Goal: Task Accomplishment & Management: Use online tool/utility

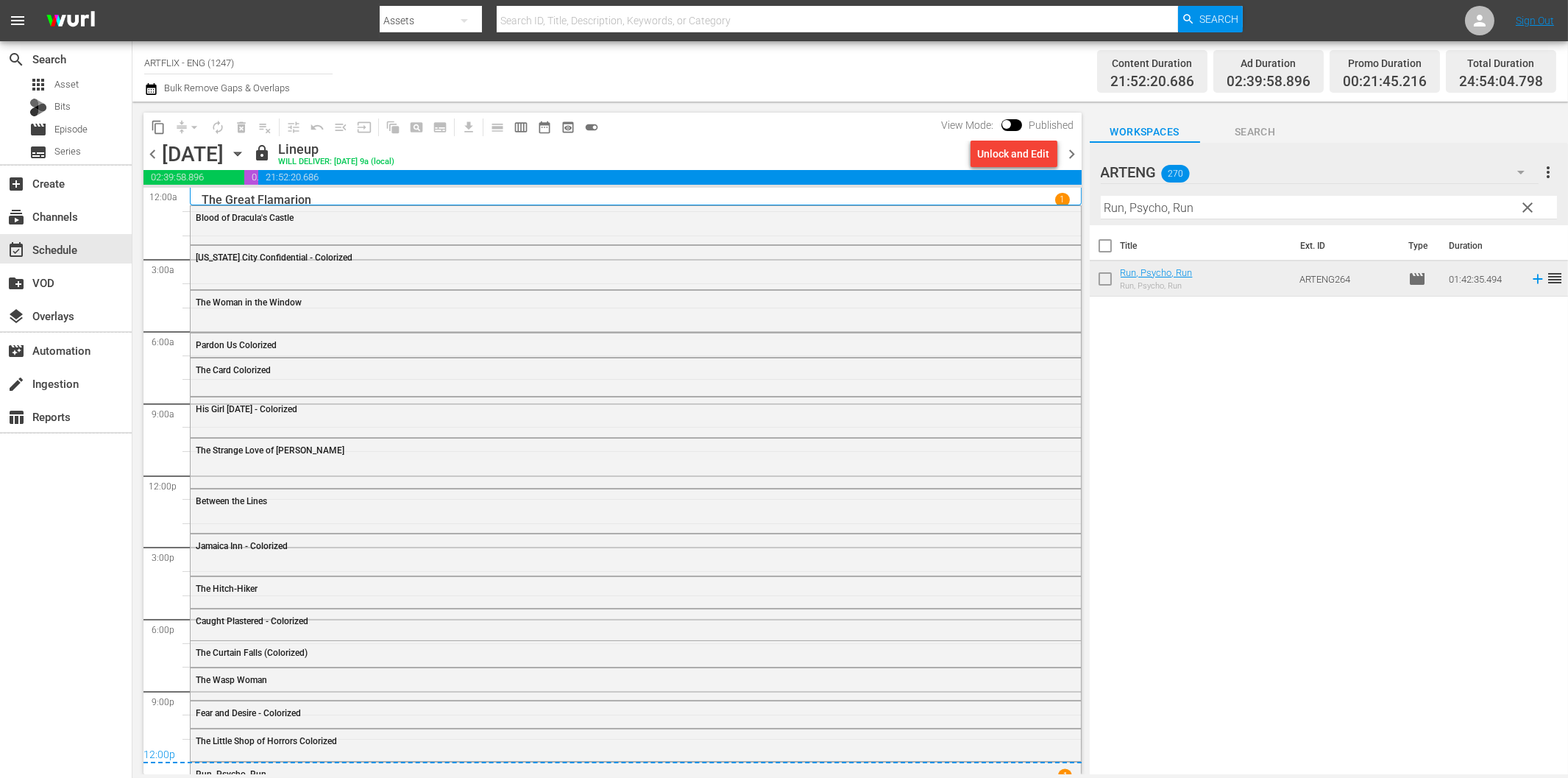
click at [1069, 157] on span "chevron_right" at bounding box center [1072, 154] width 18 height 18
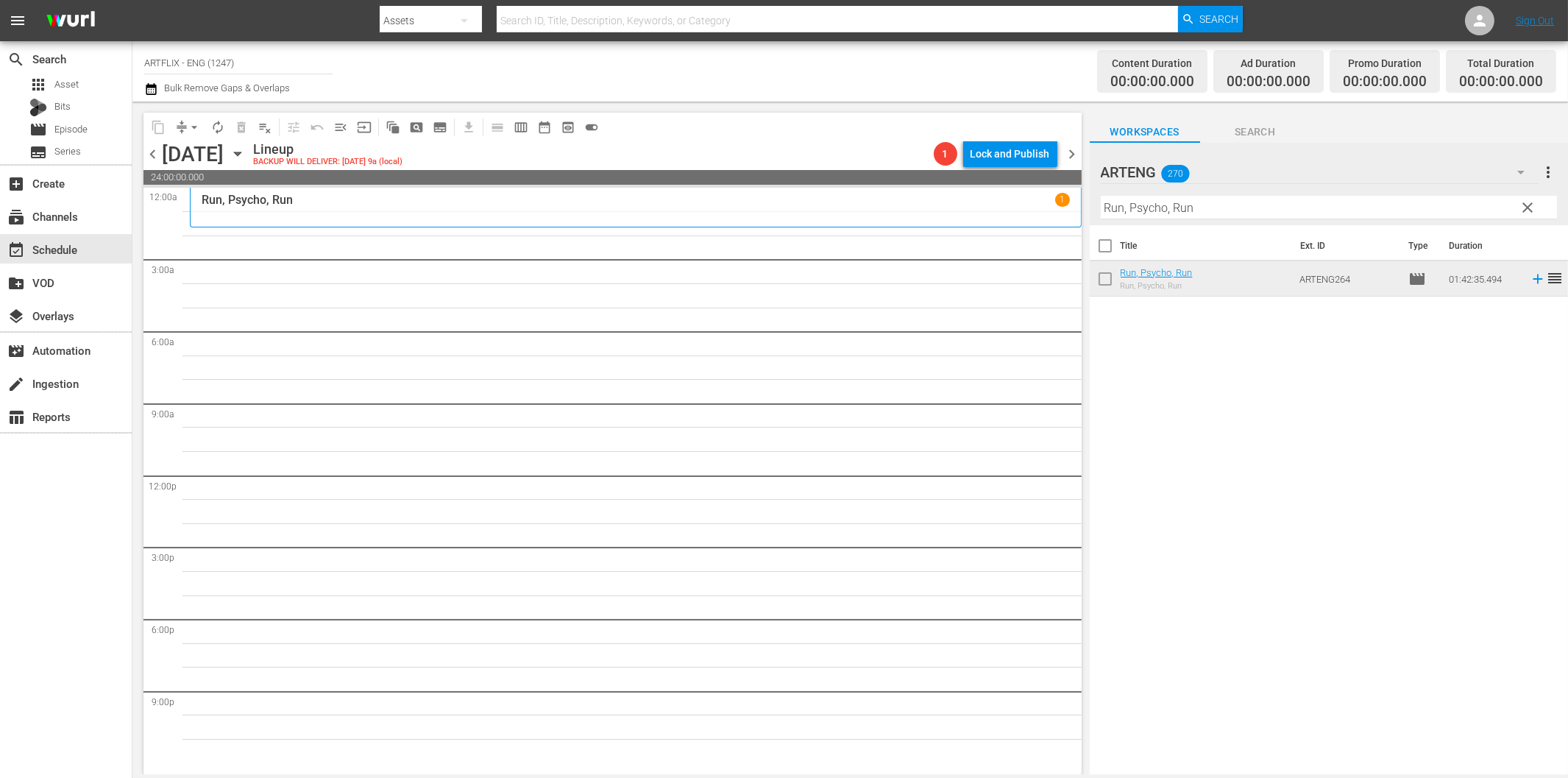
click at [1129, 209] on input "Run, Psycho, Run" at bounding box center [1328, 208] width 456 height 24
paste input "The Clairvoyant"
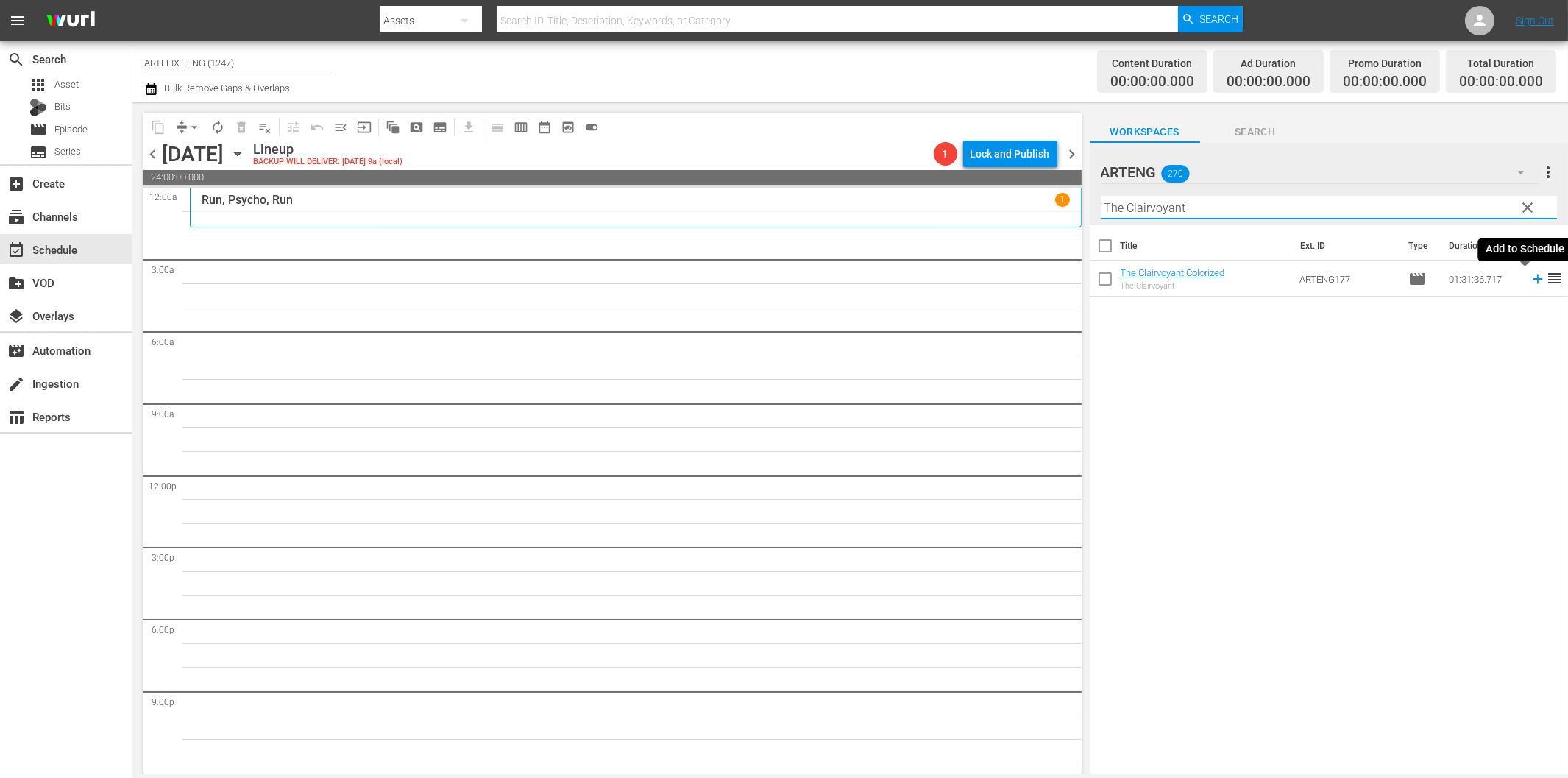
click at [1532, 278] on icon at bounding box center [1537, 279] width 9 height 9
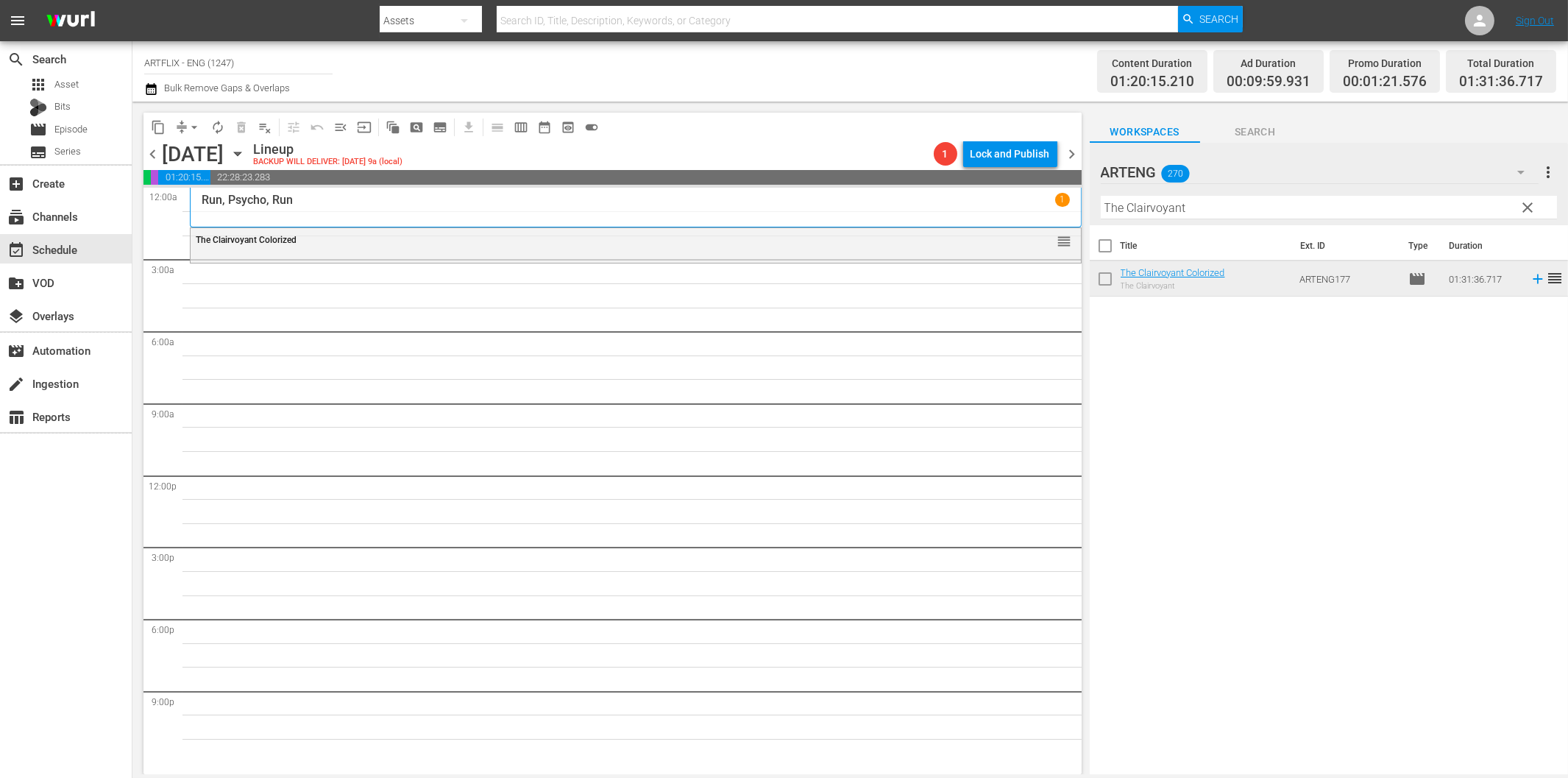
click at [1200, 212] on input "The Clairvoyant" at bounding box center [1328, 208] width 456 height 24
paste input "Bigamis"
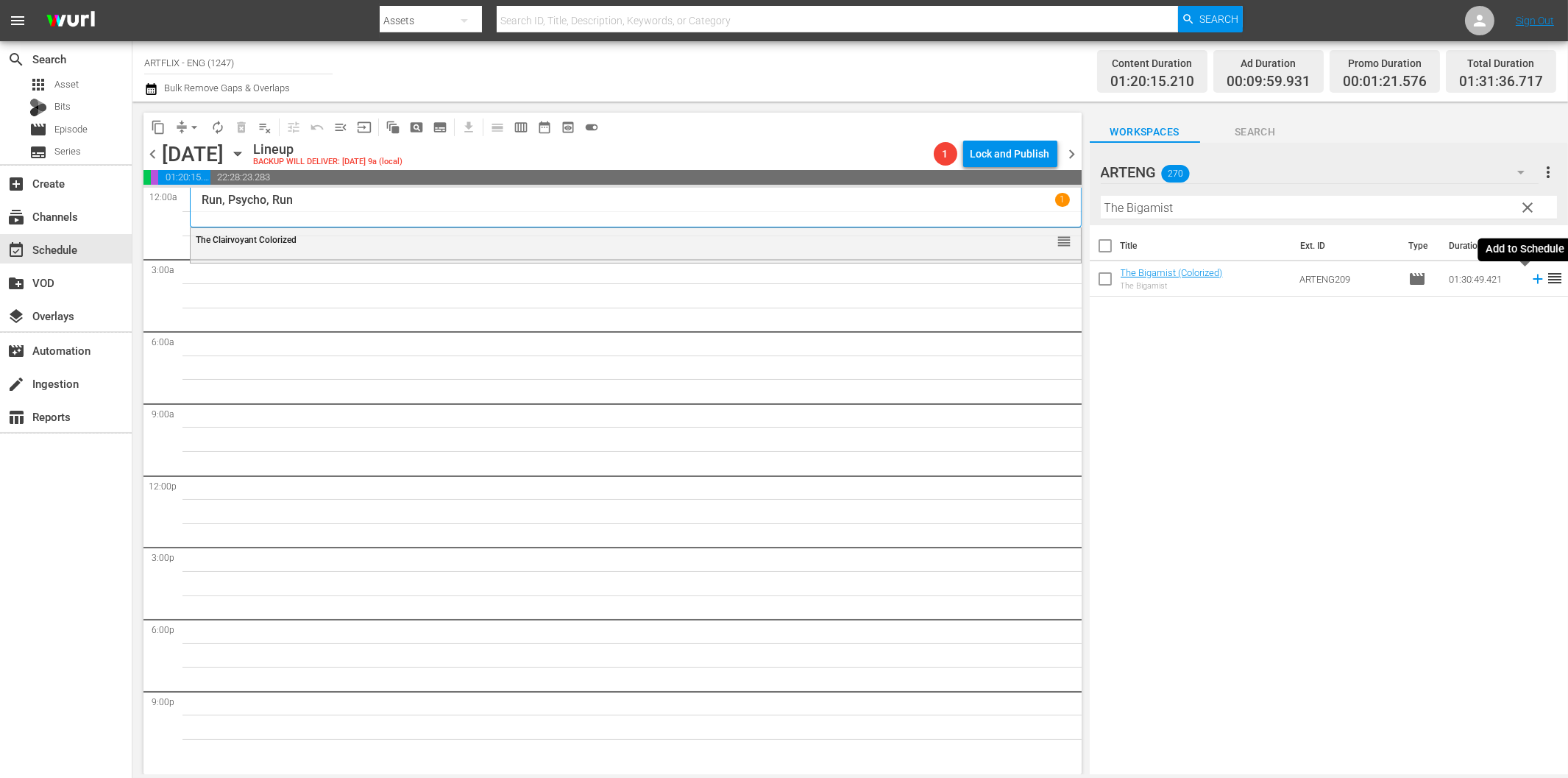
click at [1532, 278] on icon at bounding box center [1537, 279] width 9 height 9
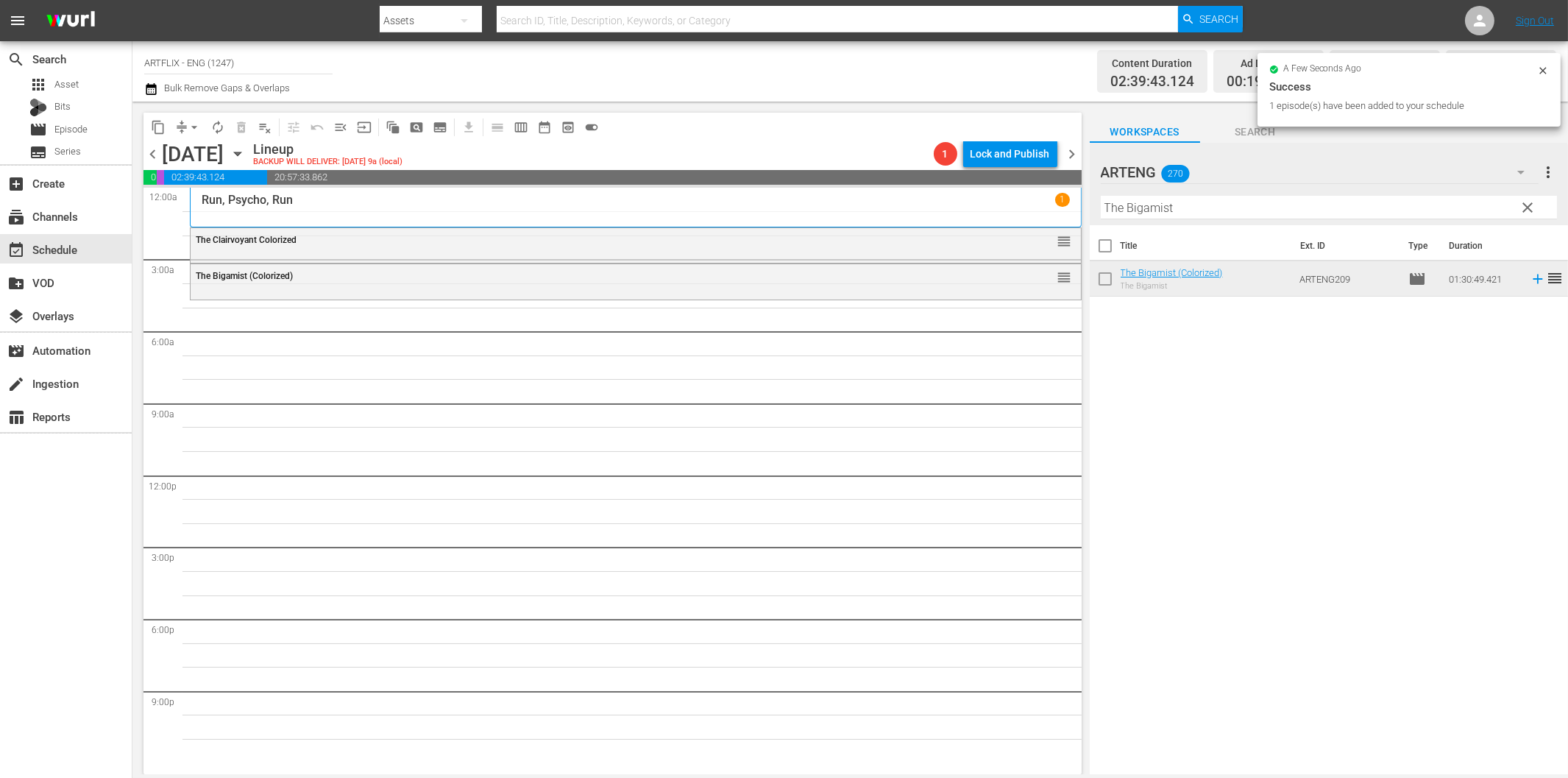
click at [1204, 217] on input "The Bigamist" at bounding box center [1328, 208] width 456 height 24
paste input "Confidential"
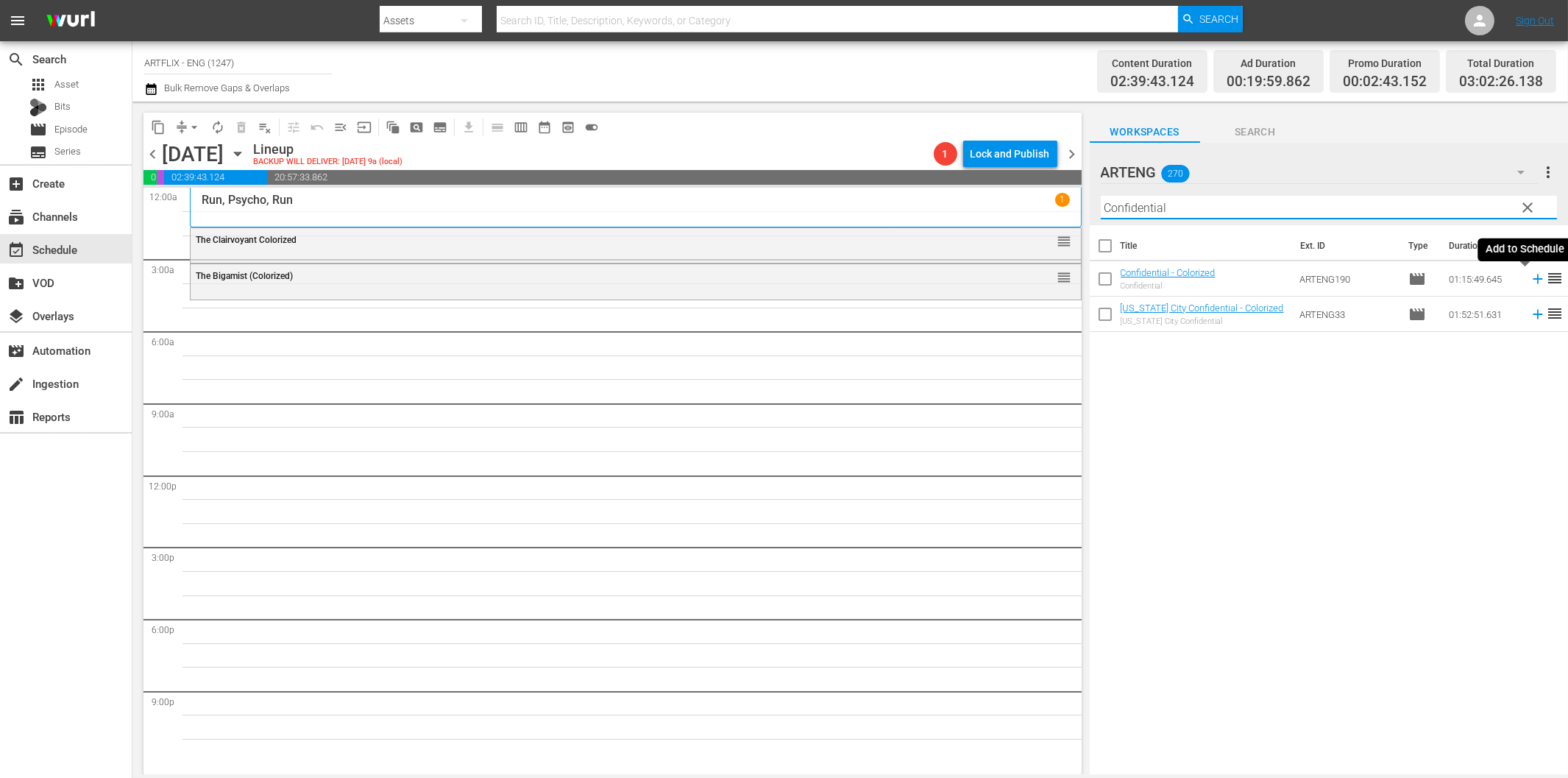
click at [1532, 280] on icon at bounding box center [1537, 279] width 9 height 9
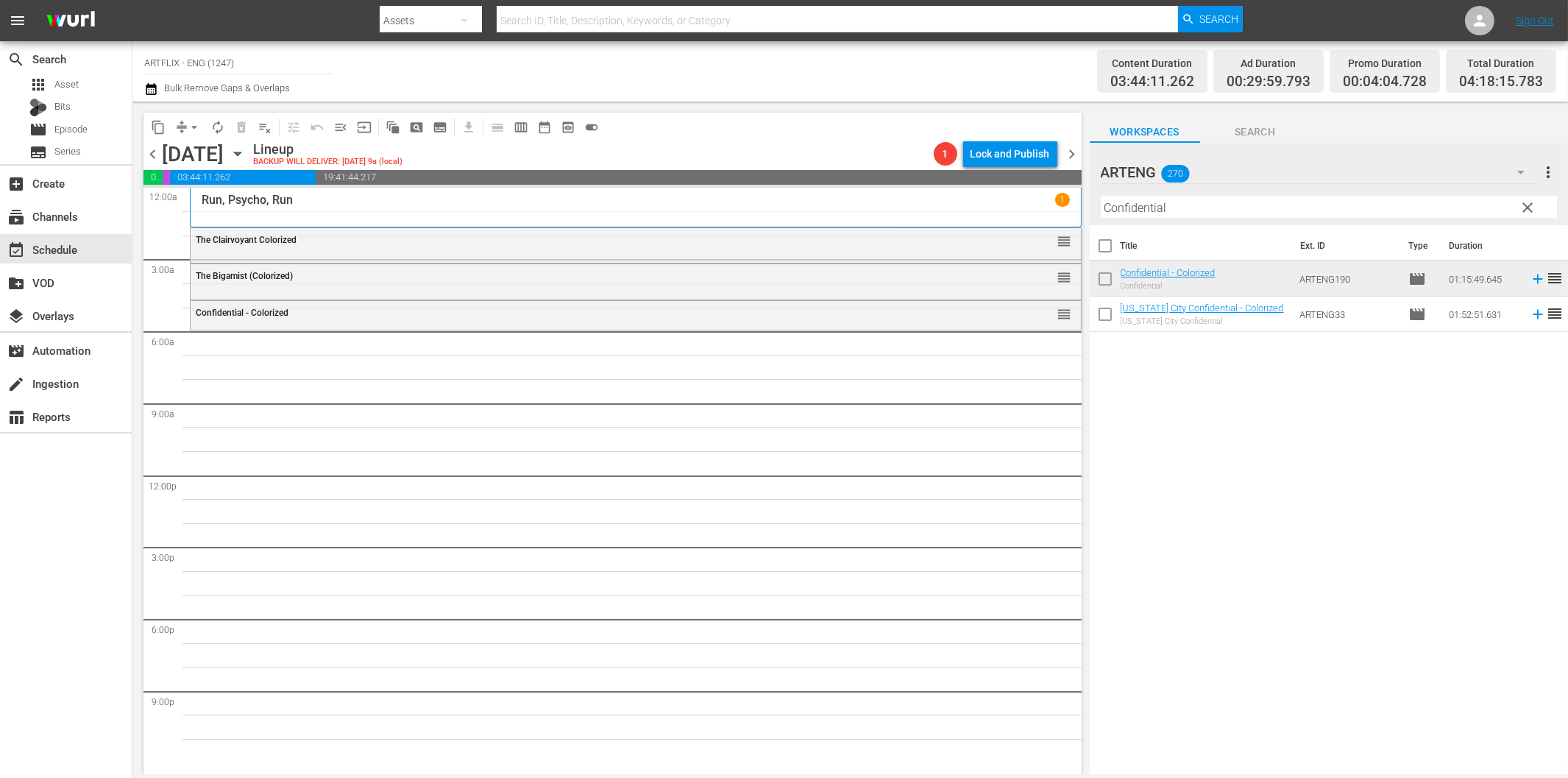
click at [1121, 205] on input "Confidential" at bounding box center [1328, 208] width 456 height 24
paste input "Seven Alone"
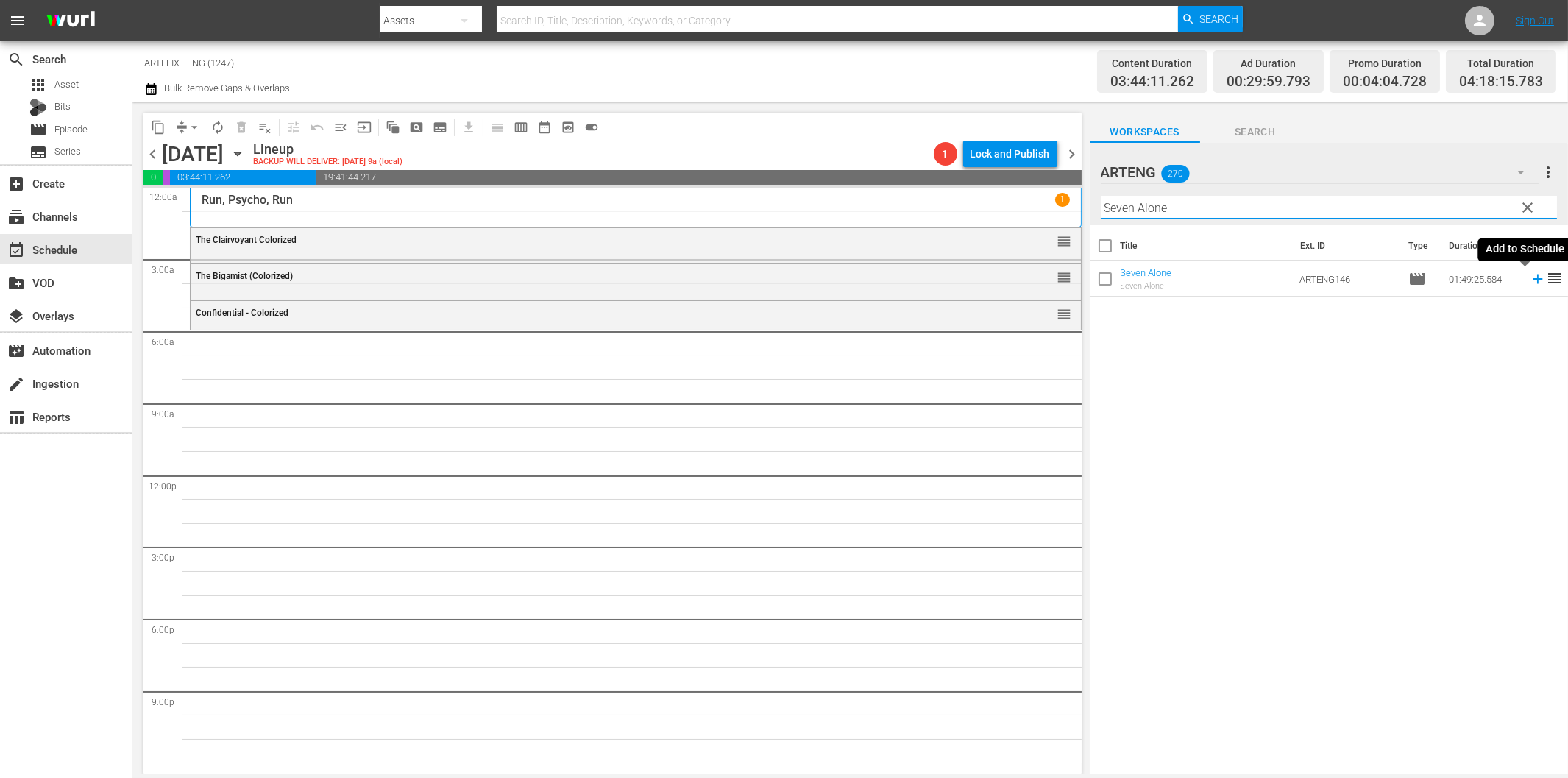
click at [1530, 281] on icon at bounding box center [1538, 279] width 16 height 16
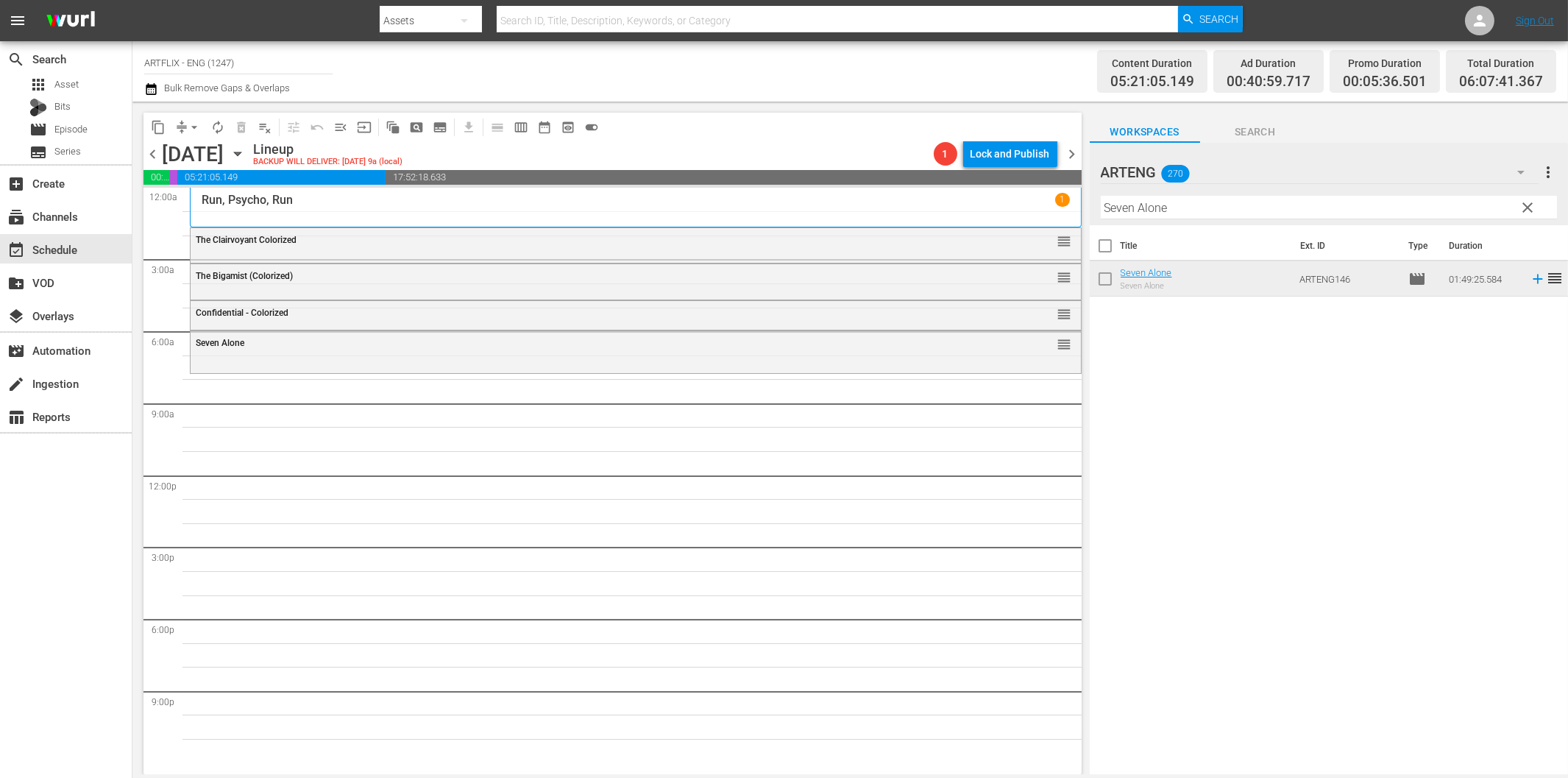
click at [1144, 210] on input "Seven Alone" at bounding box center [1328, 208] width 456 height 24
paste input "Of Human Bondag"
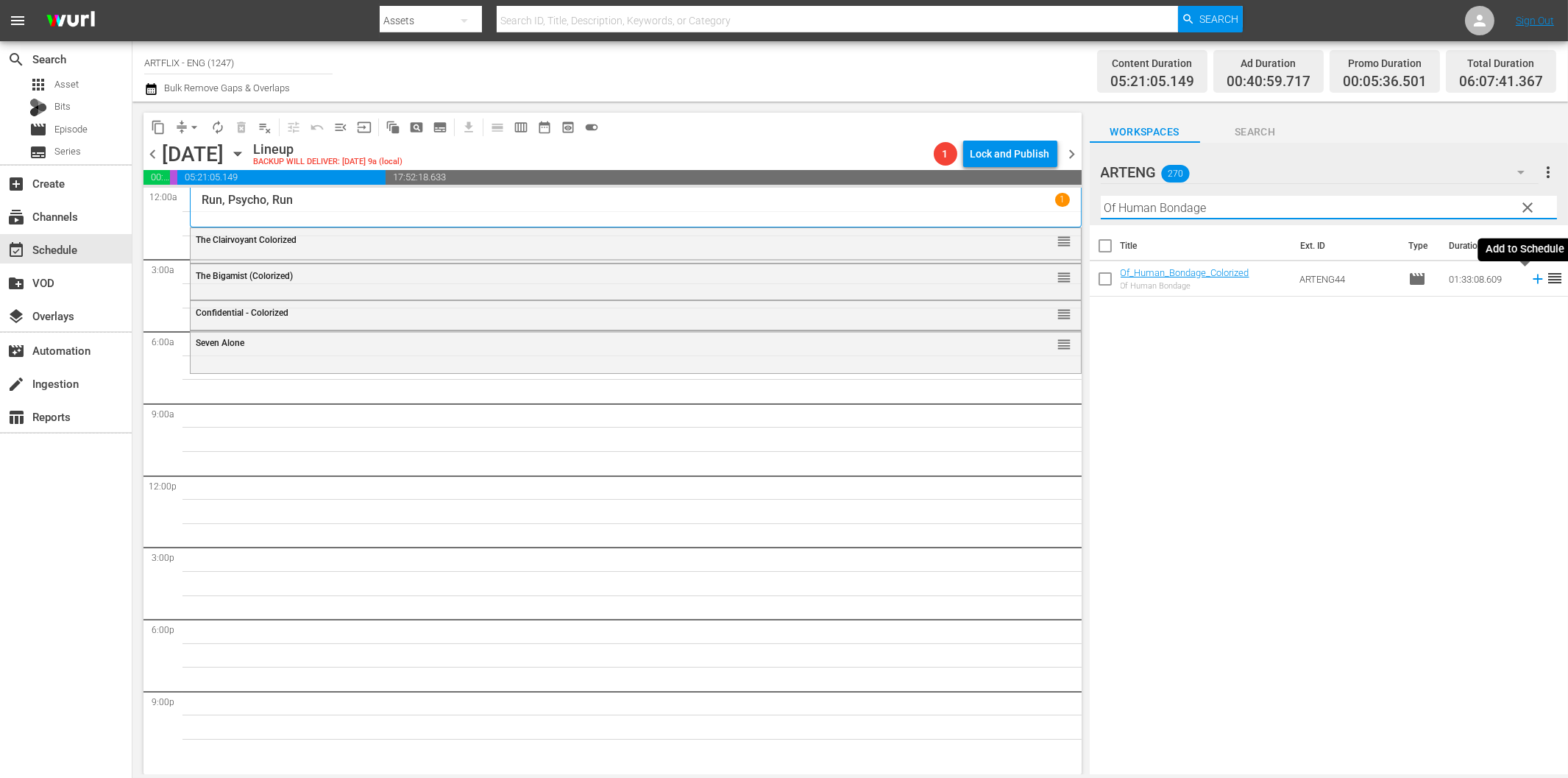
click at [1530, 276] on icon at bounding box center [1538, 279] width 16 height 16
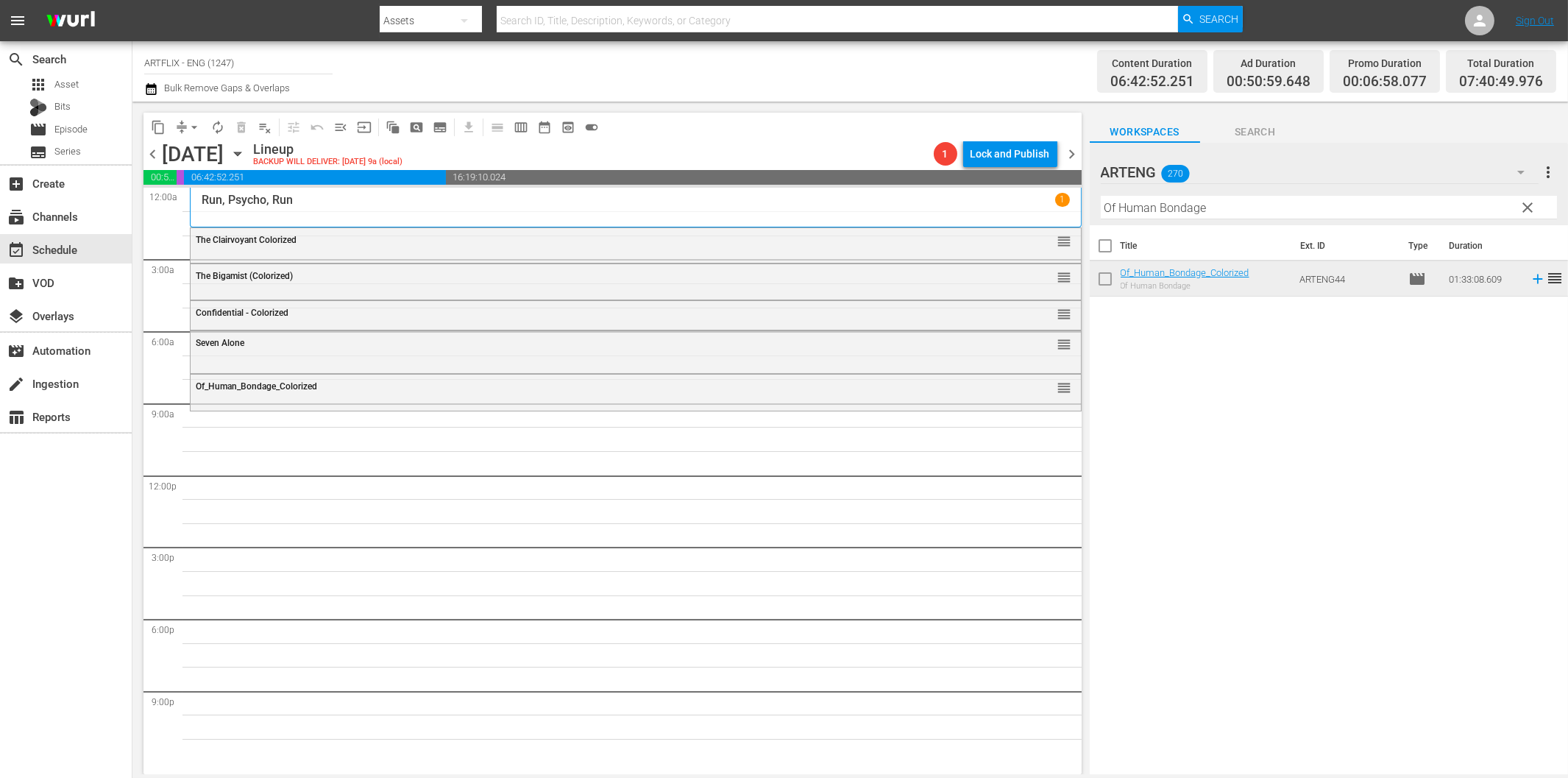
click at [1163, 205] on input "Of Human Bondage" at bounding box center [1328, 208] width 456 height 24
paste input "My Mom's a Werewolf"
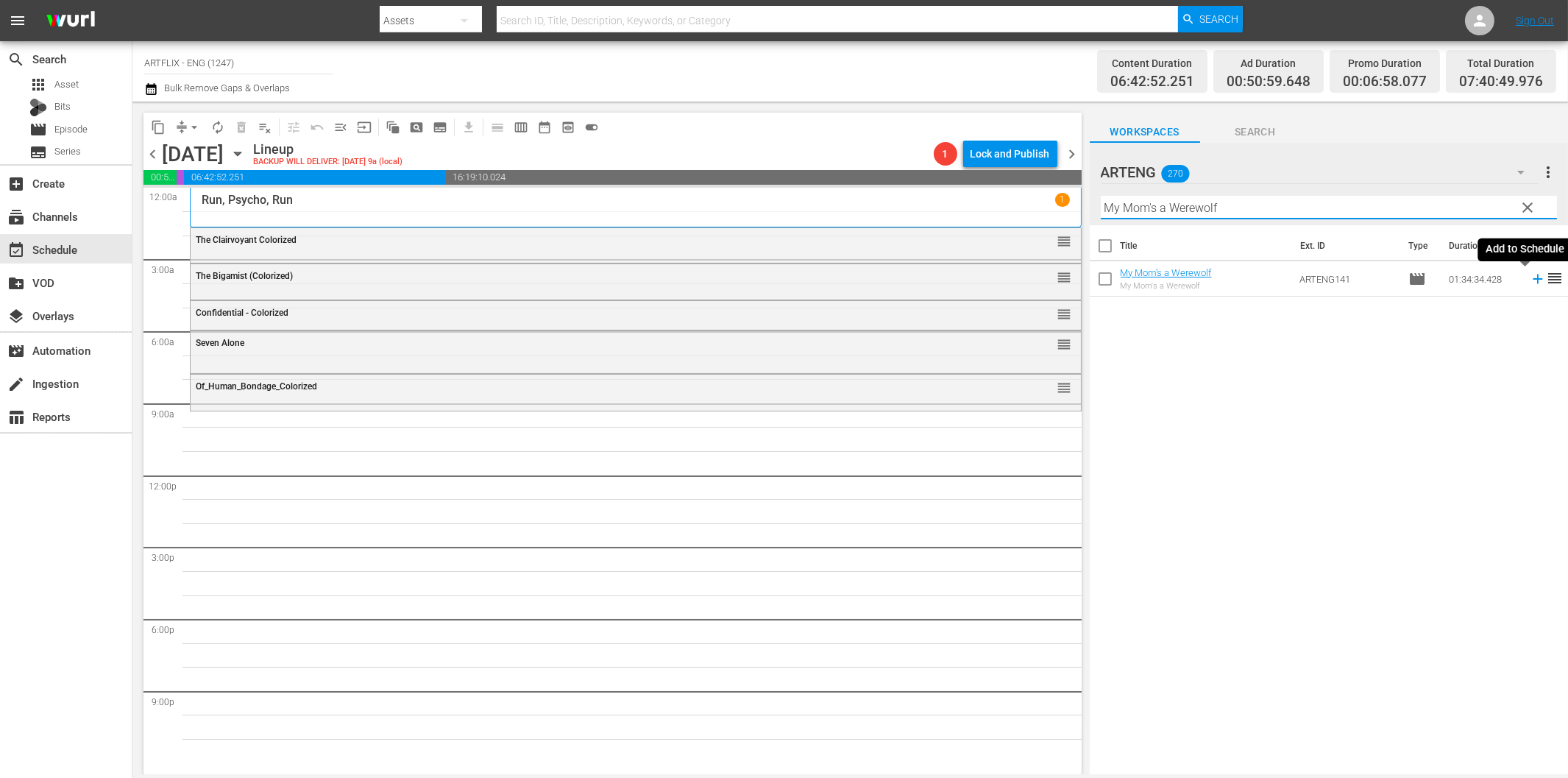
click at [1530, 276] on icon at bounding box center [1538, 279] width 16 height 16
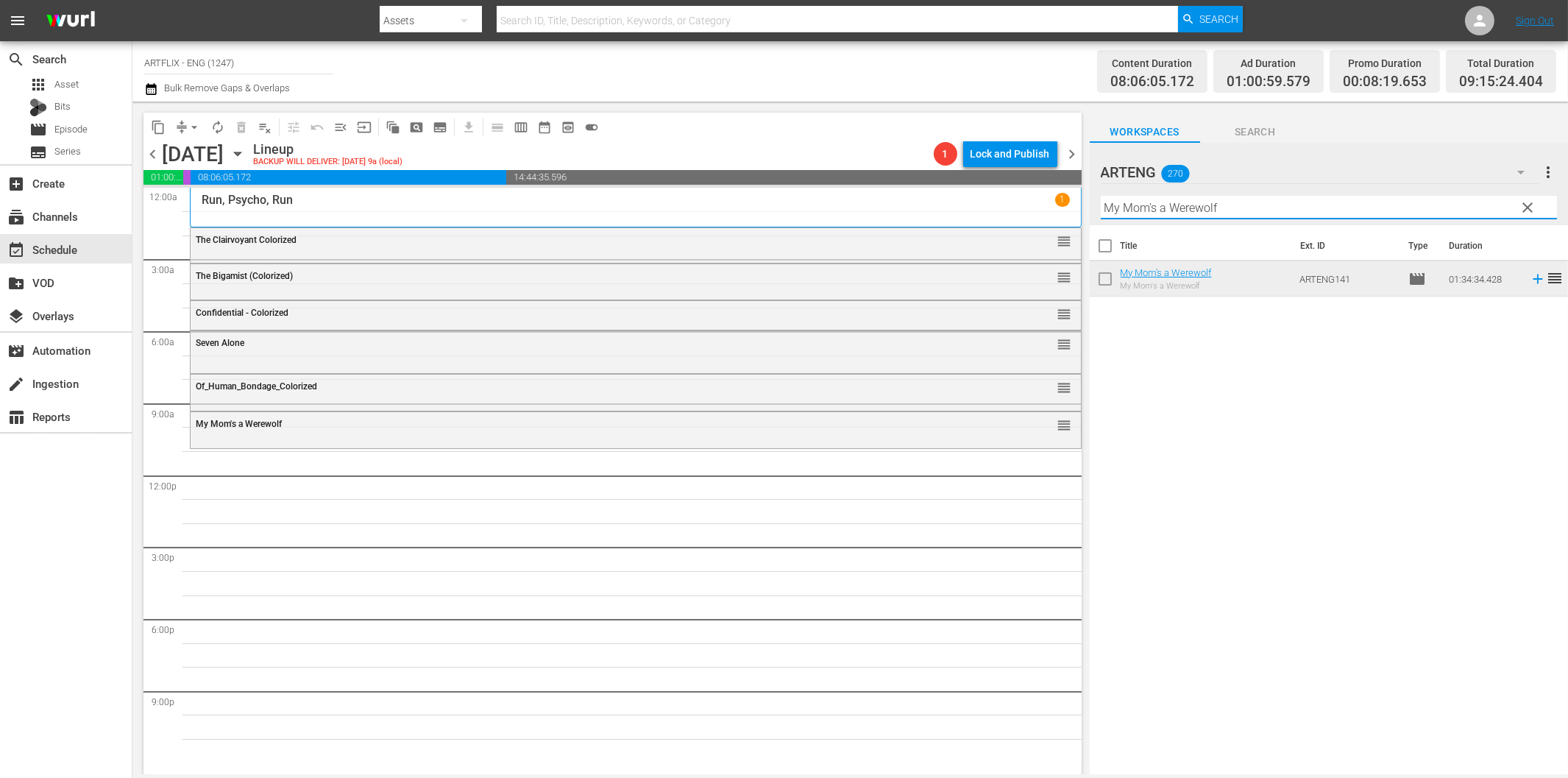
click at [1115, 211] on input "My Mom's a Werewolf" at bounding box center [1328, 208] width 456 height 24
paste input "Tunes of Glory"
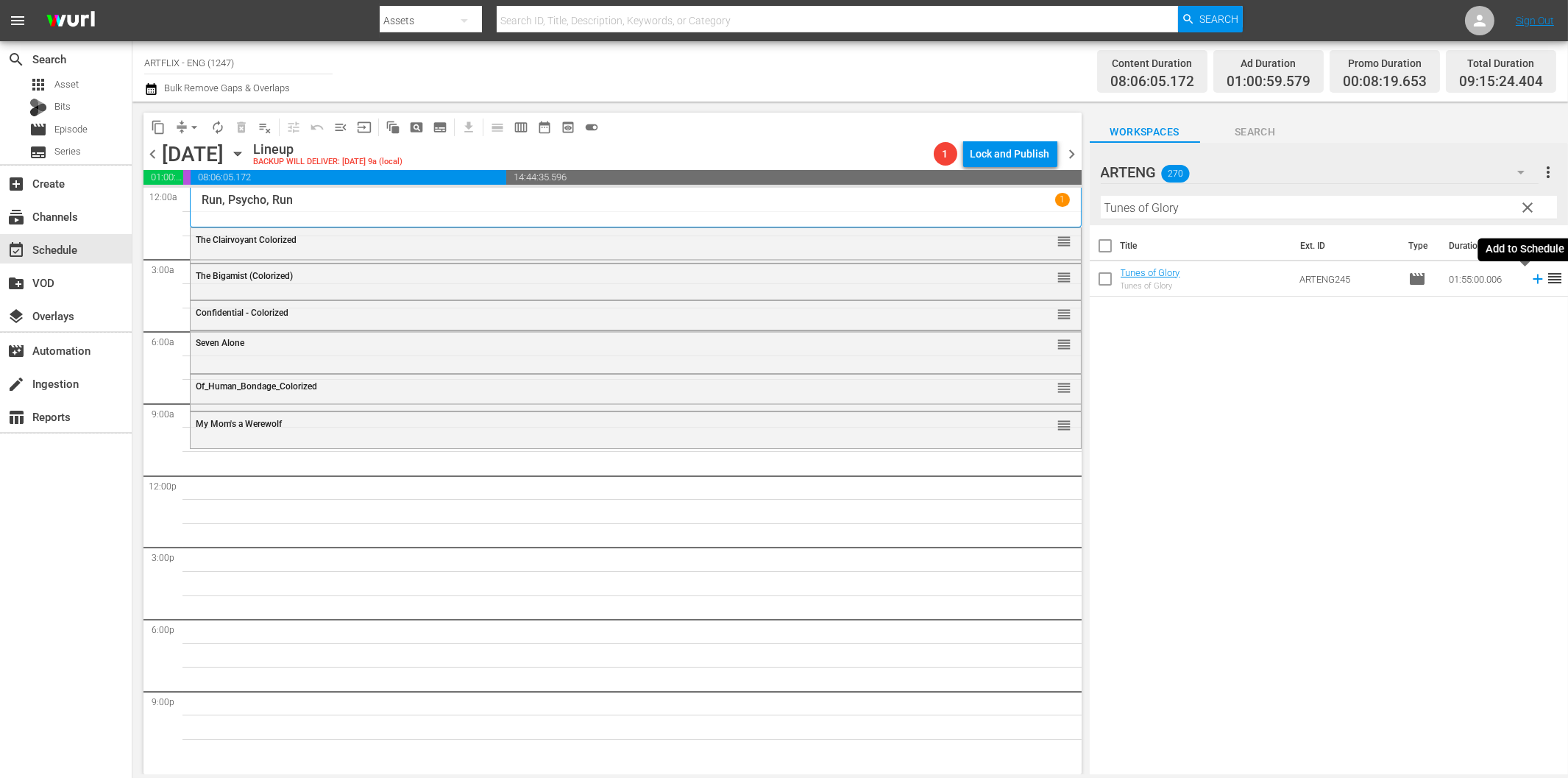
click at [1532, 280] on icon at bounding box center [1537, 279] width 9 height 9
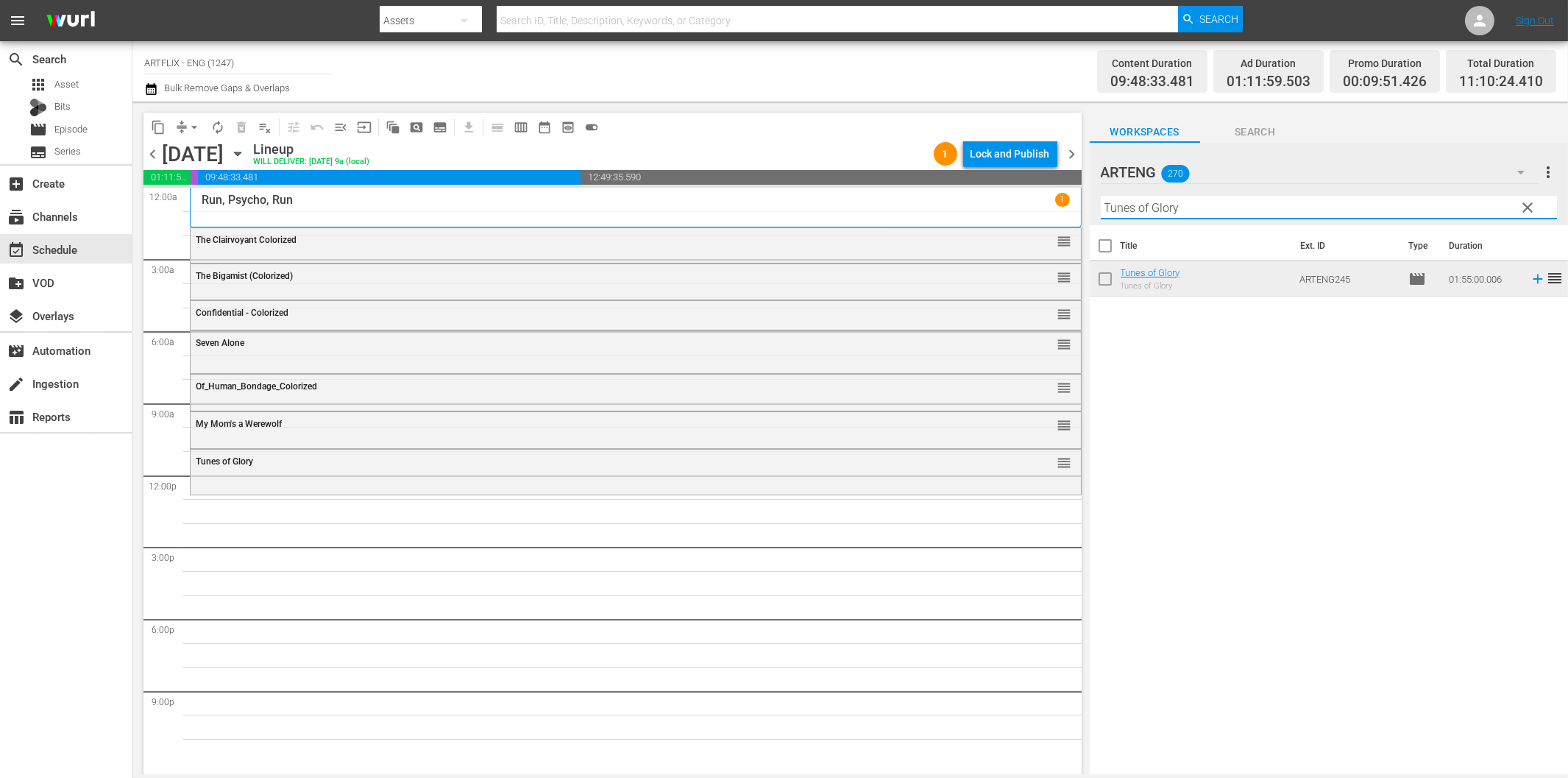
click at [1173, 216] on input "Tunes of Glory" at bounding box center [1328, 208] width 456 height 24
paste input "Little Princess"
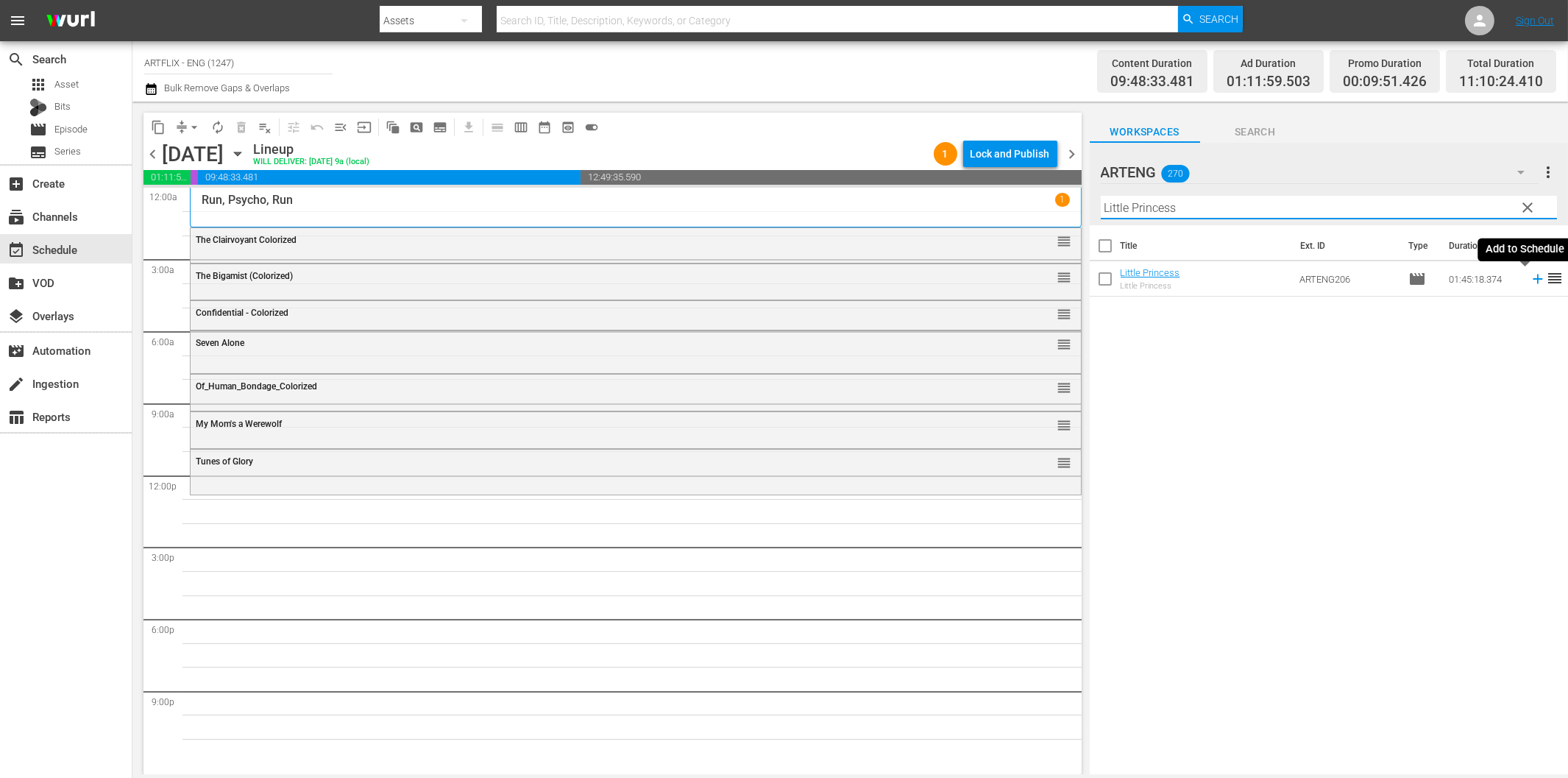
click at [1530, 284] on icon at bounding box center [1538, 279] width 16 height 16
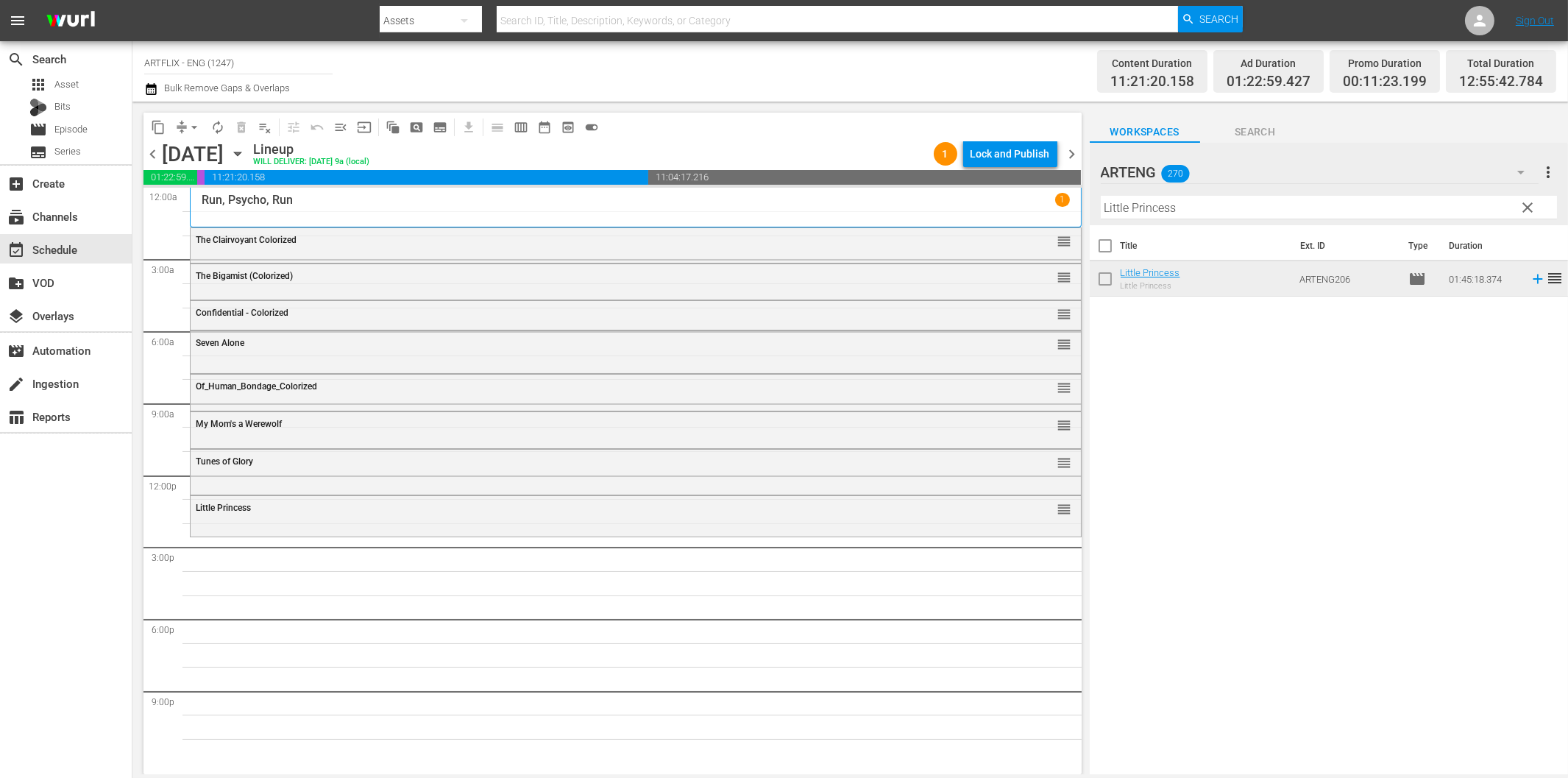
click at [1170, 209] on input "Little Princess" at bounding box center [1328, 208] width 456 height 24
paste input "Drums of [GEOGRAPHIC_DATA]"
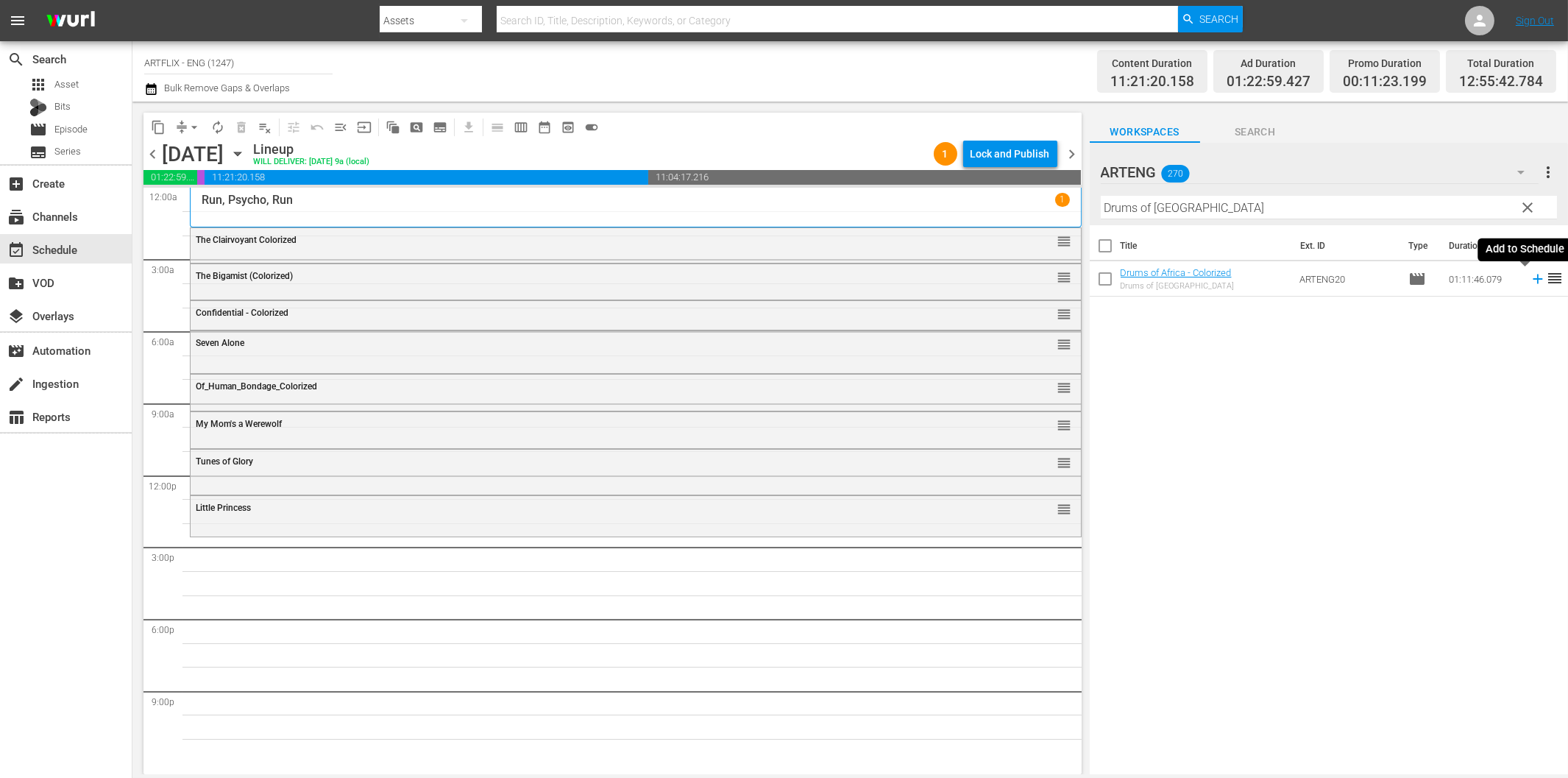
click at [1532, 280] on icon at bounding box center [1537, 279] width 9 height 9
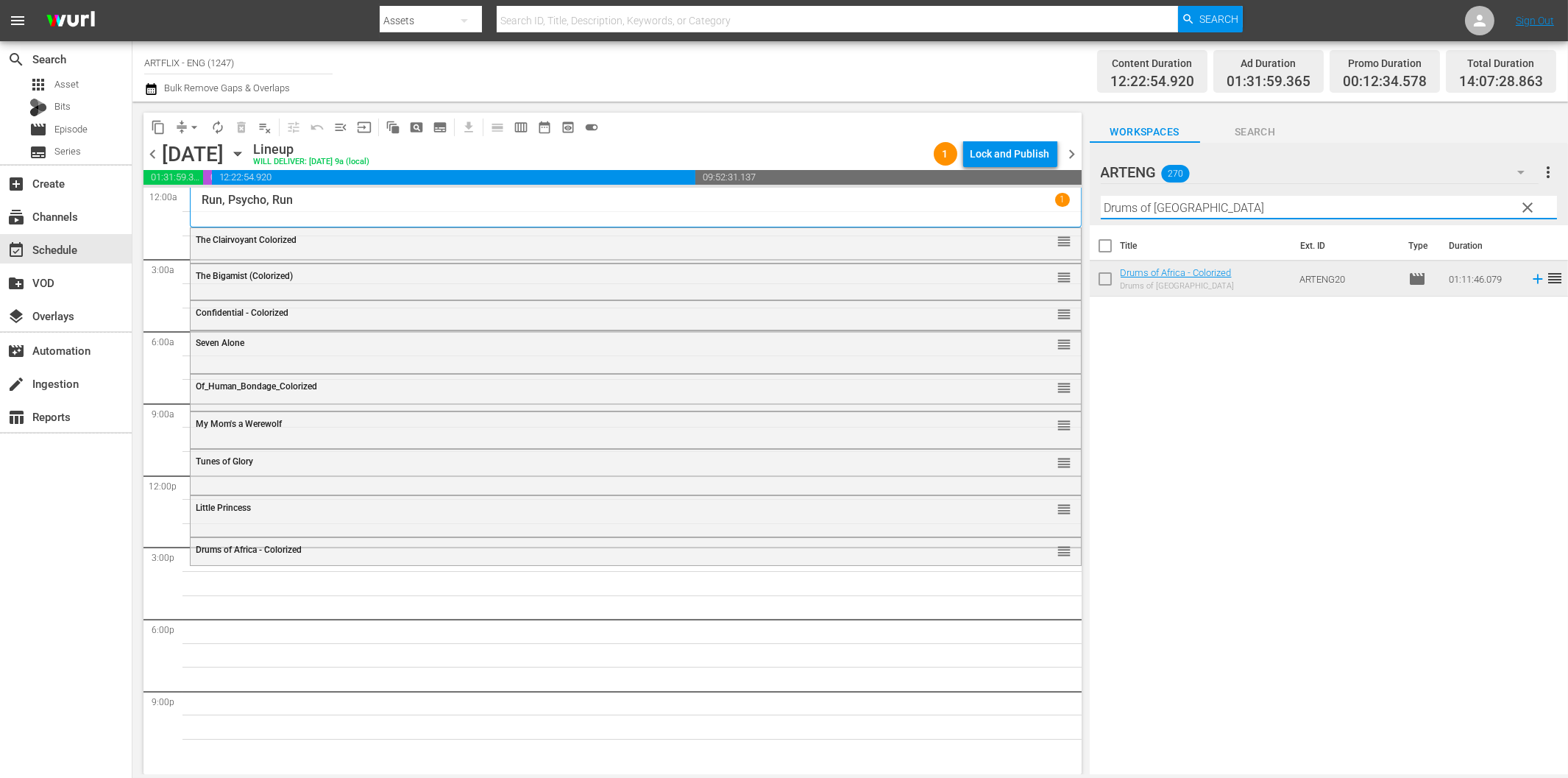
click at [1158, 207] on input "Drums of [GEOGRAPHIC_DATA]" at bounding box center [1328, 208] width 456 height 24
paste input "Smash-Up - The Story of a Woman"
click at [1532, 278] on icon at bounding box center [1537, 279] width 9 height 9
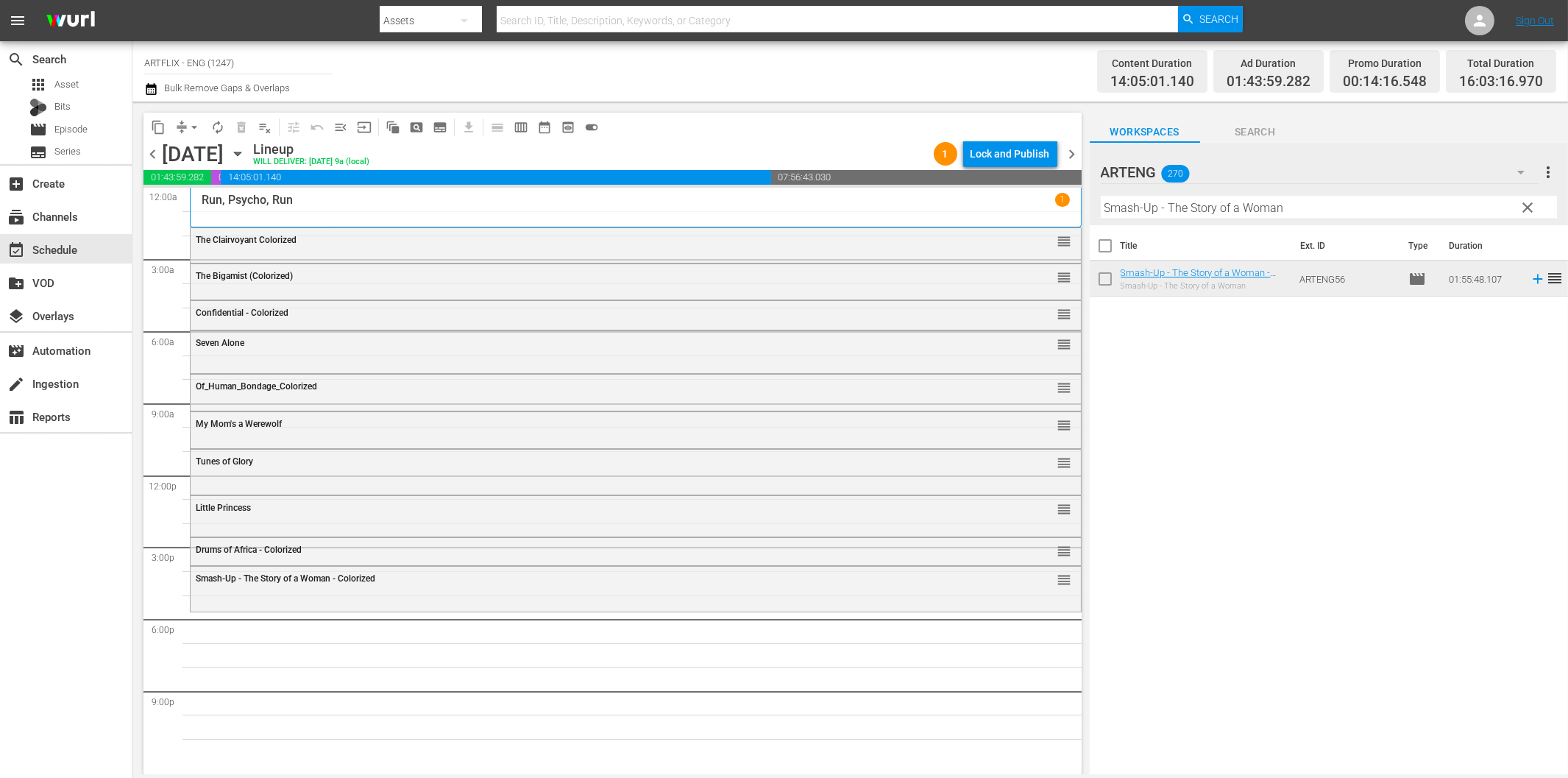
click at [1170, 211] on input "Smash-Up - The Story of a Woman" at bounding box center [1328, 208] width 456 height 24
paste input "Black Magic"
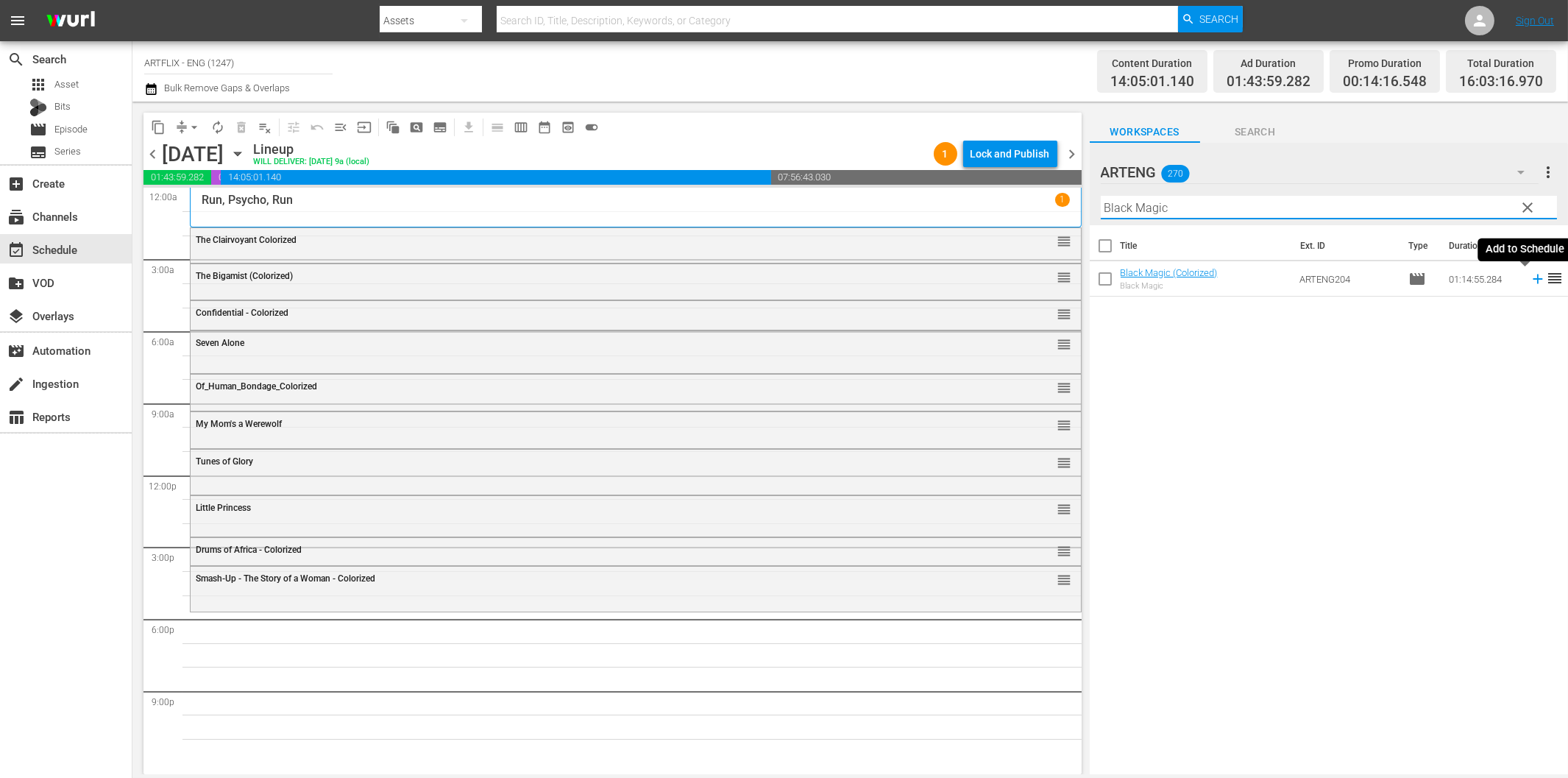
click at [1532, 280] on icon at bounding box center [1537, 279] width 9 height 9
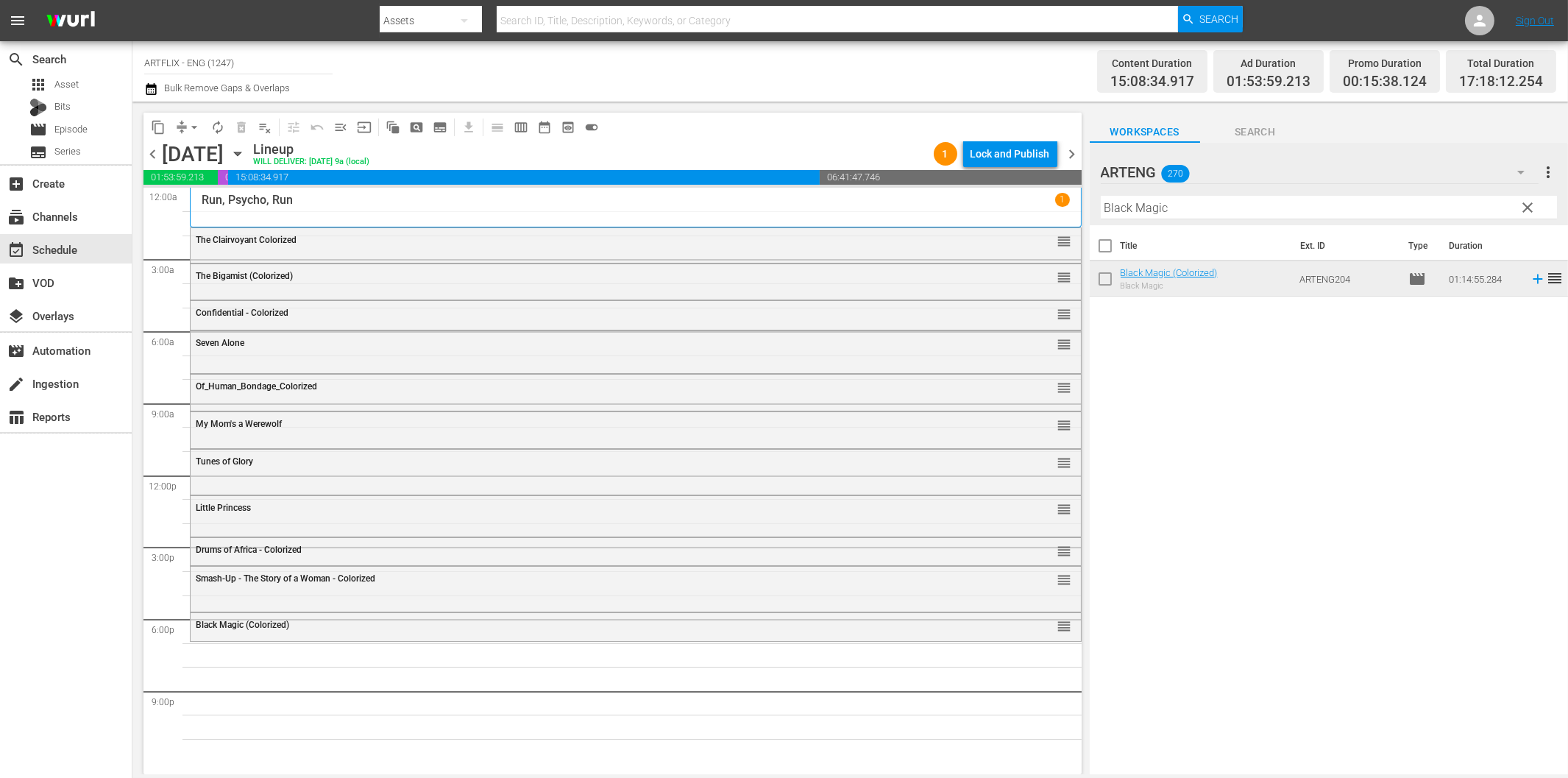
click at [1197, 211] on input "Black Magic" at bounding box center [1328, 208] width 456 height 24
paste input "The Last Man on Earth"
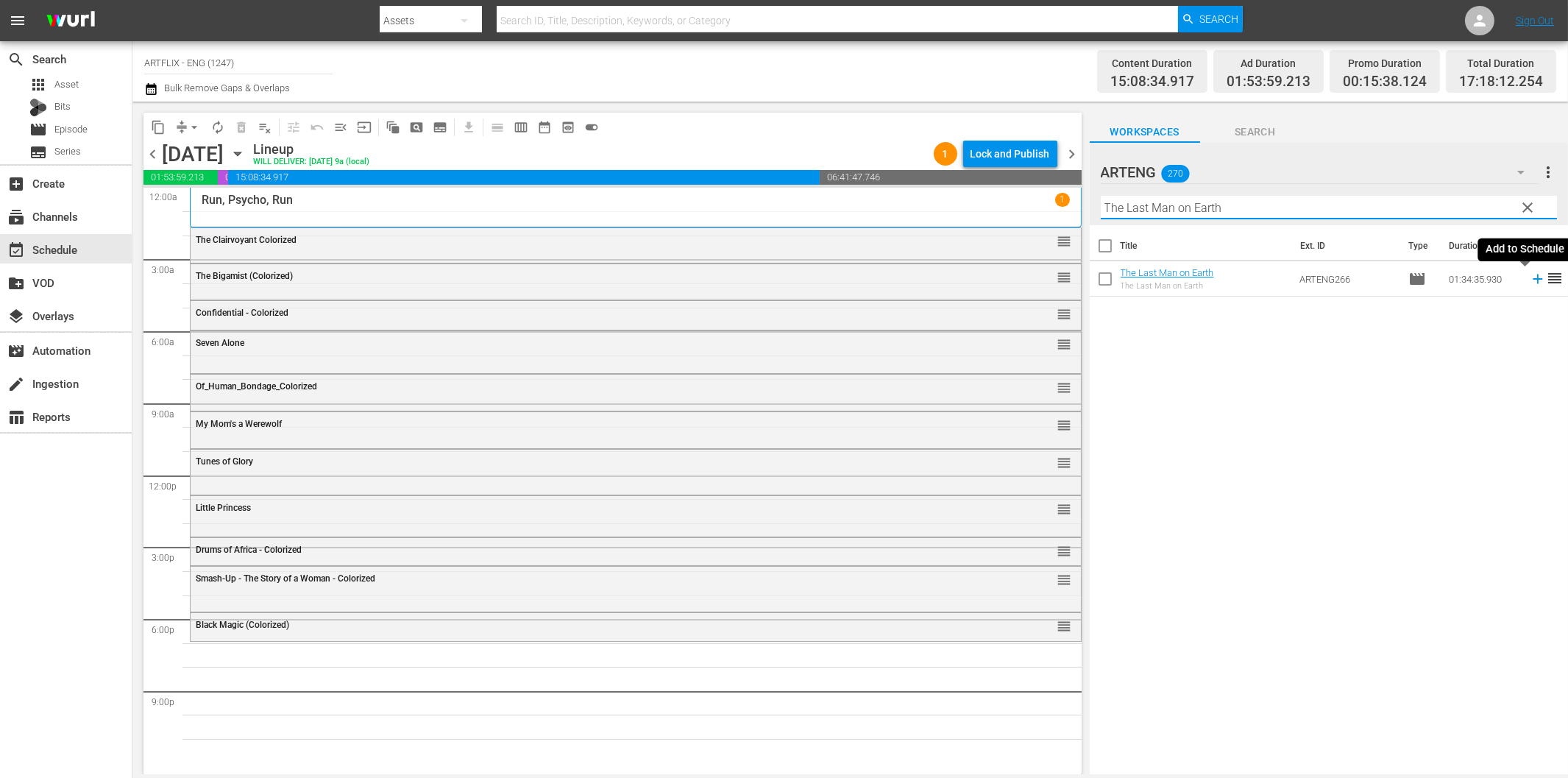
click at [1532, 278] on icon at bounding box center [1537, 279] width 9 height 9
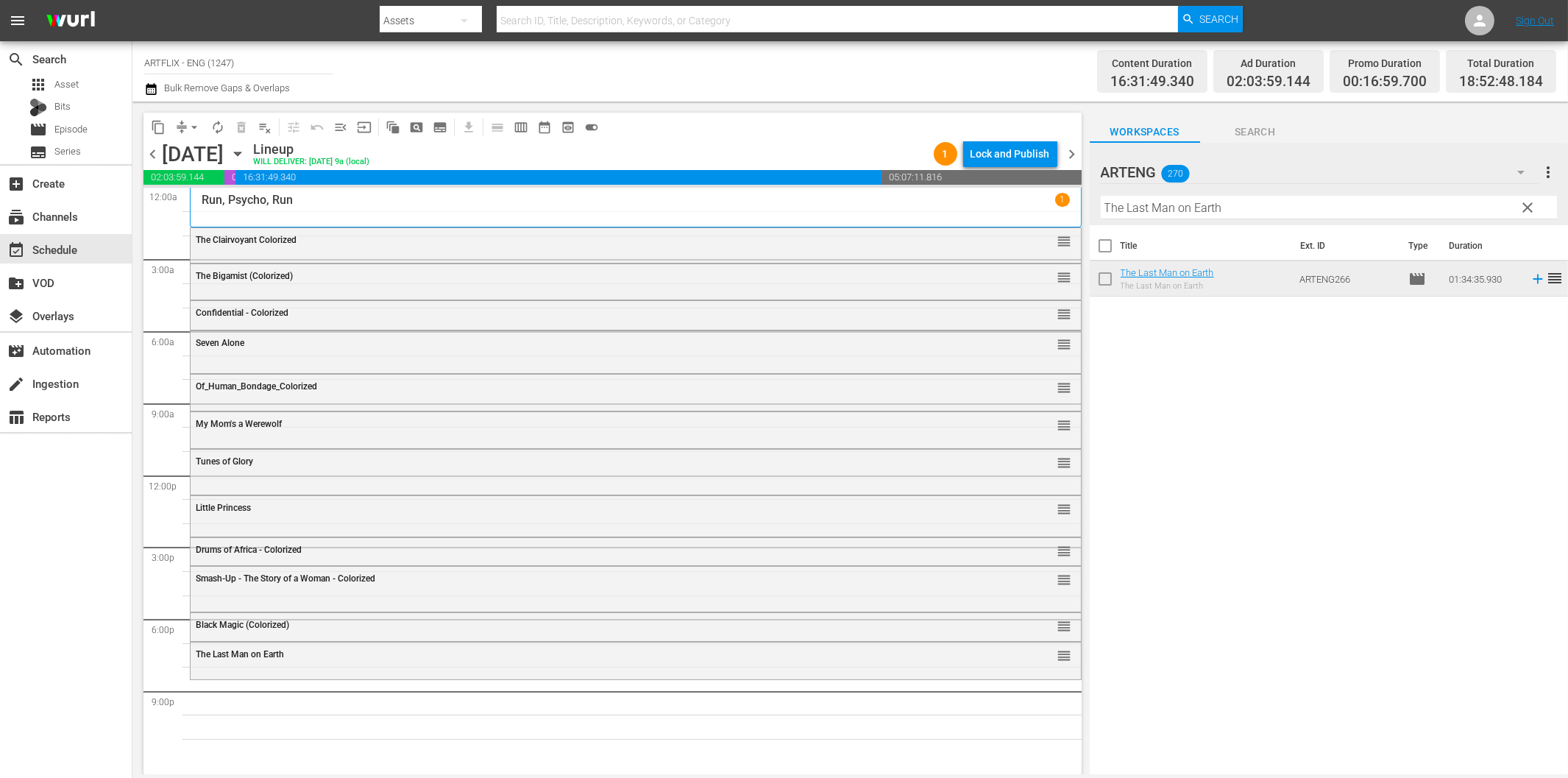
click at [1152, 216] on input "The Last Man on Earth" at bounding box center [1328, 208] width 456 height 24
paste input "Wom"
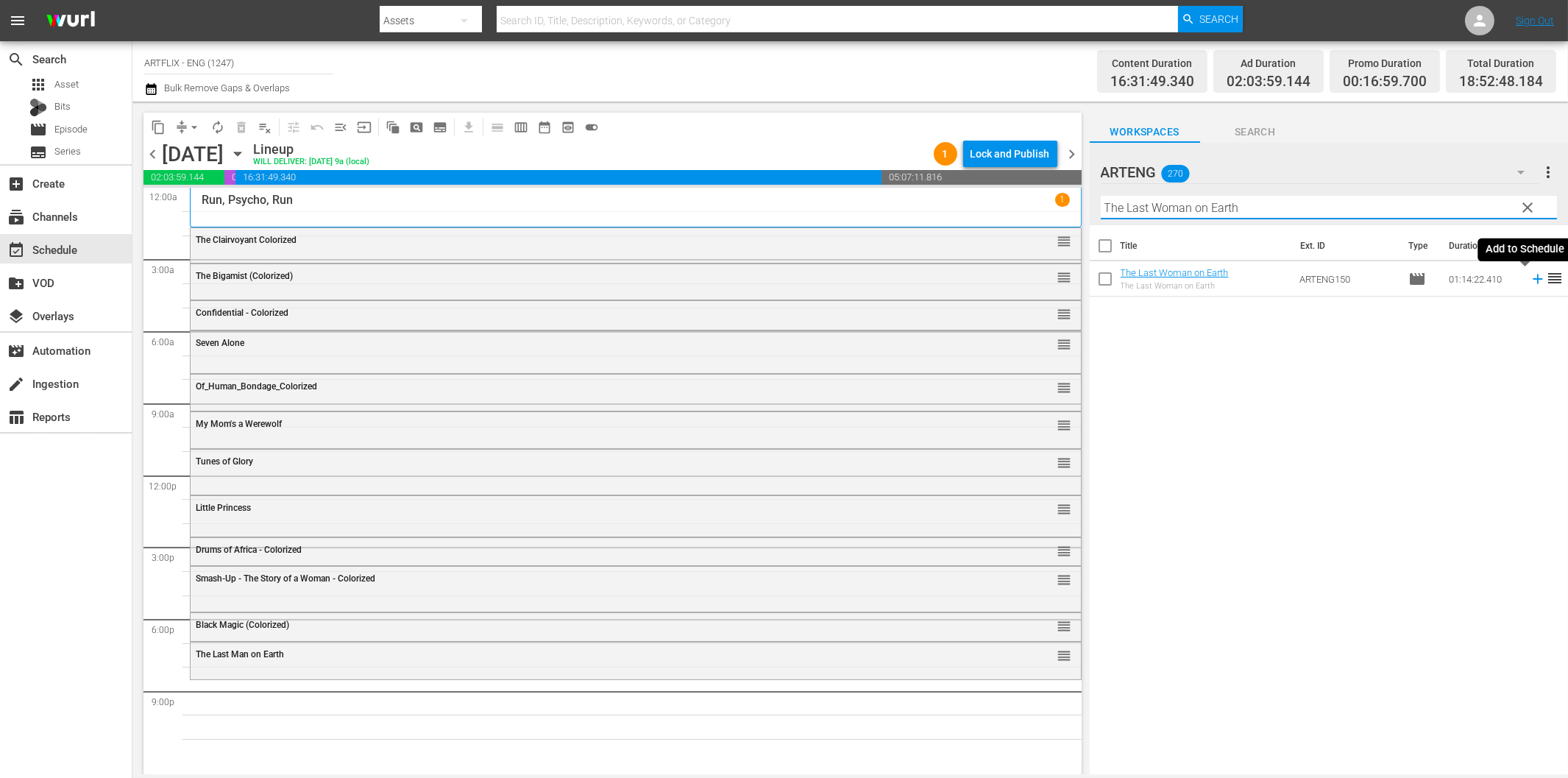
click at [1530, 282] on icon at bounding box center [1538, 279] width 16 height 16
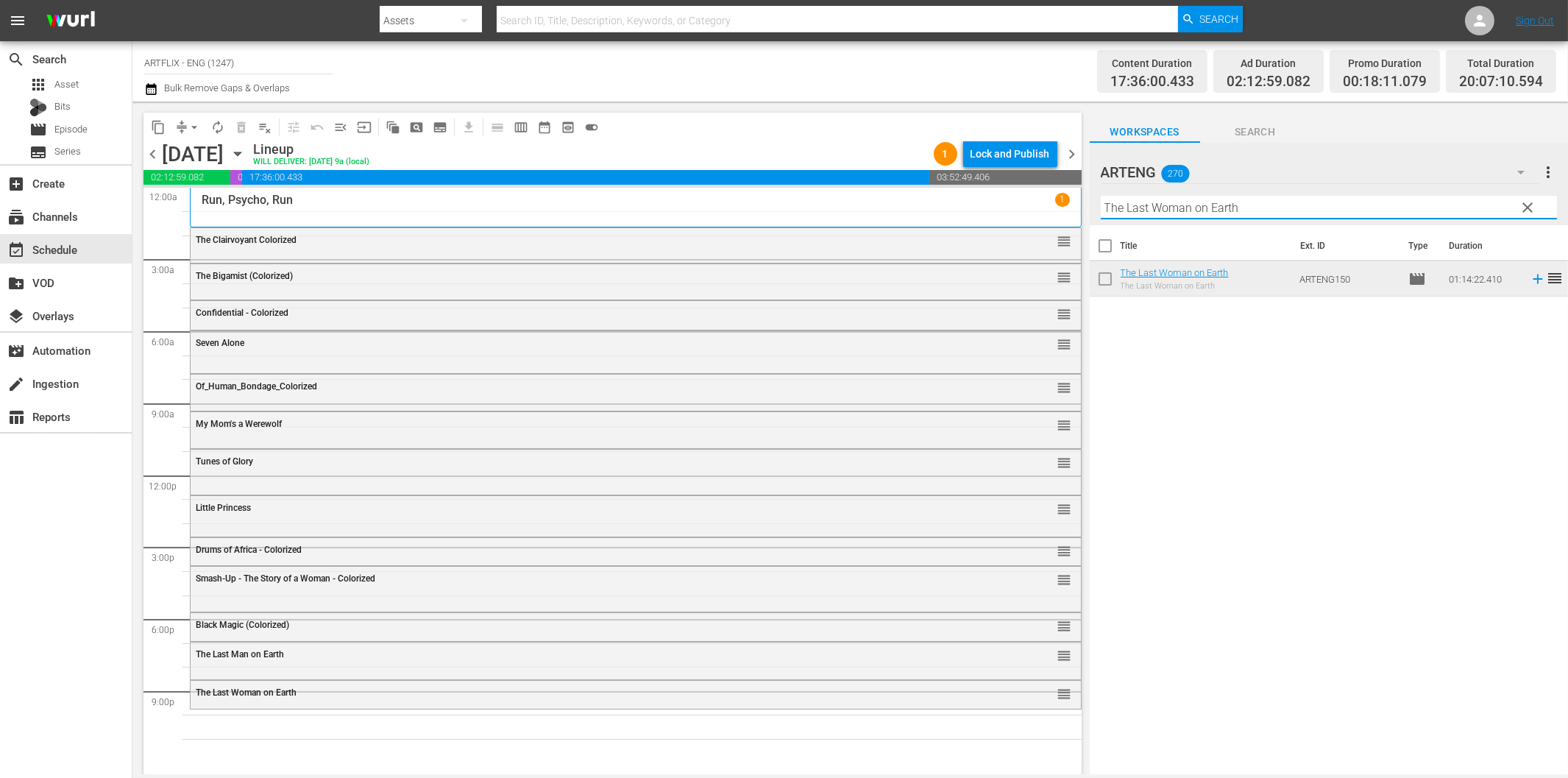
click at [1218, 210] on input "The Last Woman on Earth" at bounding box center [1328, 208] width 456 height 24
paste input "Sinners in [GEOGRAPHIC_DATA]"
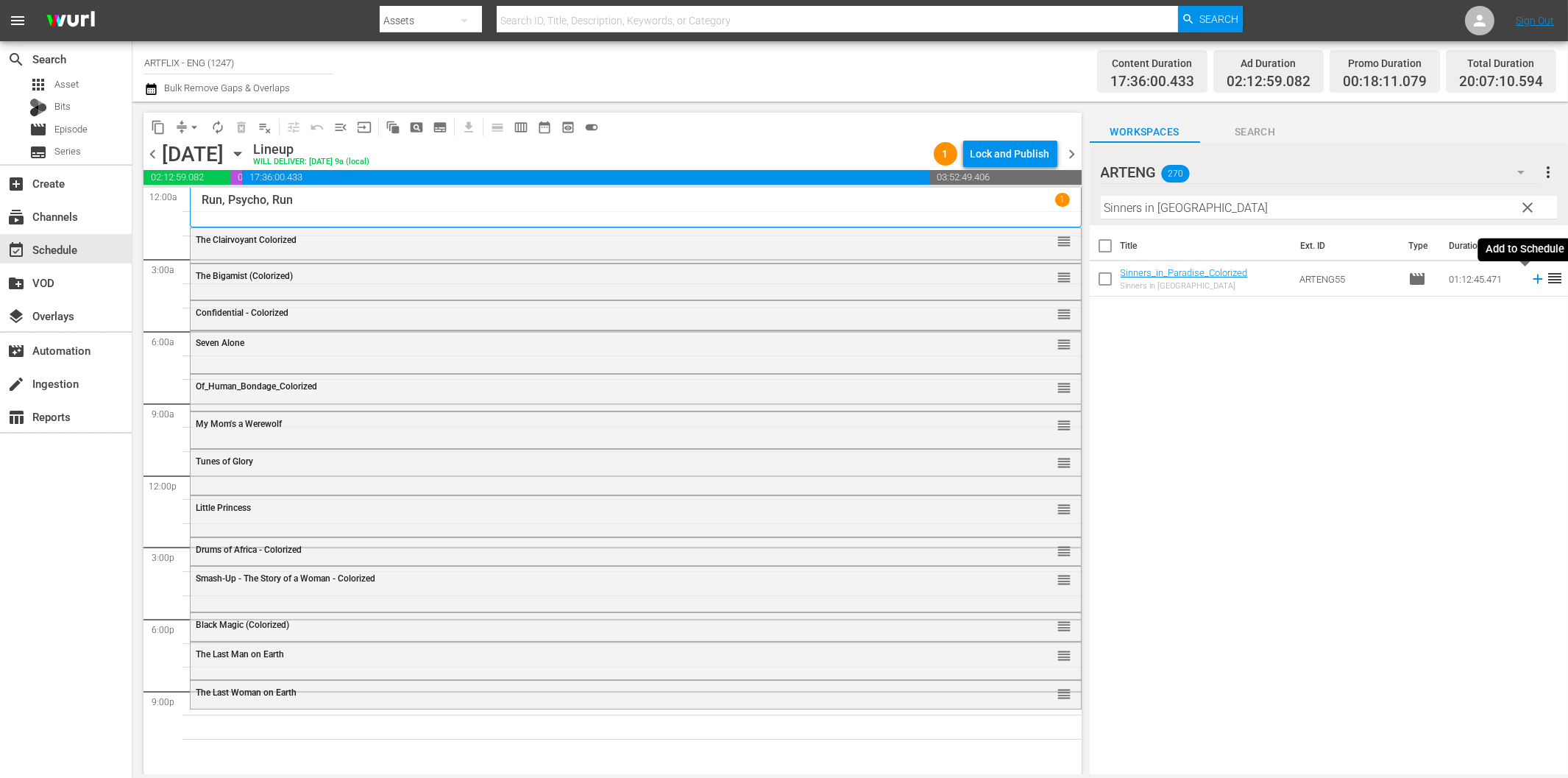
click at [1530, 276] on icon at bounding box center [1538, 279] width 16 height 16
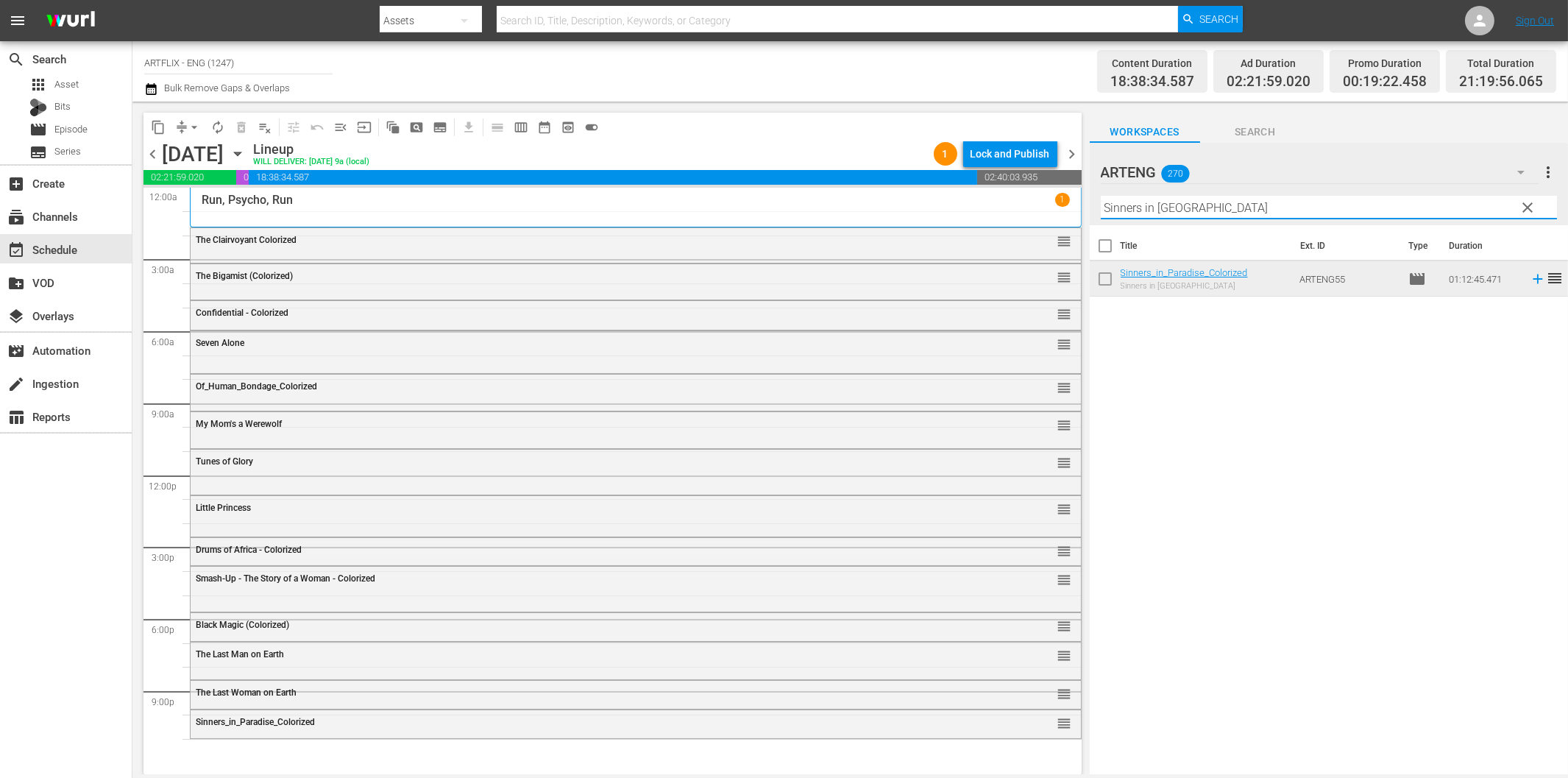
click at [1145, 211] on input "Sinners in [GEOGRAPHIC_DATA]" at bounding box center [1328, 208] width 456 height 24
paste input "Prime Evil"
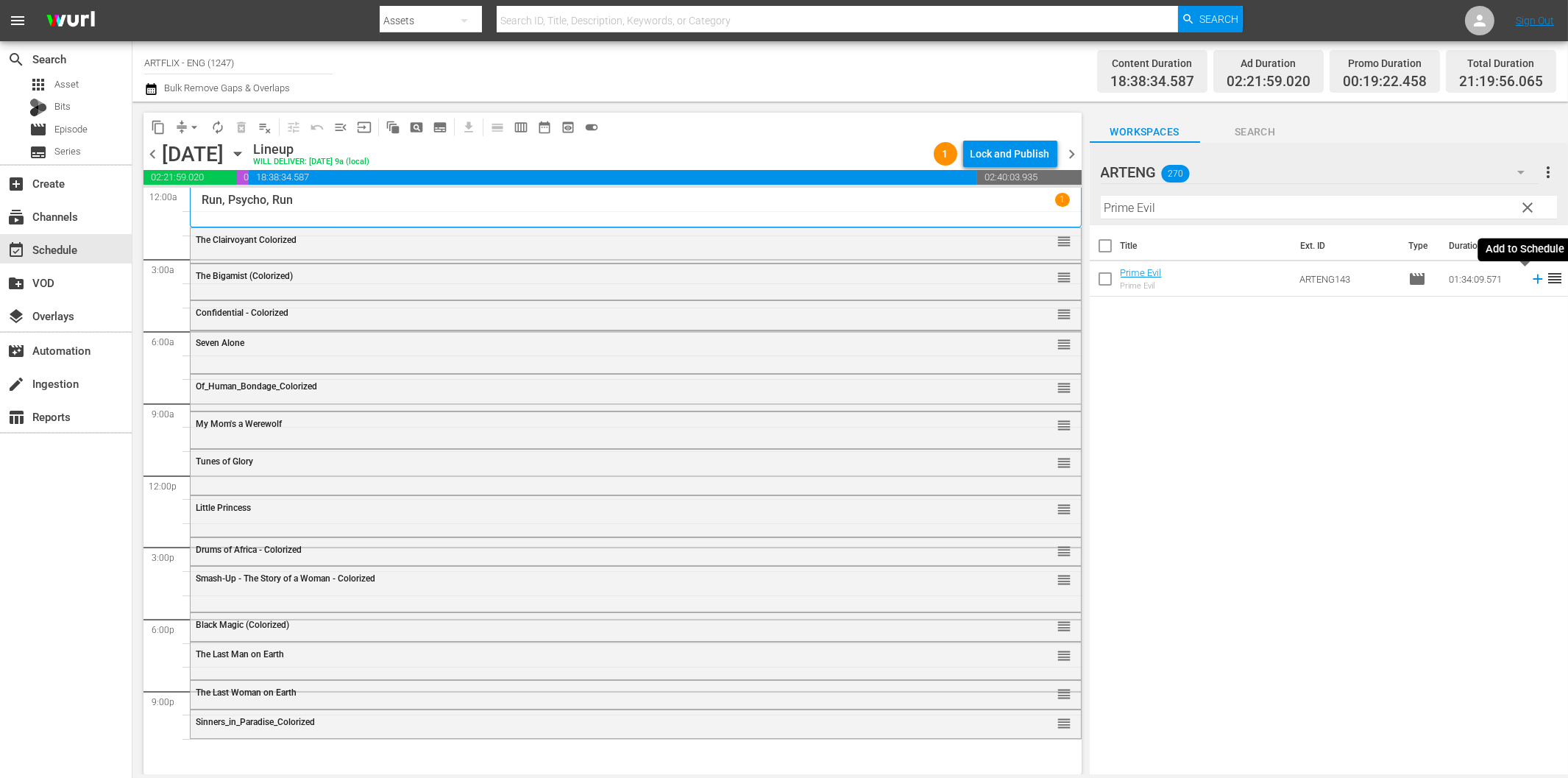
click at [1530, 282] on icon at bounding box center [1538, 279] width 16 height 16
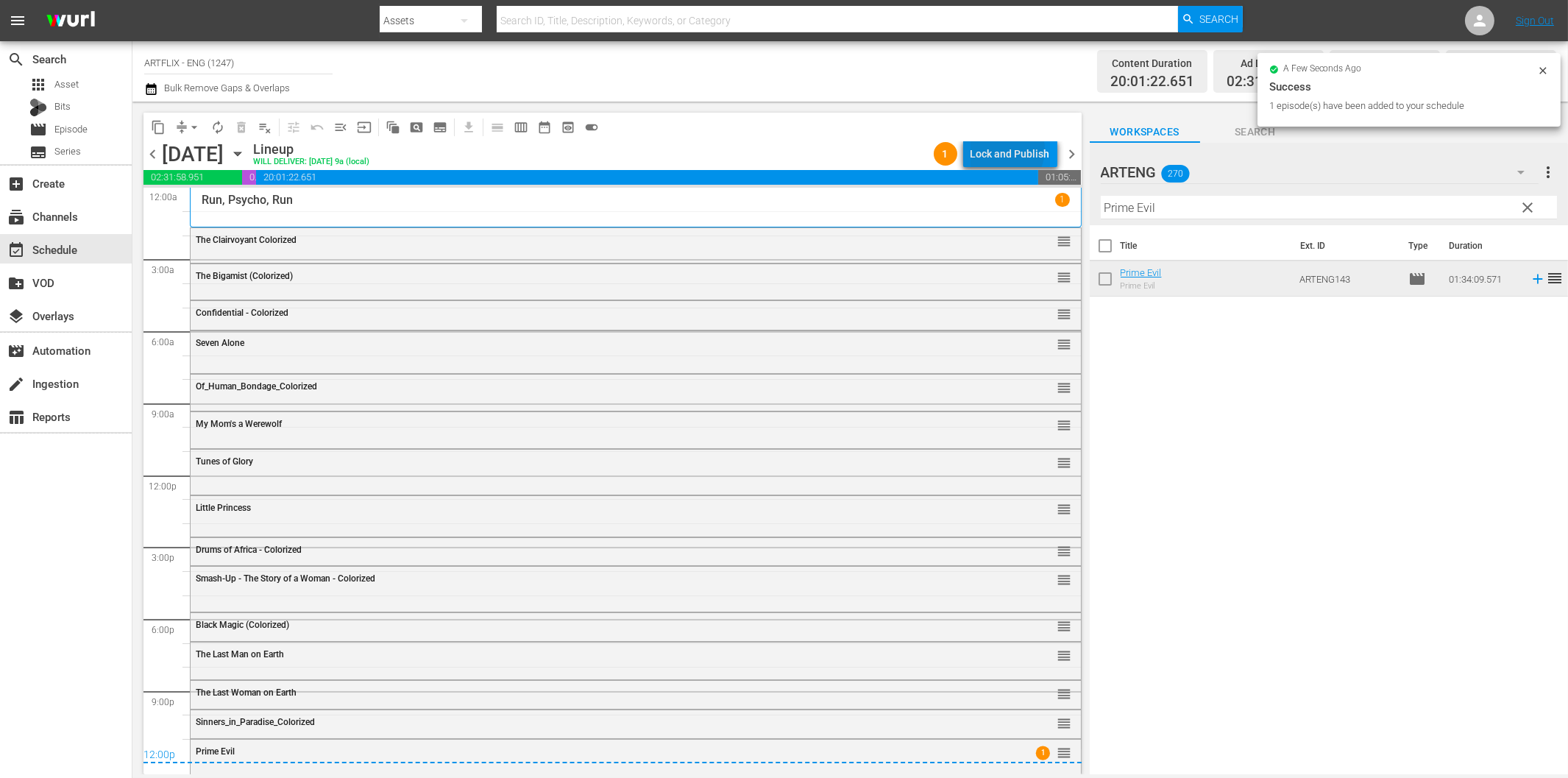
click at [1005, 149] on div "Lock and Publish" at bounding box center [1010, 154] width 80 height 27
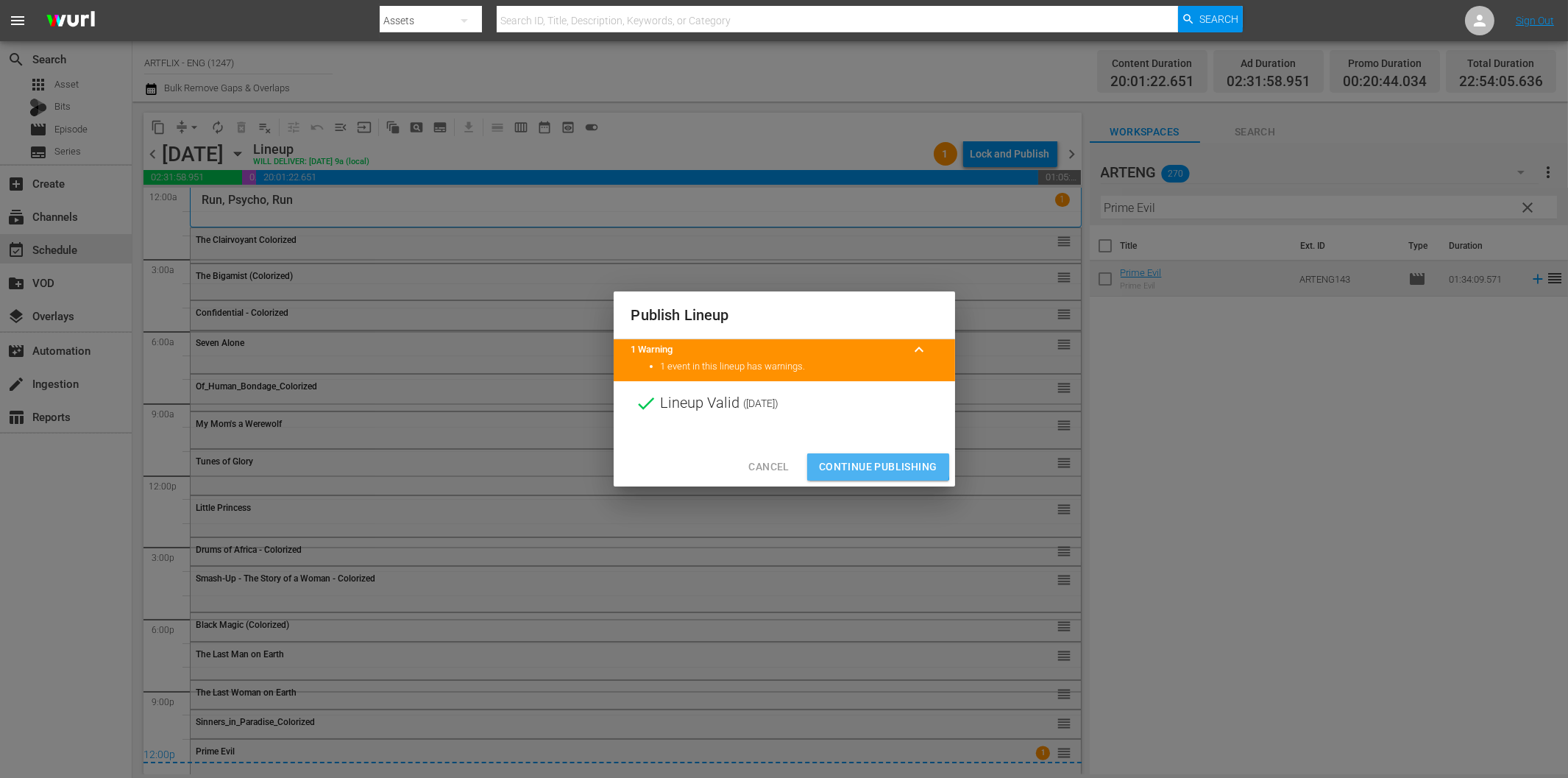
click at [874, 460] on span "Continue Publishing" at bounding box center [877, 467] width 118 height 18
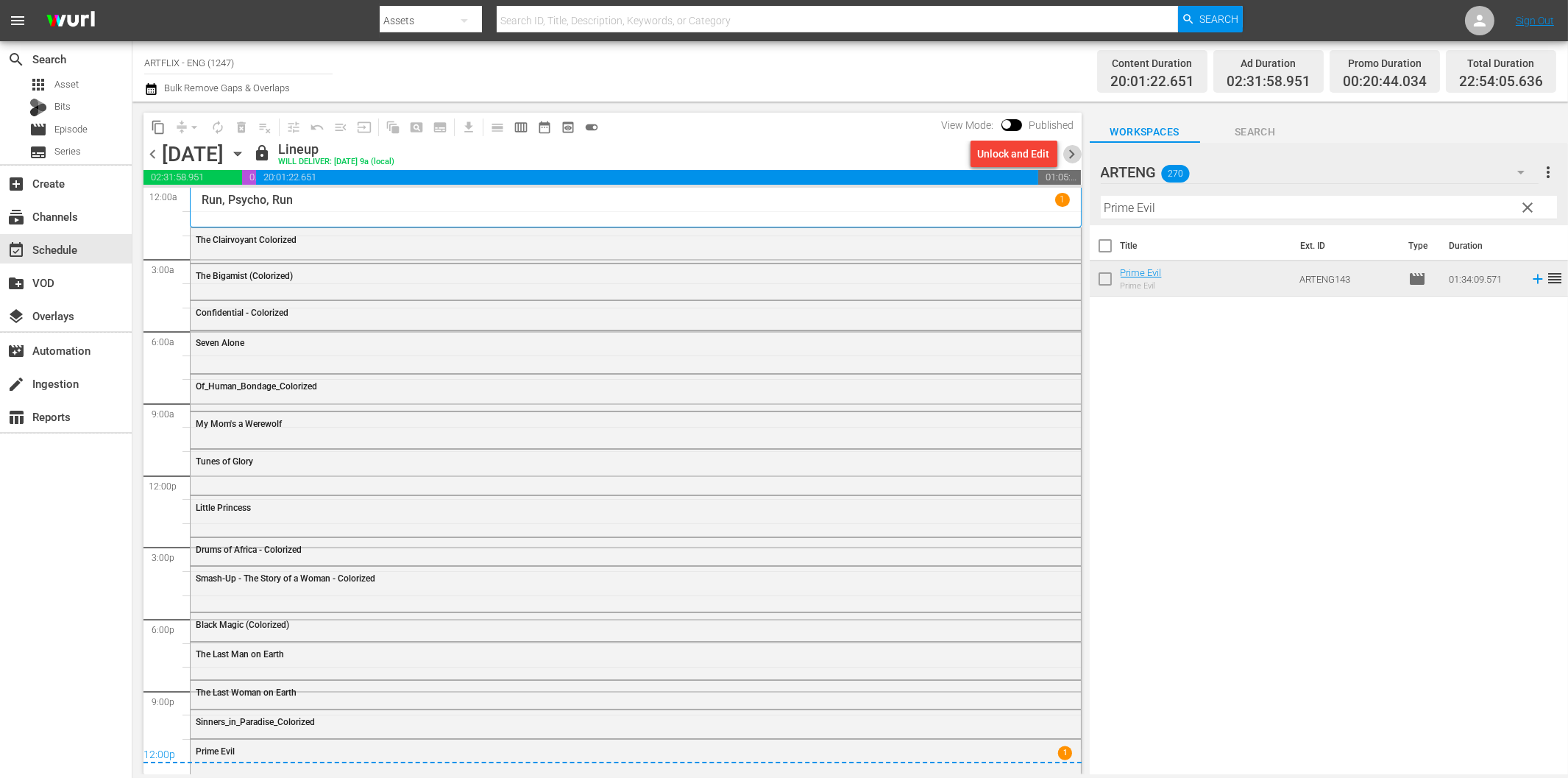
click at [1072, 150] on span "chevron_right" at bounding box center [1072, 154] width 18 height 18
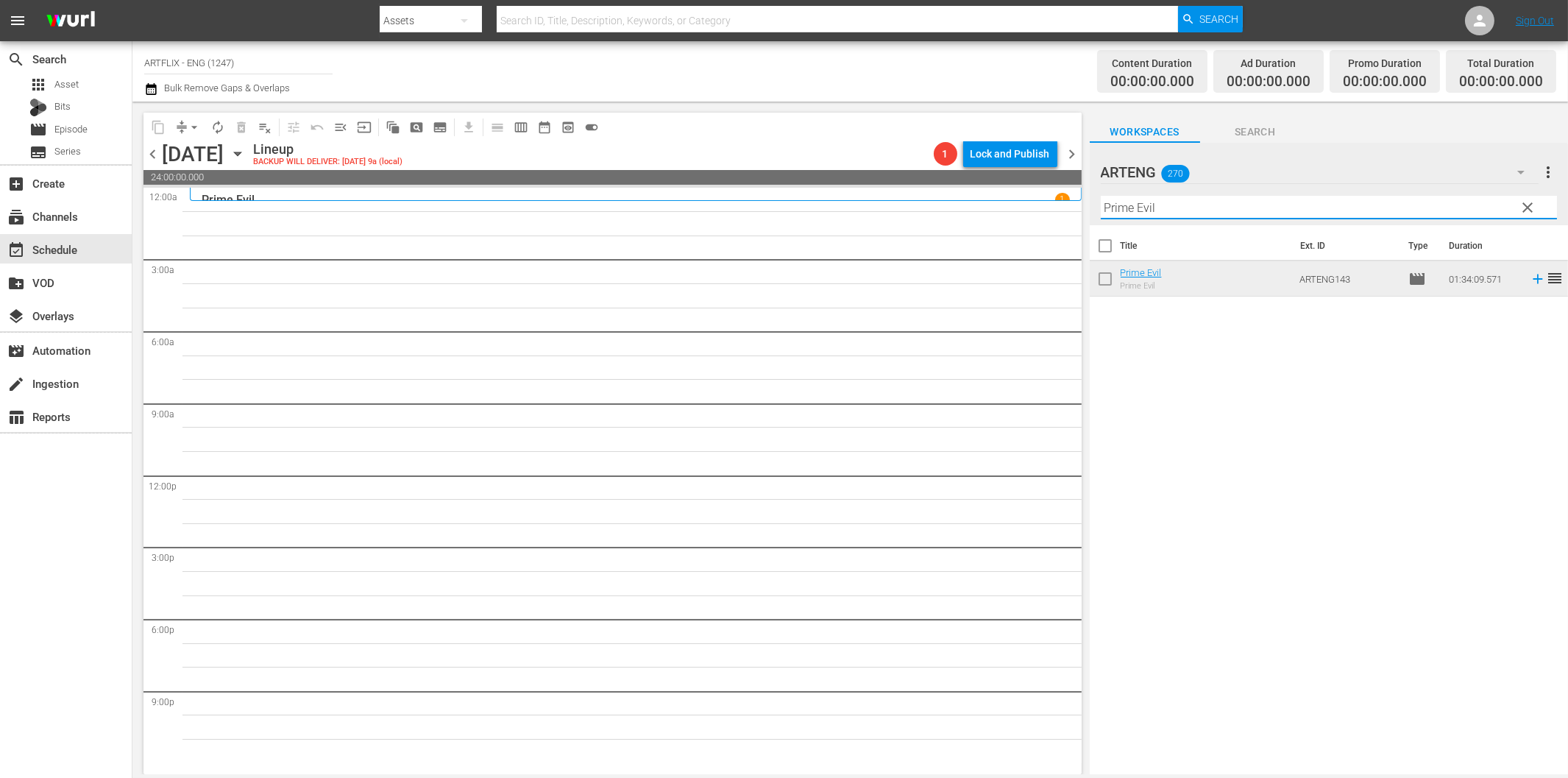
click at [1175, 213] on input "Prime Evil" at bounding box center [1328, 208] width 456 height 24
paste input "Nightmare Castle"
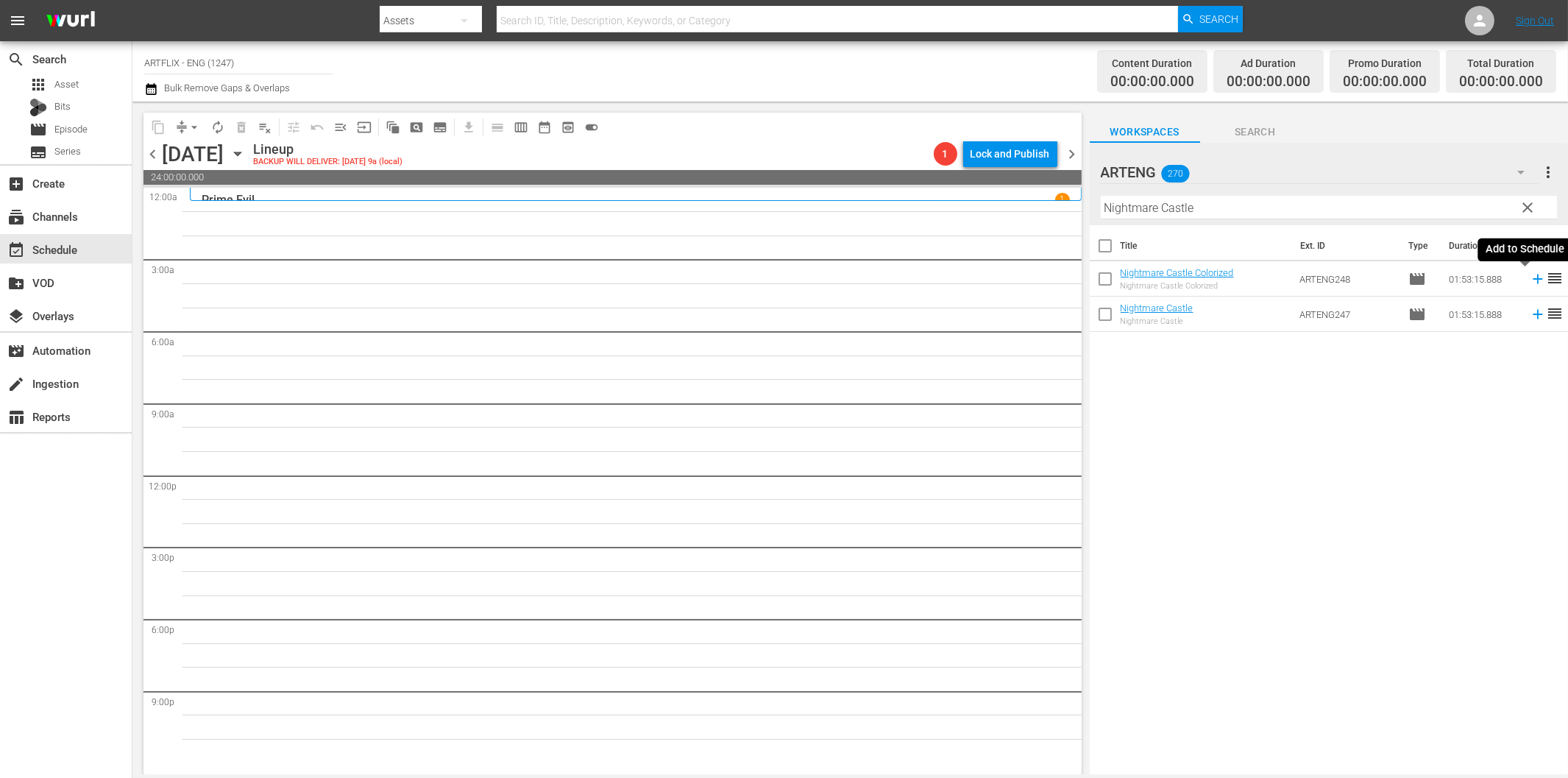
click at [1532, 280] on icon at bounding box center [1537, 279] width 9 height 9
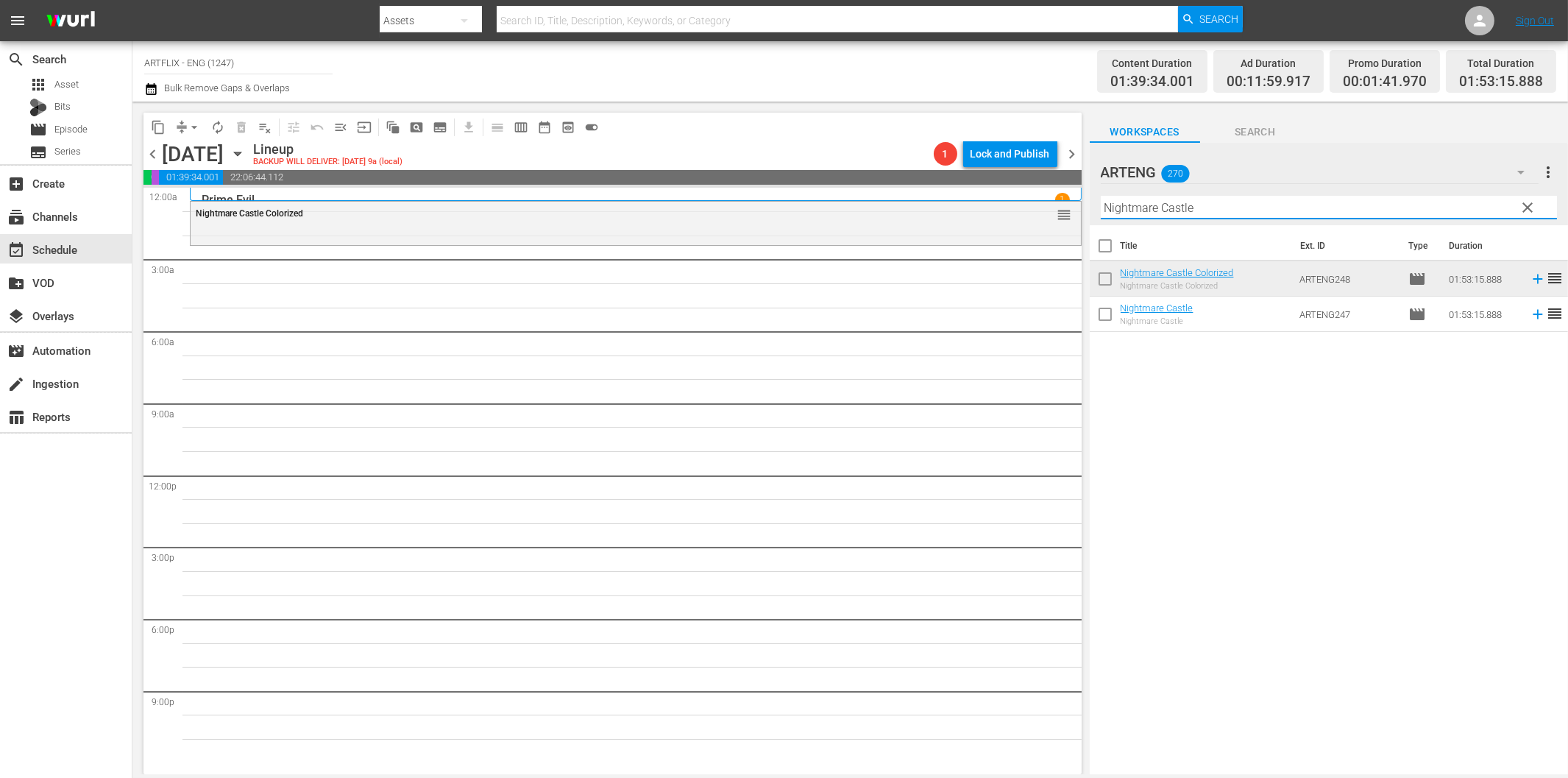
click at [1131, 201] on input "Nightmare Castle" at bounding box center [1328, 208] width 456 height 24
paste input "Wives Under Suspicion"
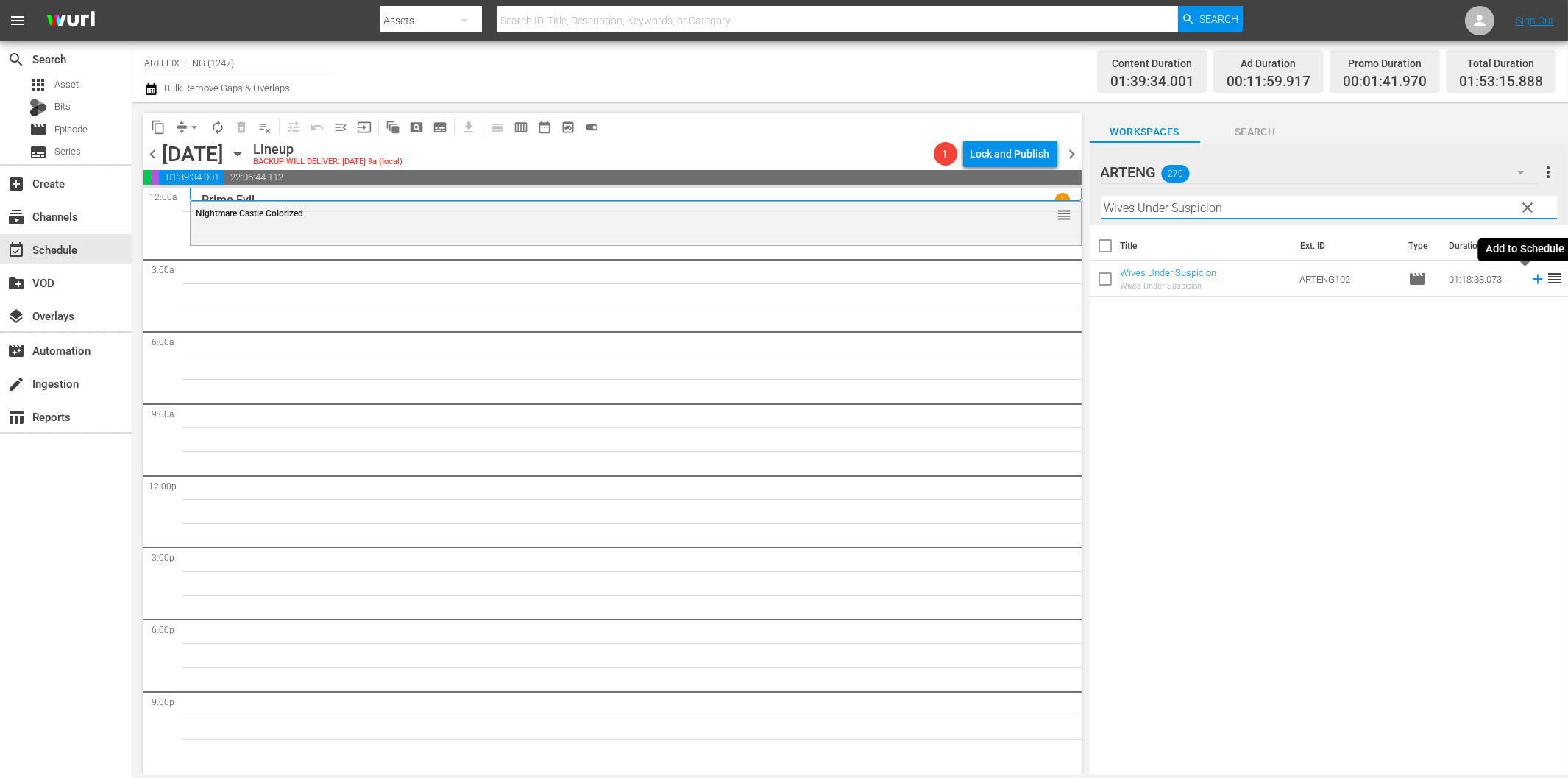
click at [1532, 276] on icon at bounding box center [1537, 279] width 9 height 9
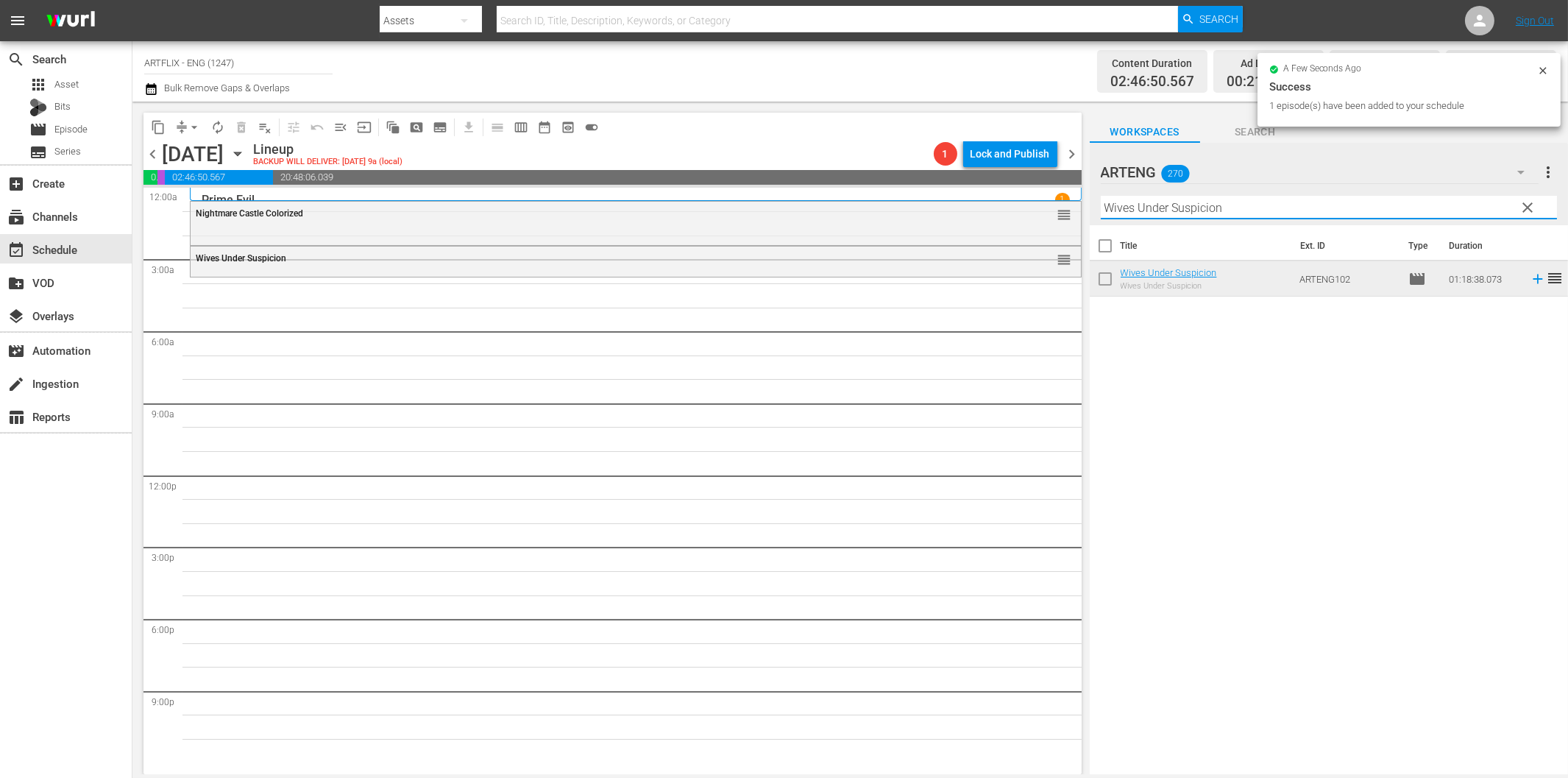
click at [1130, 209] on input "Wives Under Suspicion" at bounding box center [1328, 208] width 456 height 24
paste input "[DEMOGRAPHIC_DATA] of Burlesque"
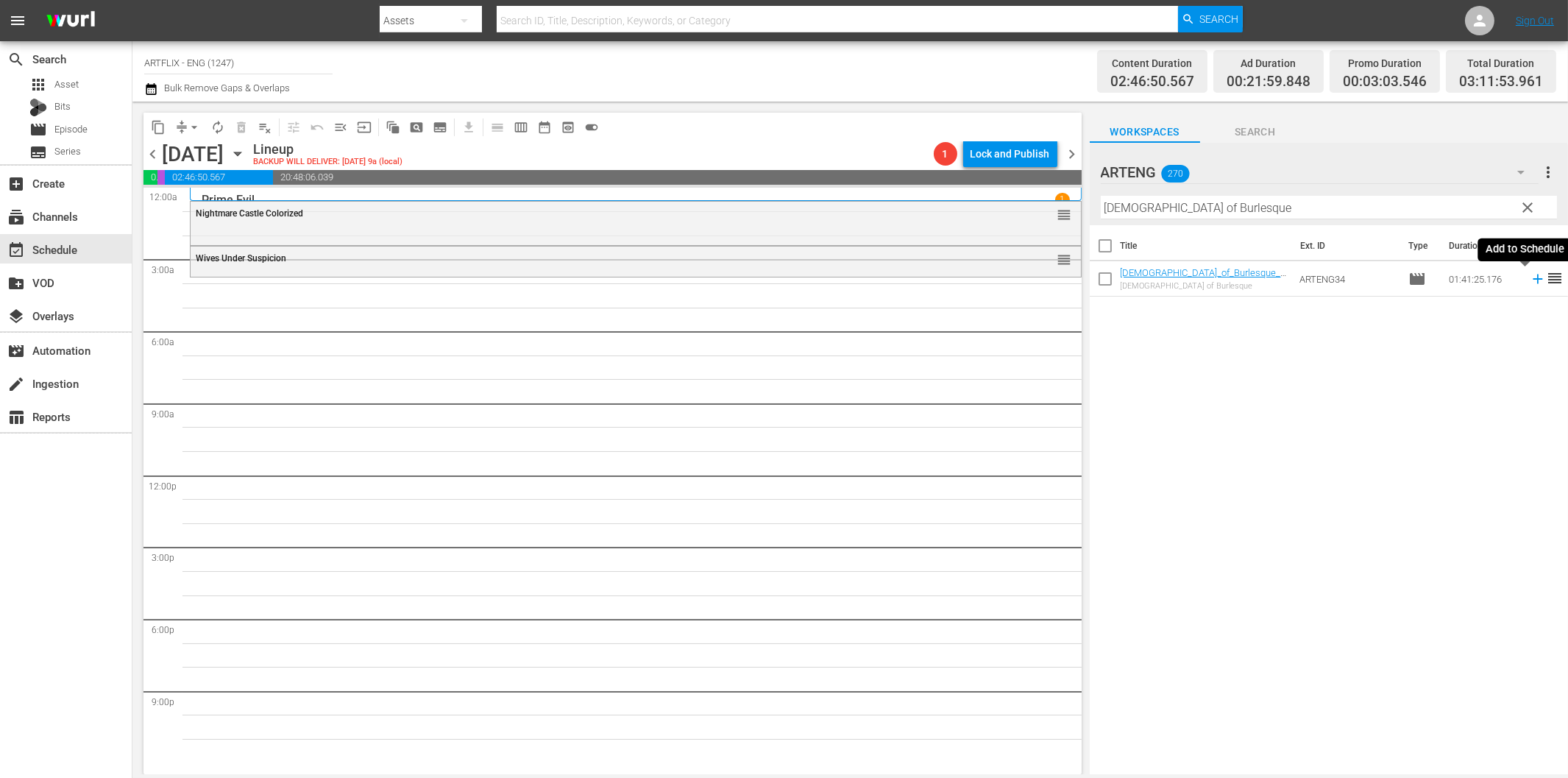
click at [1532, 278] on icon at bounding box center [1537, 279] width 9 height 9
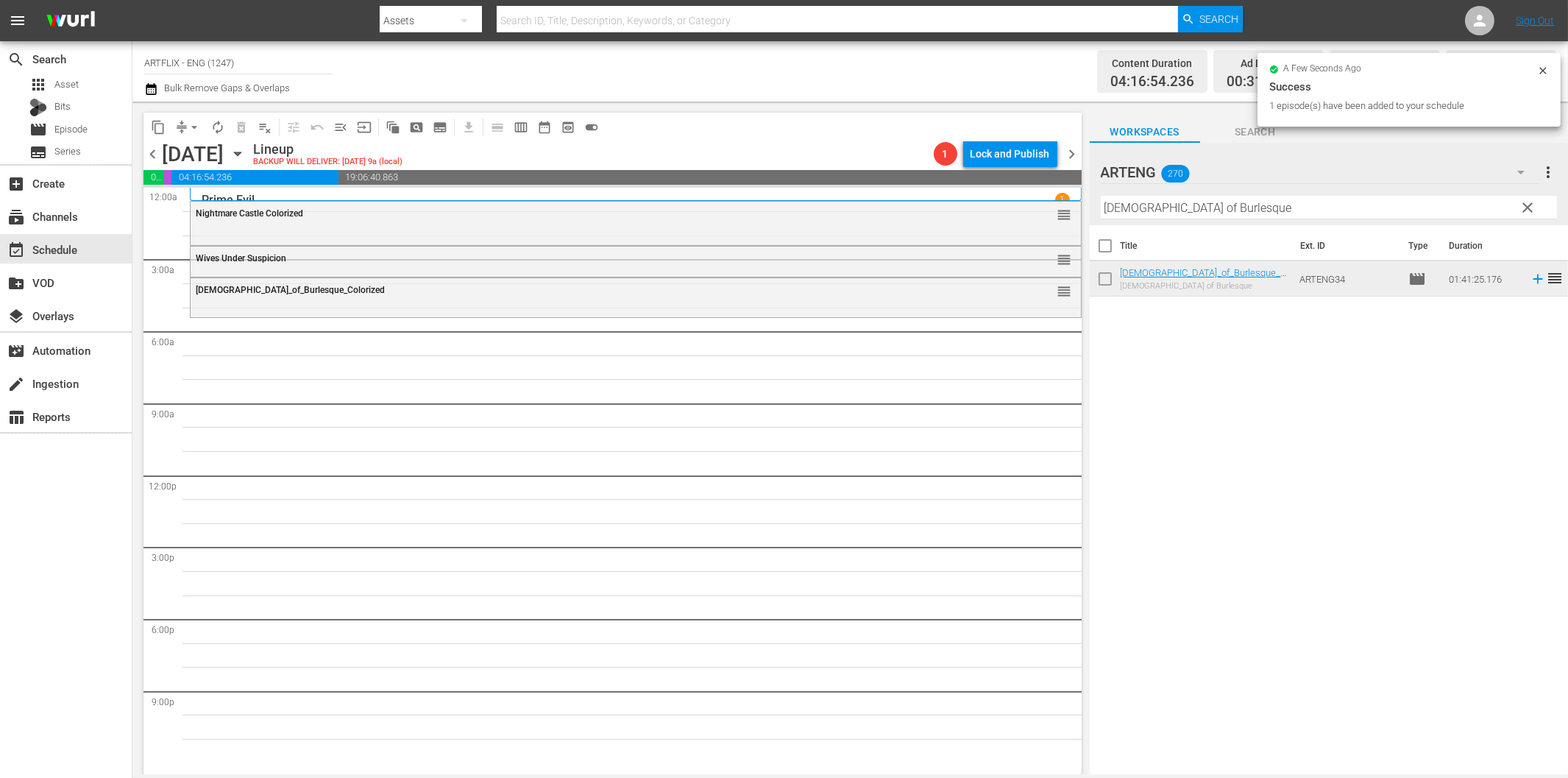
click at [1238, 202] on input "[DEMOGRAPHIC_DATA] of Burlesque" at bounding box center [1328, 208] width 456 height 24
paste input "The Stork Club"
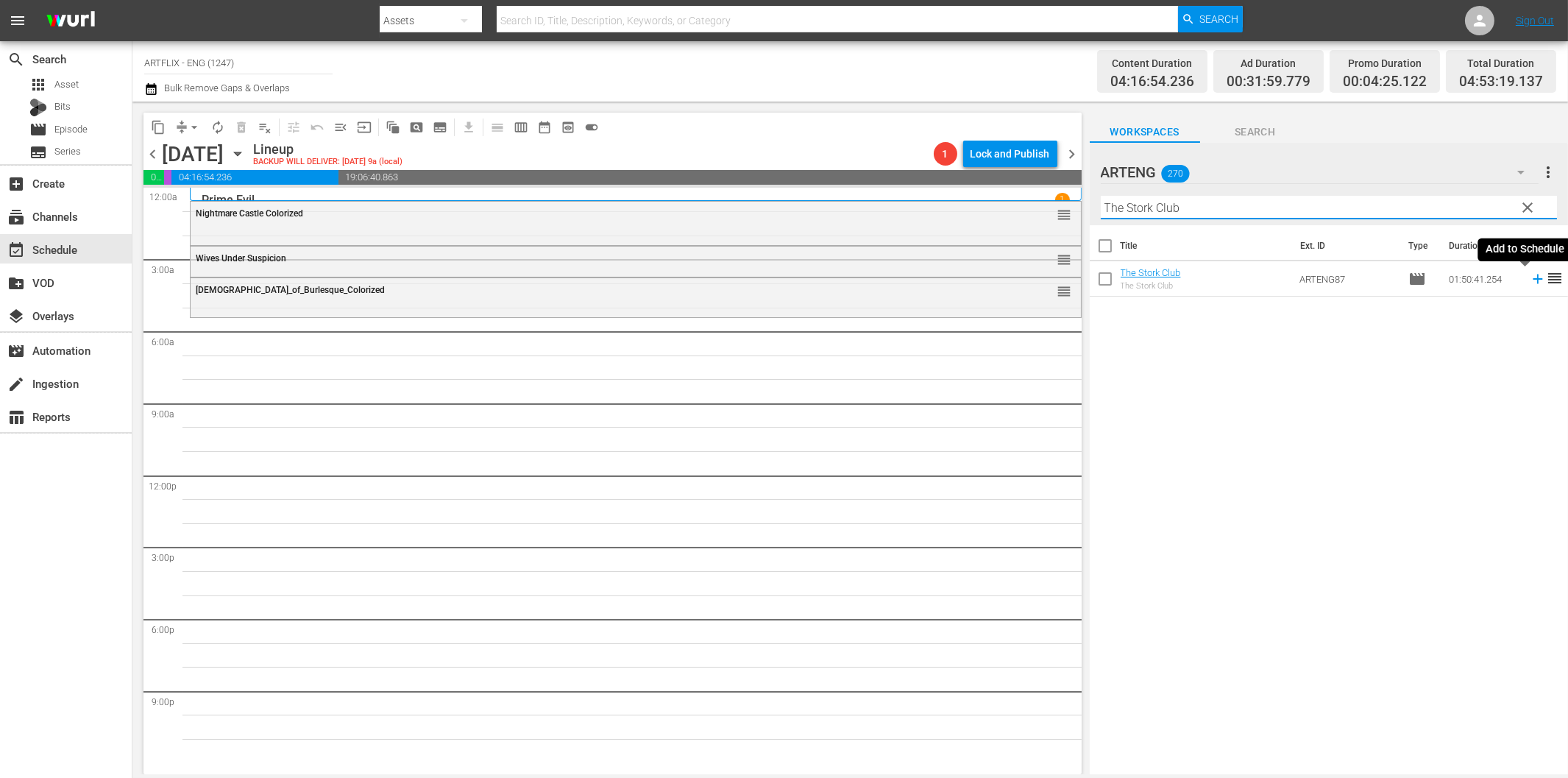
click at [1530, 281] on icon at bounding box center [1538, 279] width 16 height 16
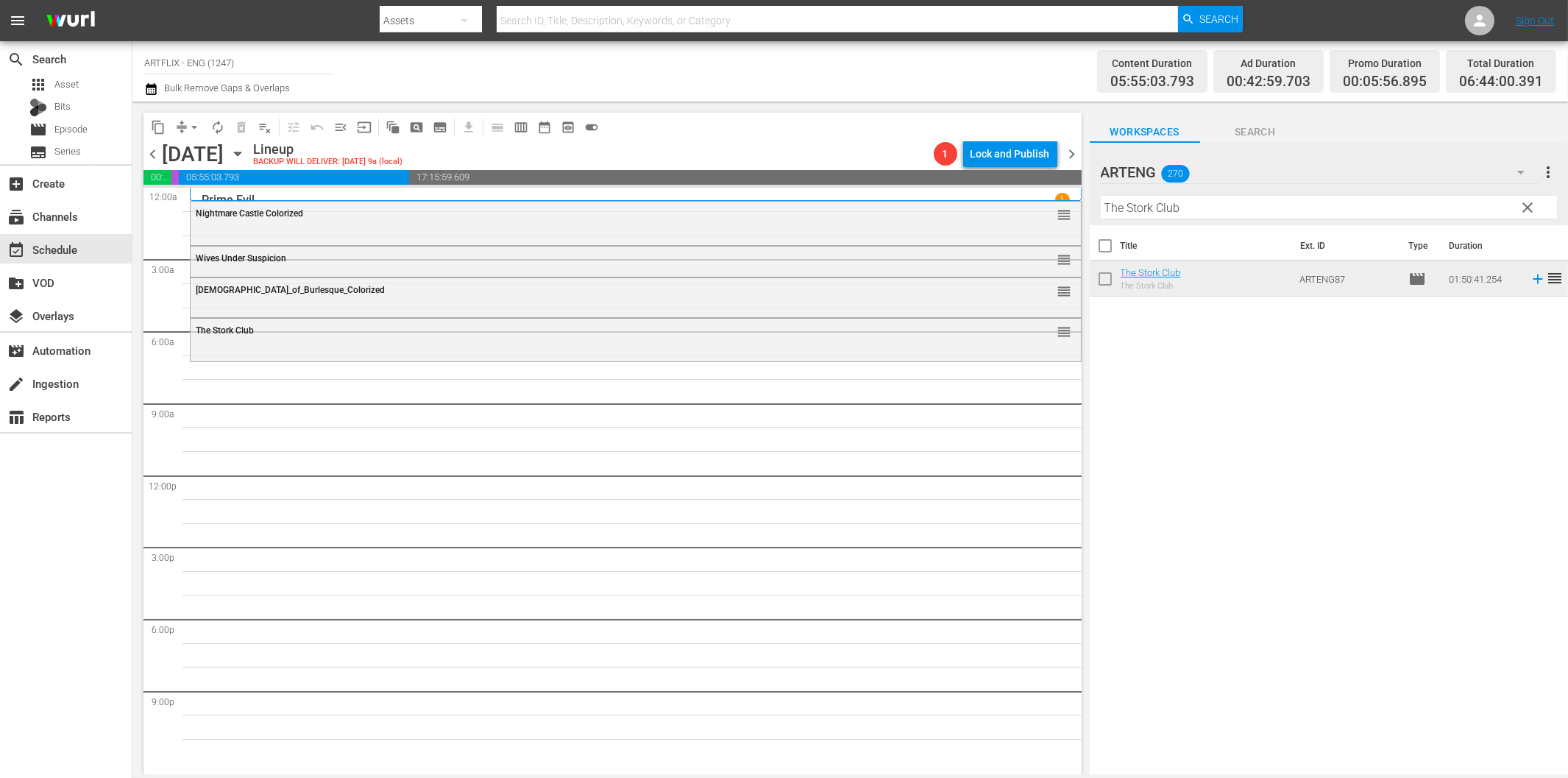
click at [1236, 200] on input "The Stork Club" at bounding box center [1328, 208] width 456 height 24
paste input "Beneath the 12-[GEOGRAPHIC_DATA]"
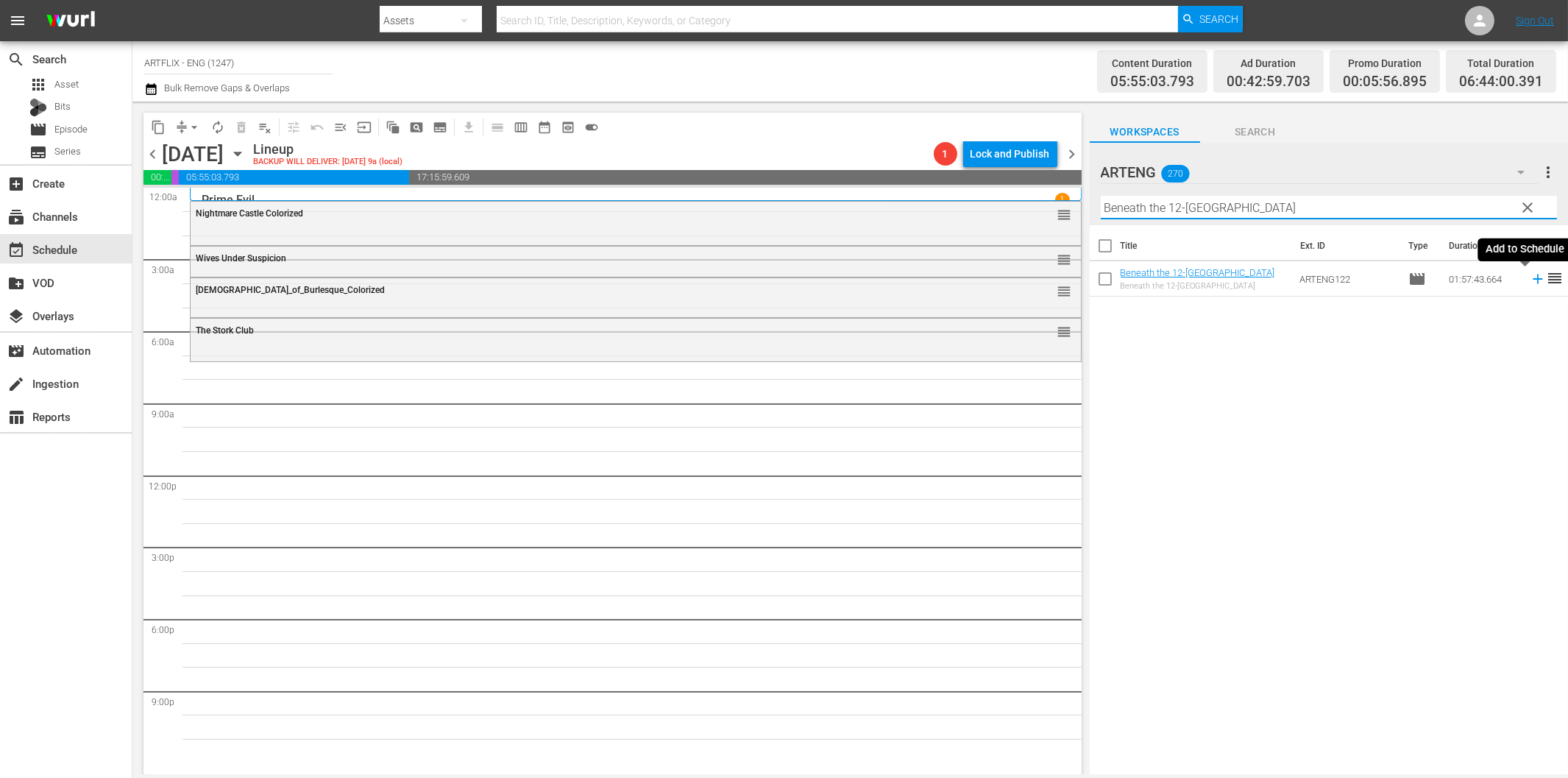
click at [1532, 278] on icon at bounding box center [1537, 279] width 9 height 9
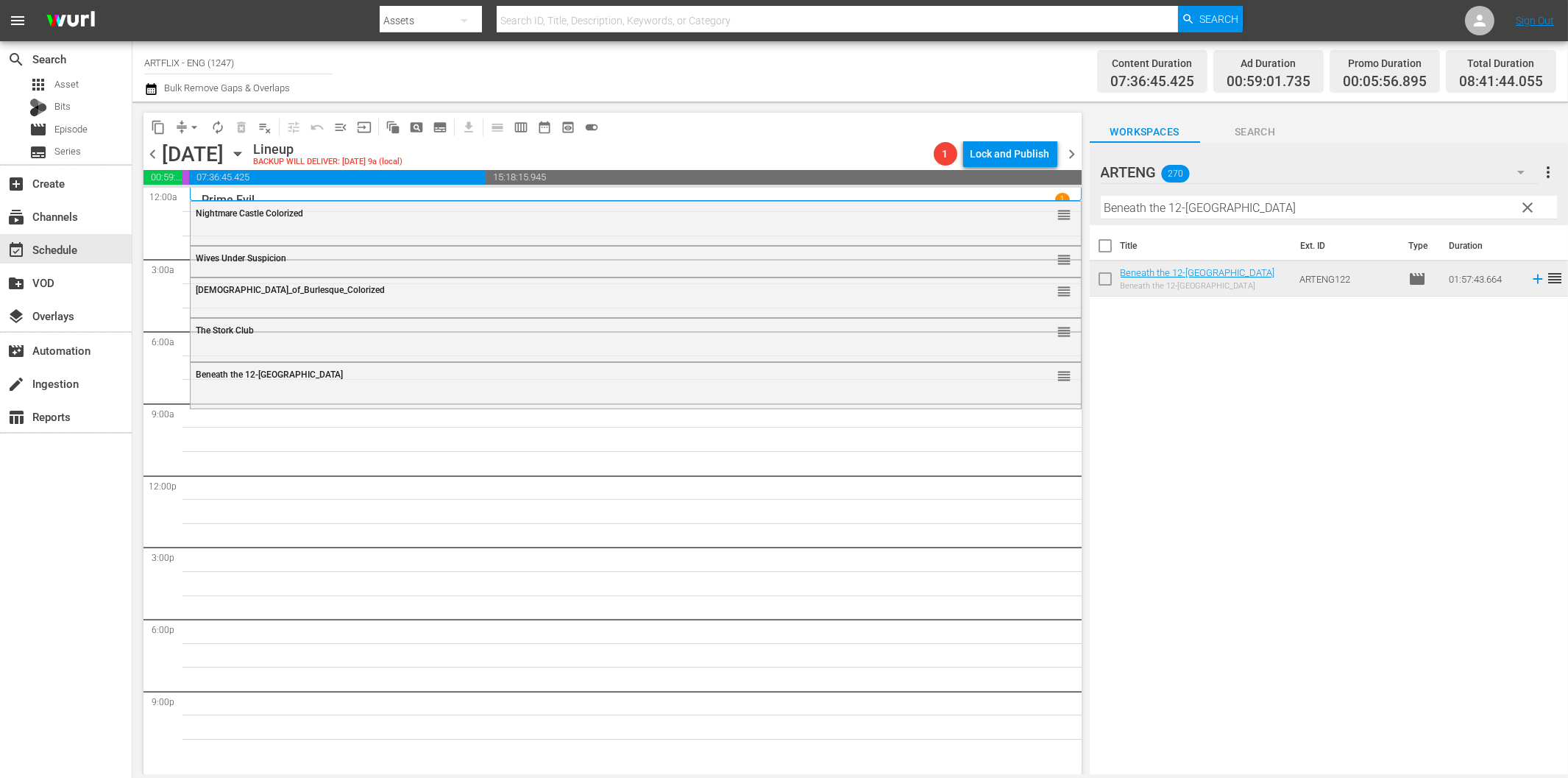
click at [1209, 209] on input "Beneath the 12-[GEOGRAPHIC_DATA]" at bounding box center [1328, 208] width 456 height 24
paste input "Our Town"
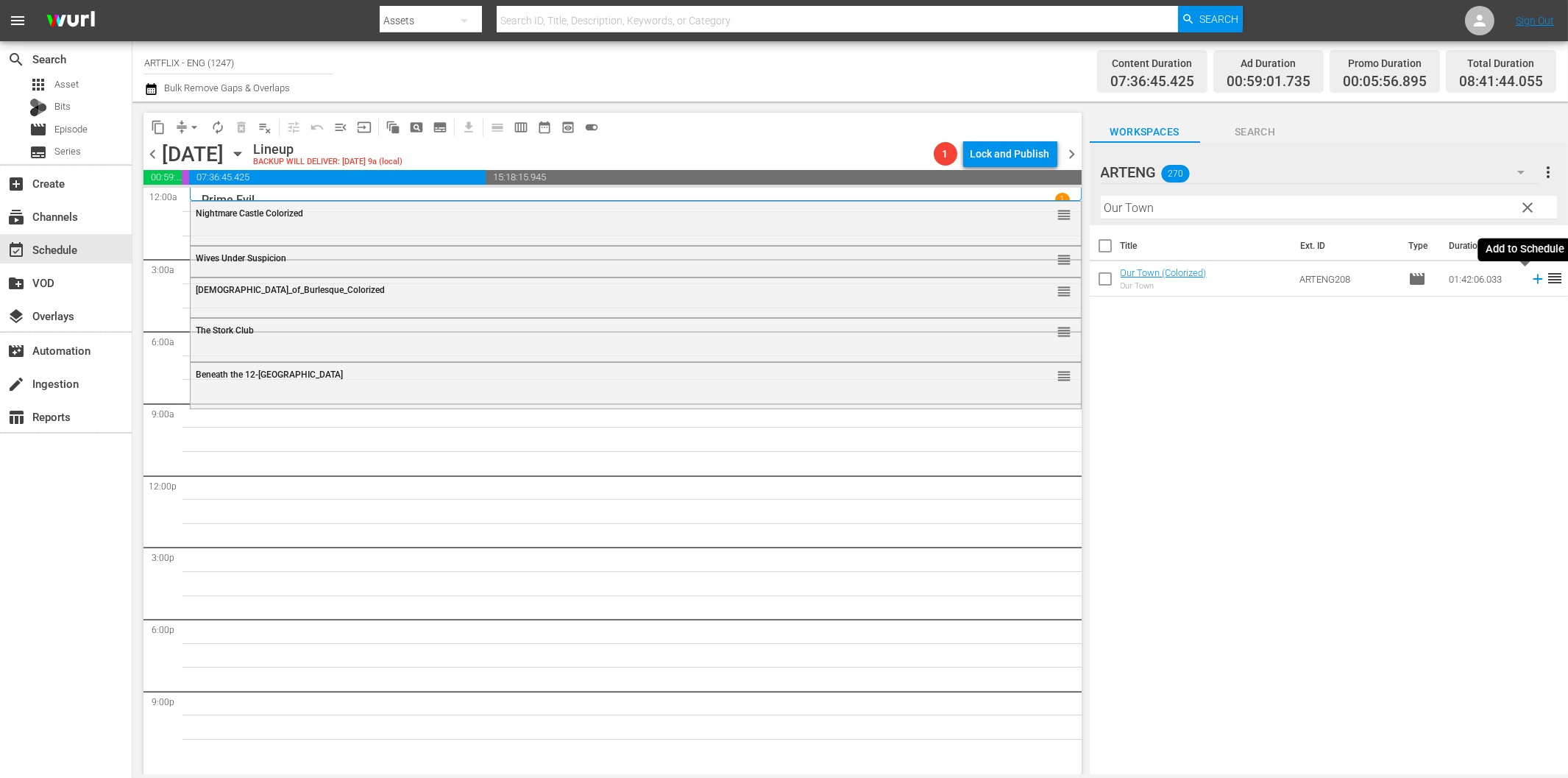
click at [1532, 280] on icon at bounding box center [1537, 279] width 9 height 9
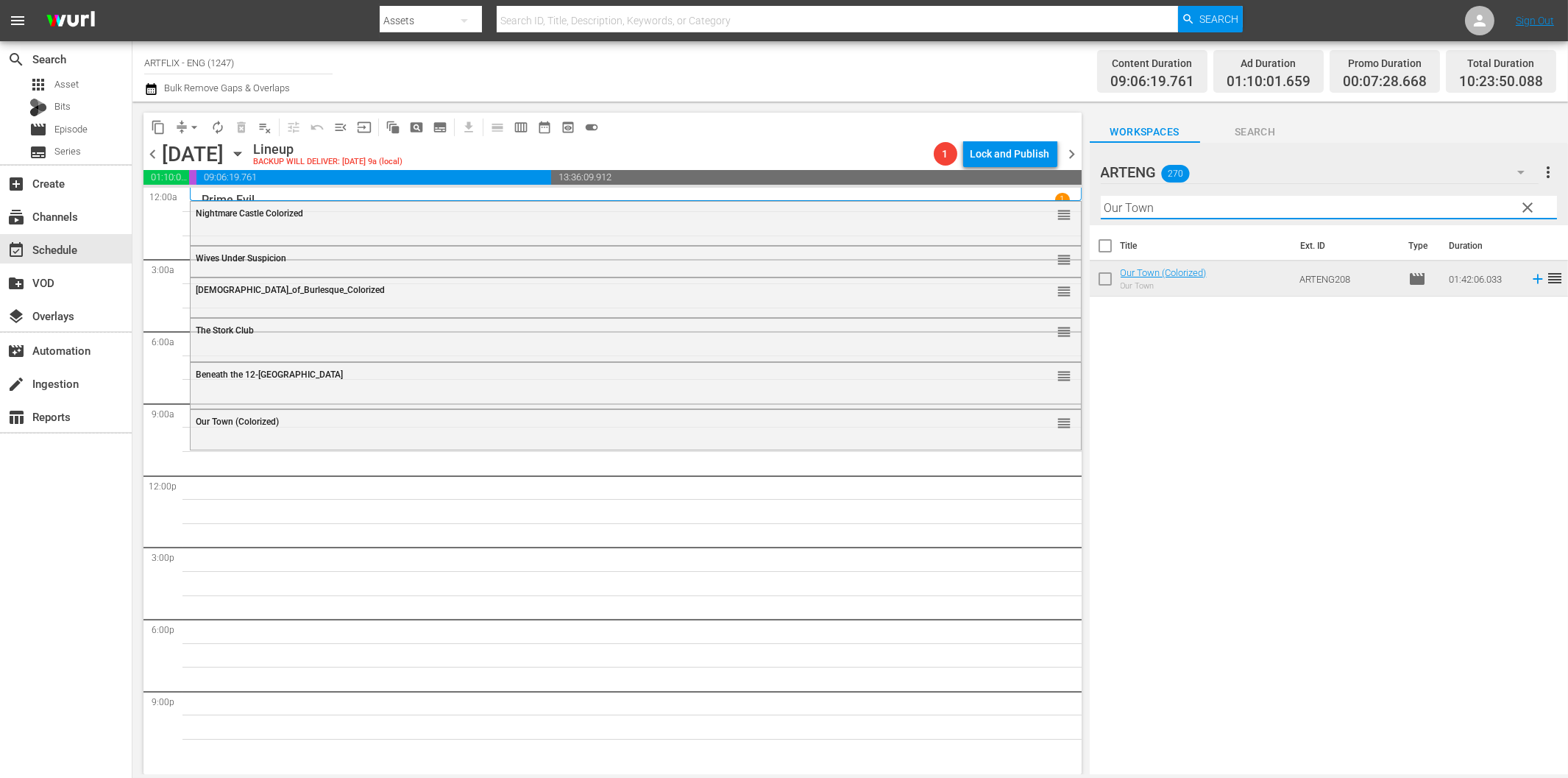
click at [1136, 217] on input "Our Town" at bounding box center [1328, 208] width 456 height 24
paste input "Rockin' in the Rockies"
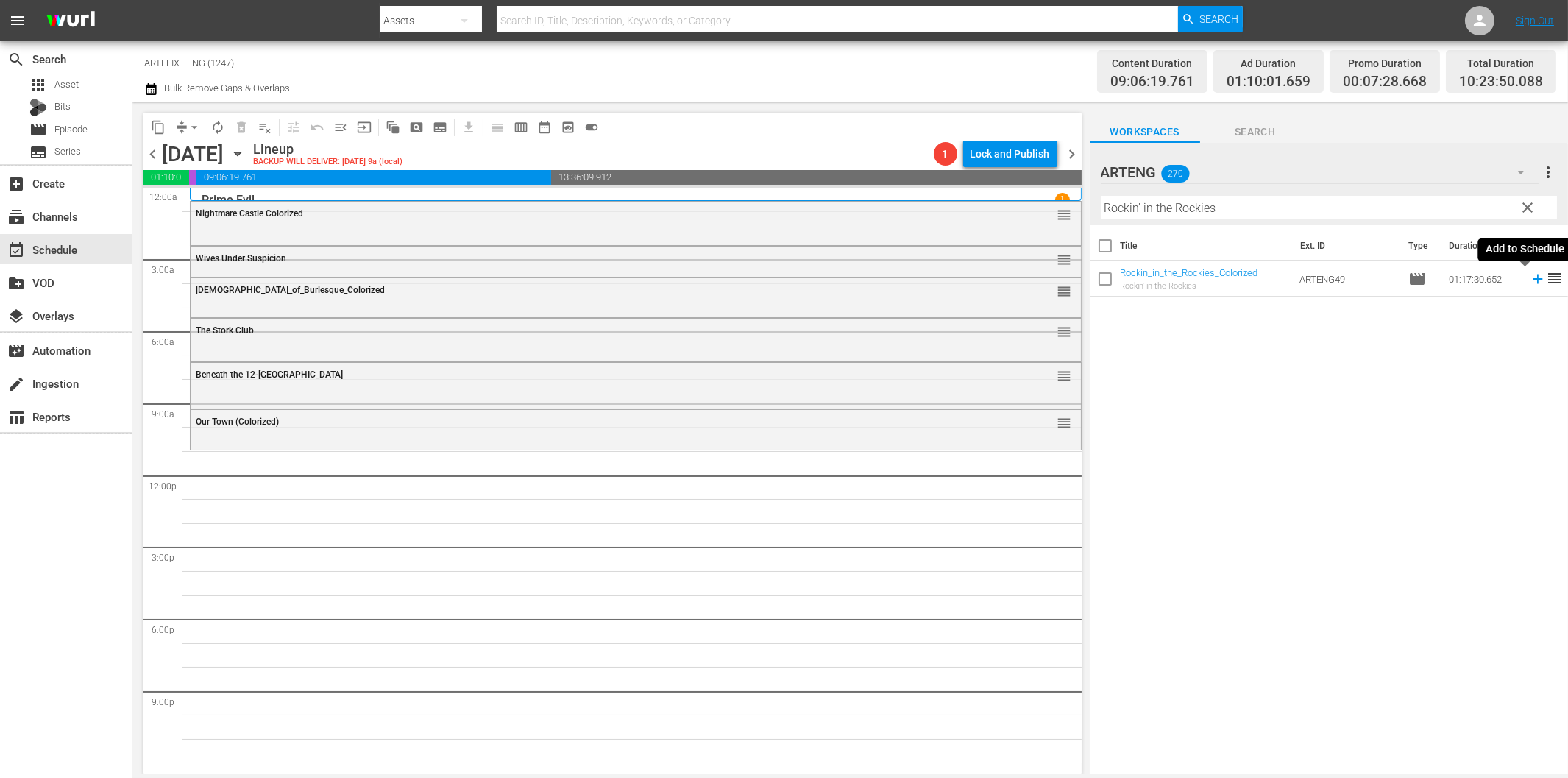
click at [1532, 280] on icon at bounding box center [1537, 279] width 9 height 9
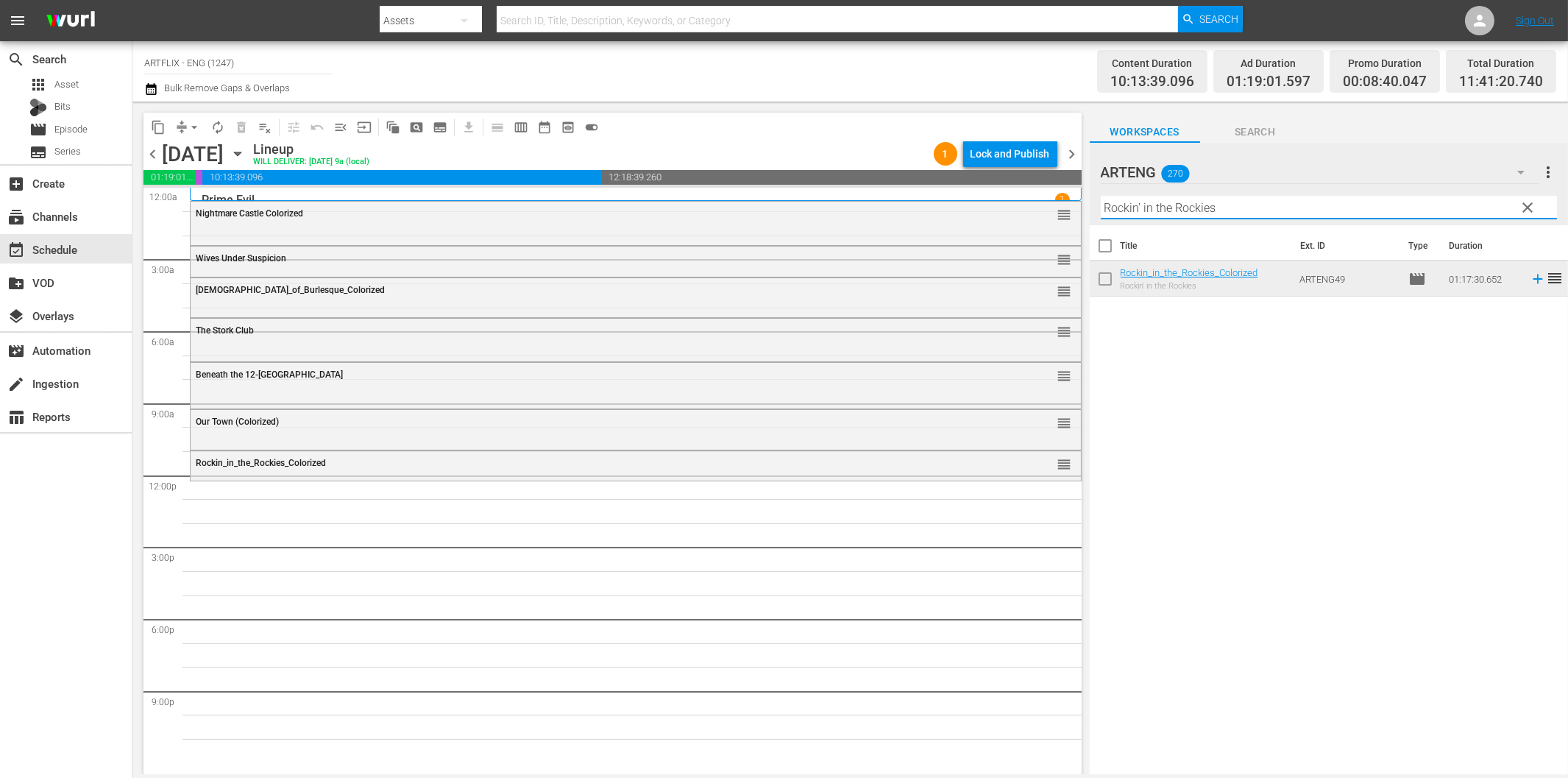
click at [1253, 207] on input "Rockin' in the Rockies" at bounding box center [1328, 208] width 456 height 24
paste input "Topper Return"
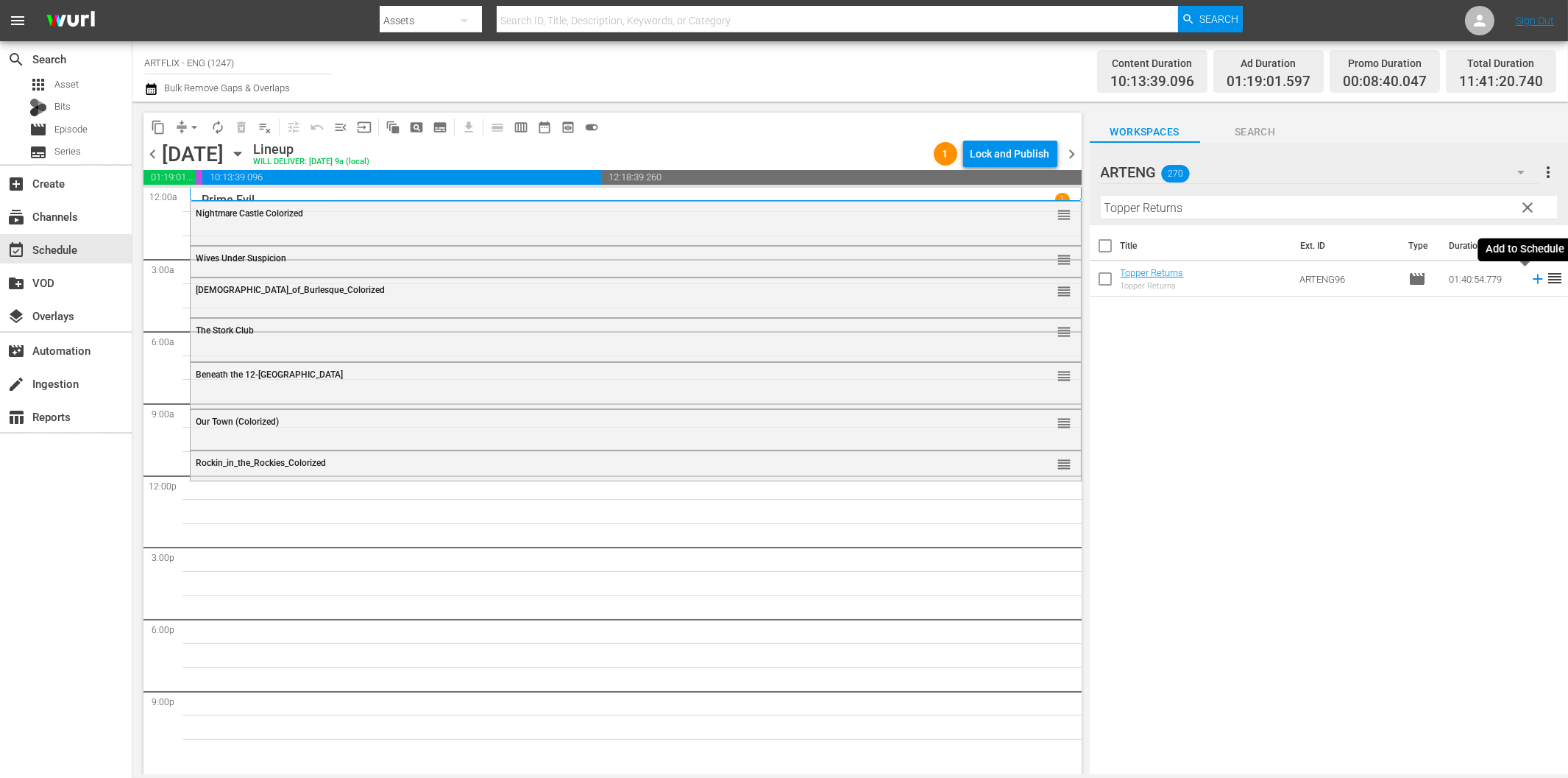
click at [1532, 277] on icon at bounding box center [1537, 279] width 9 height 9
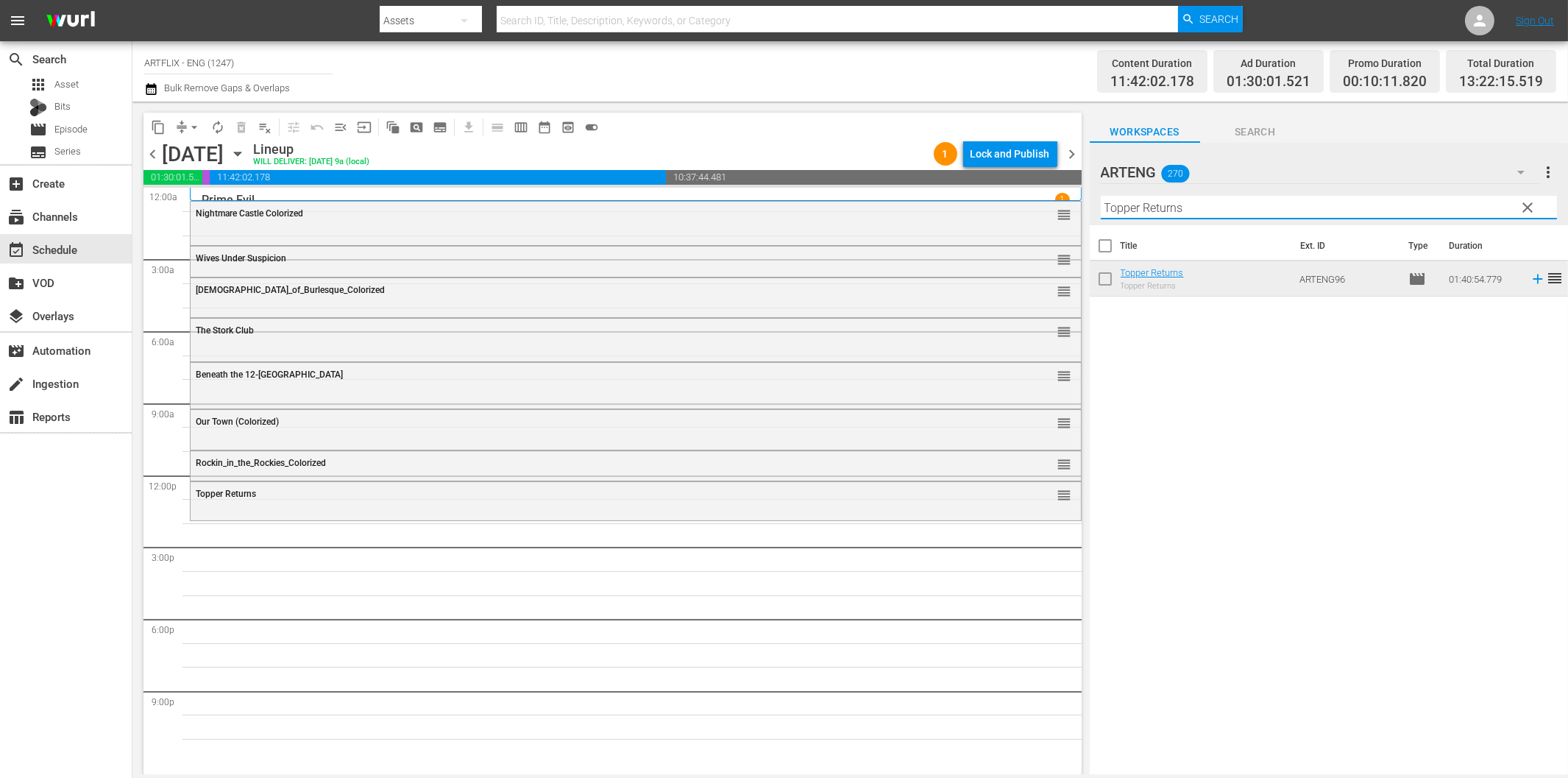
click at [1144, 211] on input "Topper Returns" at bounding box center [1328, 208] width 456 height 24
paste input "One Million B.C."
click at [1532, 280] on icon at bounding box center [1537, 279] width 9 height 9
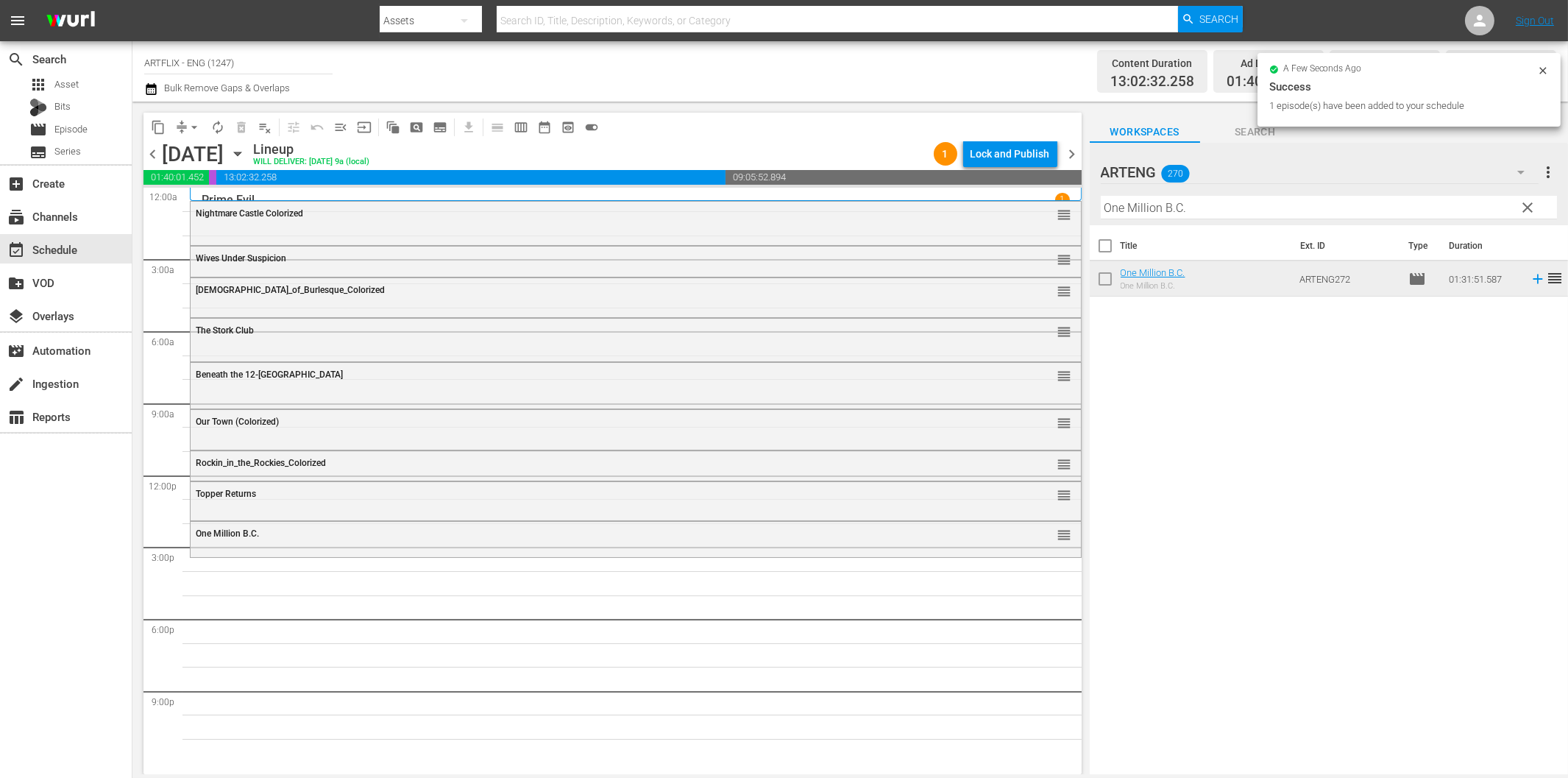
click at [1142, 210] on input "One Million B.C." at bounding box center [1328, 208] width 456 height 24
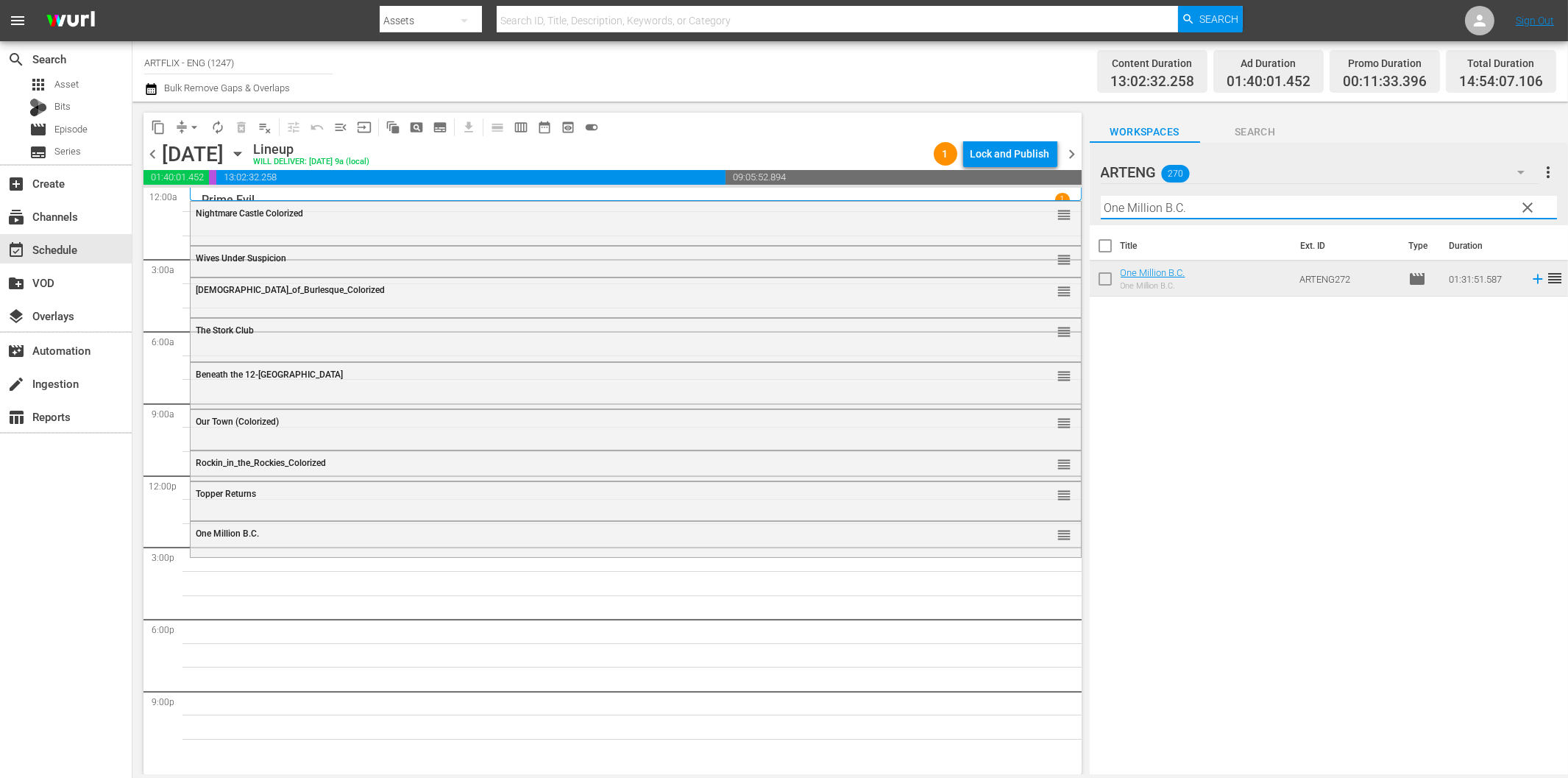
paste input "The Two Gladiators"
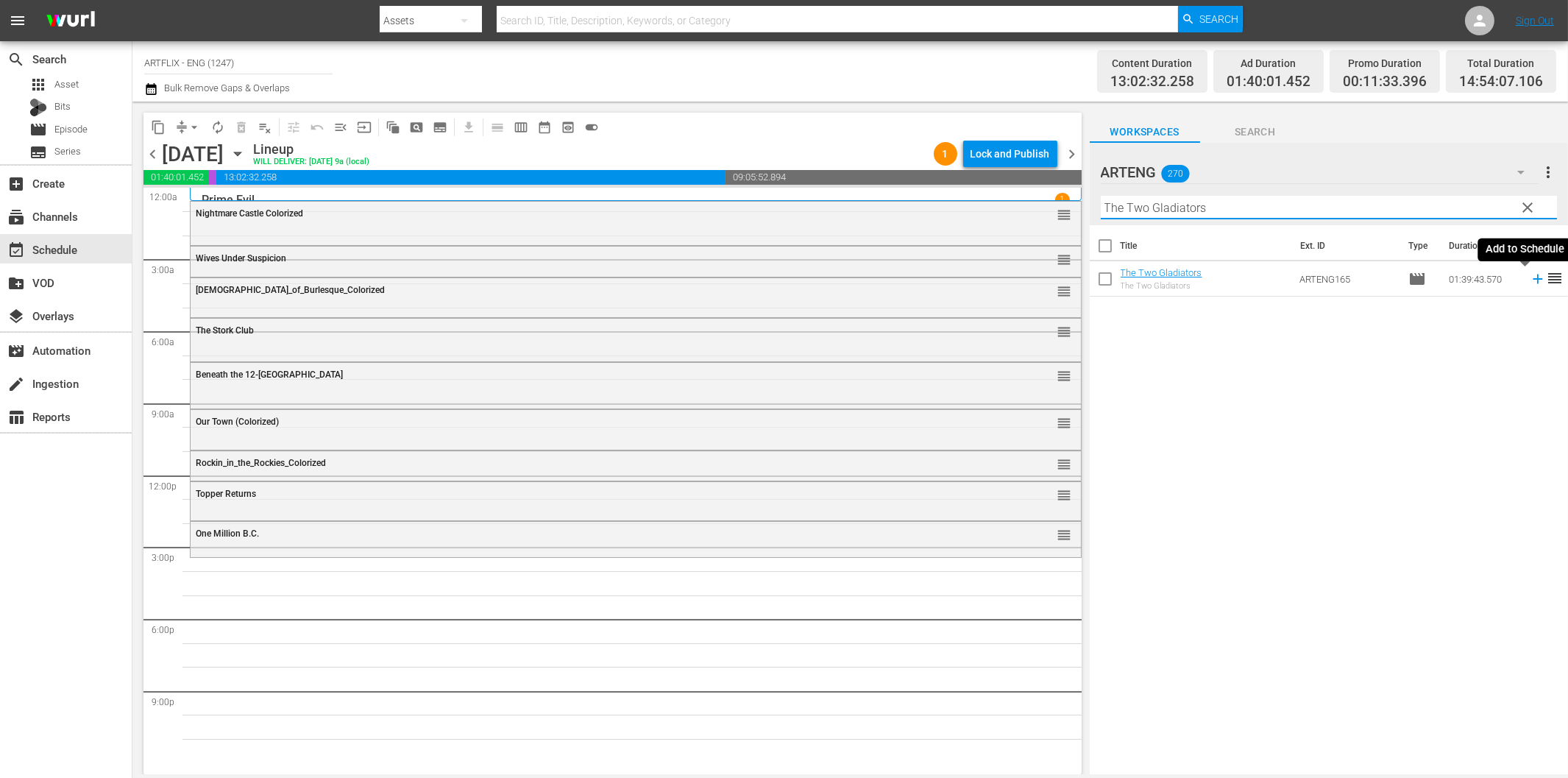
click at [1532, 278] on icon at bounding box center [1537, 279] width 9 height 9
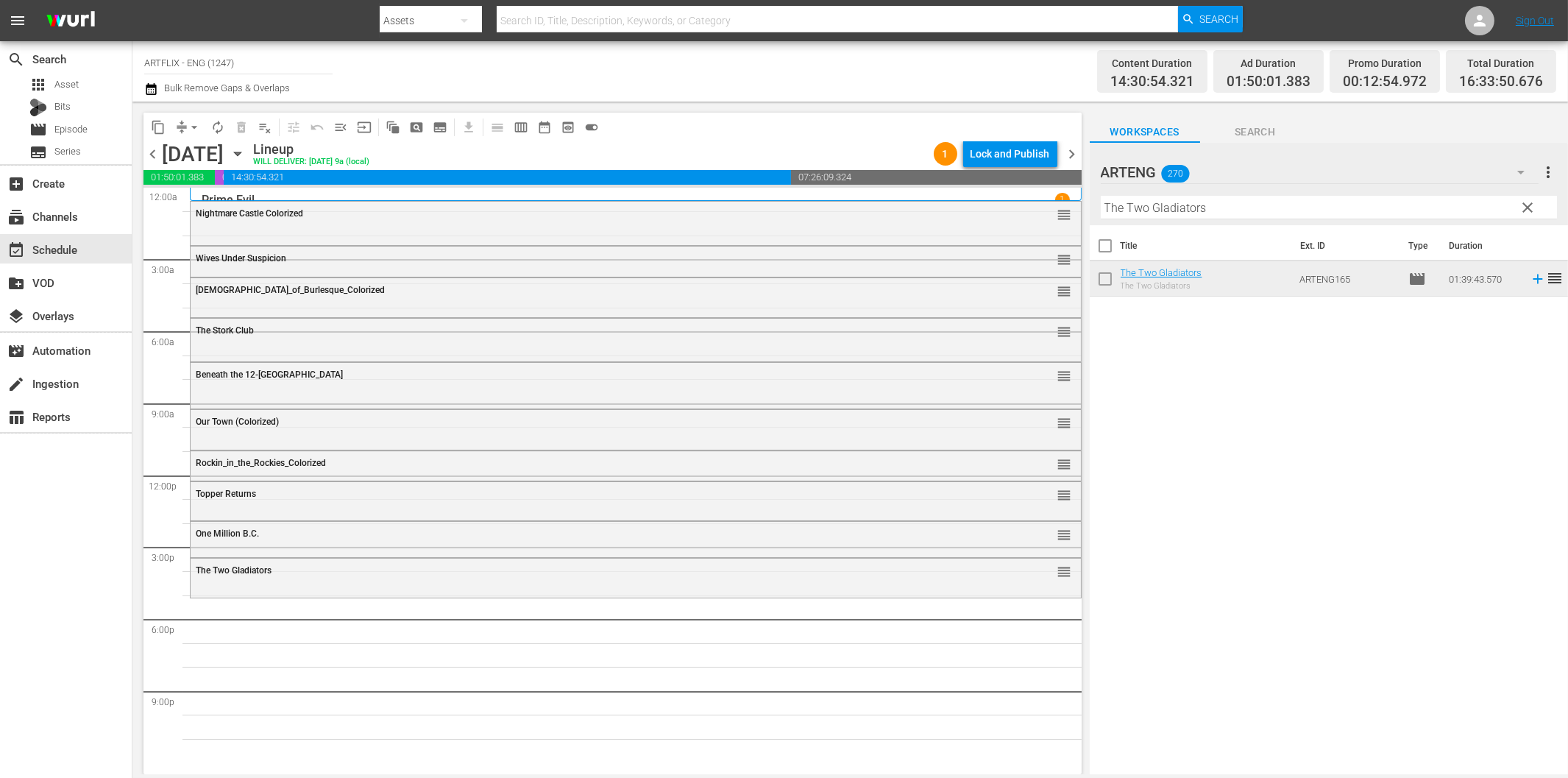
click at [1146, 211] on input "The Two Gladiators" at bounding box center [1328, 208] width 456 height 24
paste input "Calling [PERSON_NAME]"
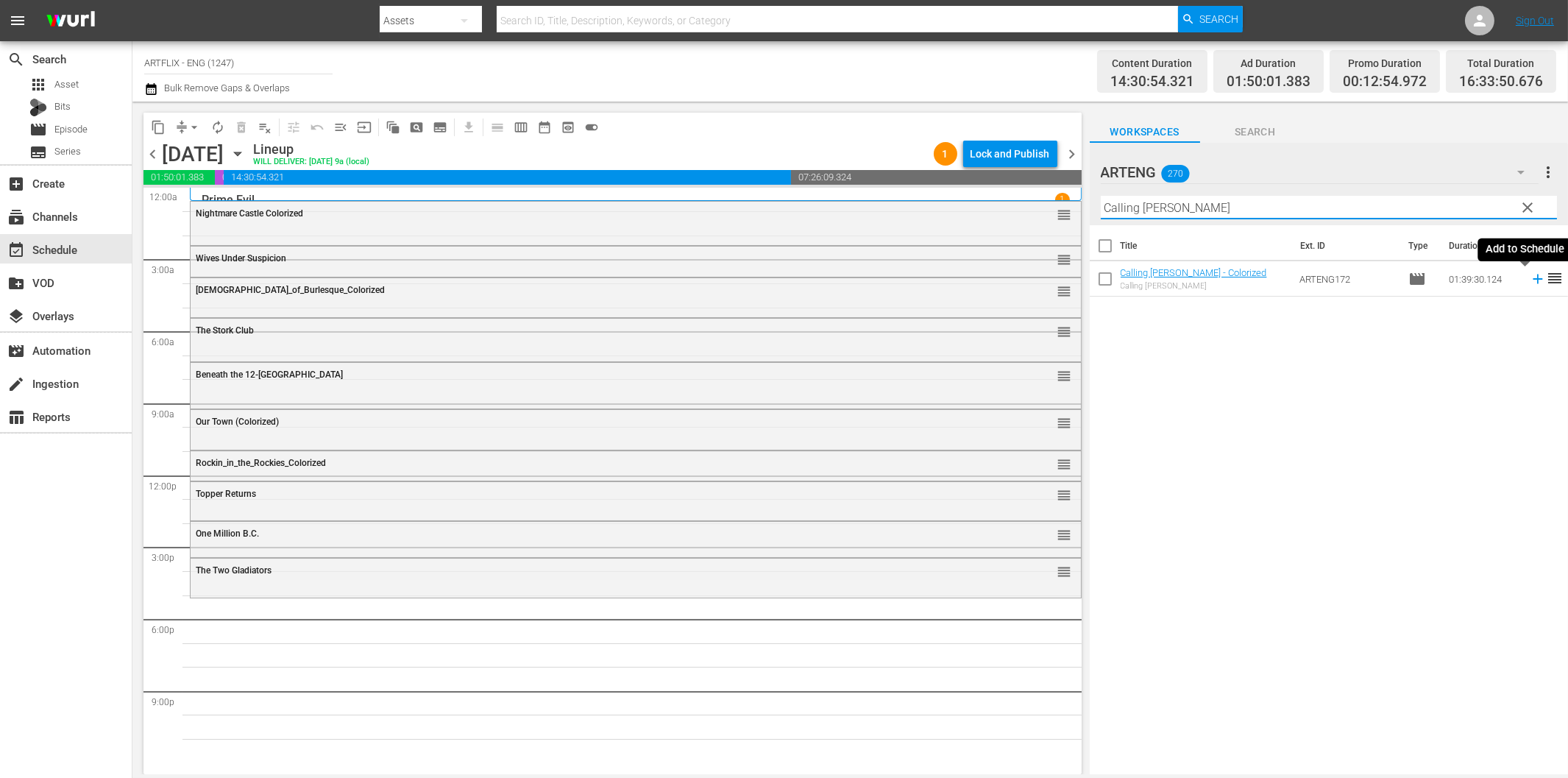
click at [1530, 276] on icon at bounding box center [1538, 279] width 16 height 16
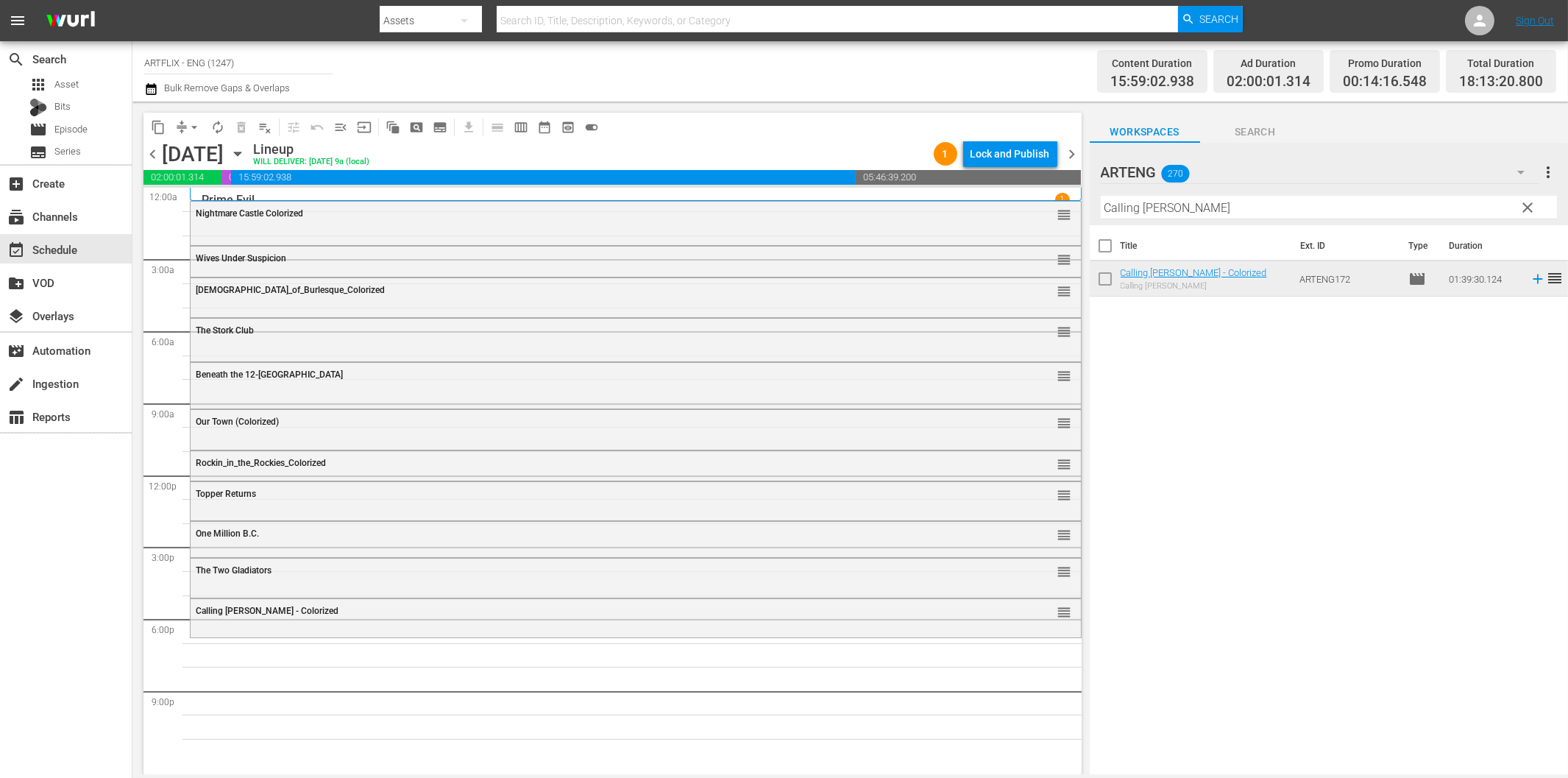
click at [1197, 208] on input "Calling [PERSON_NAME]" at bounding box center [1328, 208] width 456 height 24
paste input "Till the Clouds Roll By"
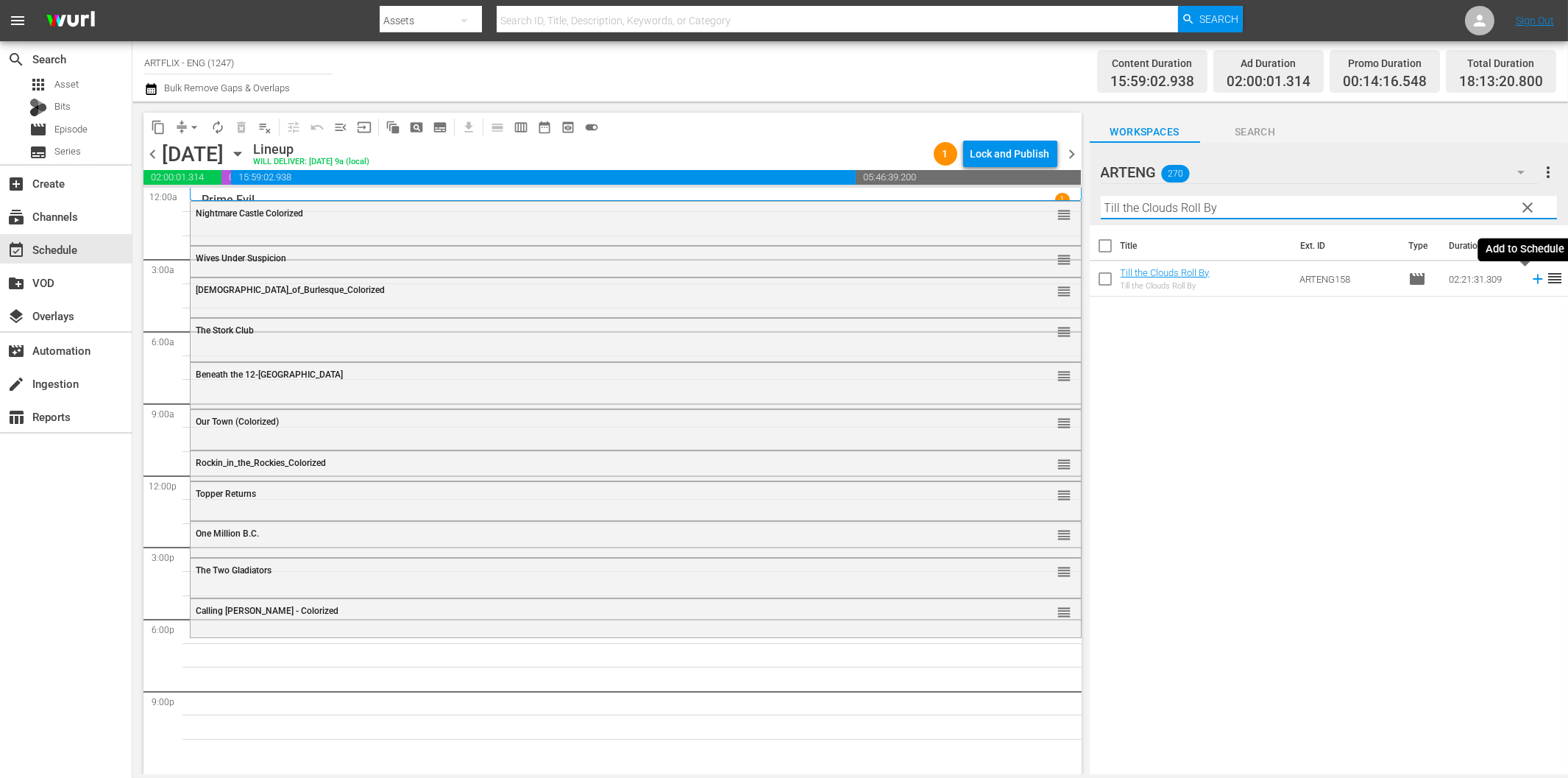
click at [1530, 280] on icon at bounding box center [1538, 279] width 16 height 16
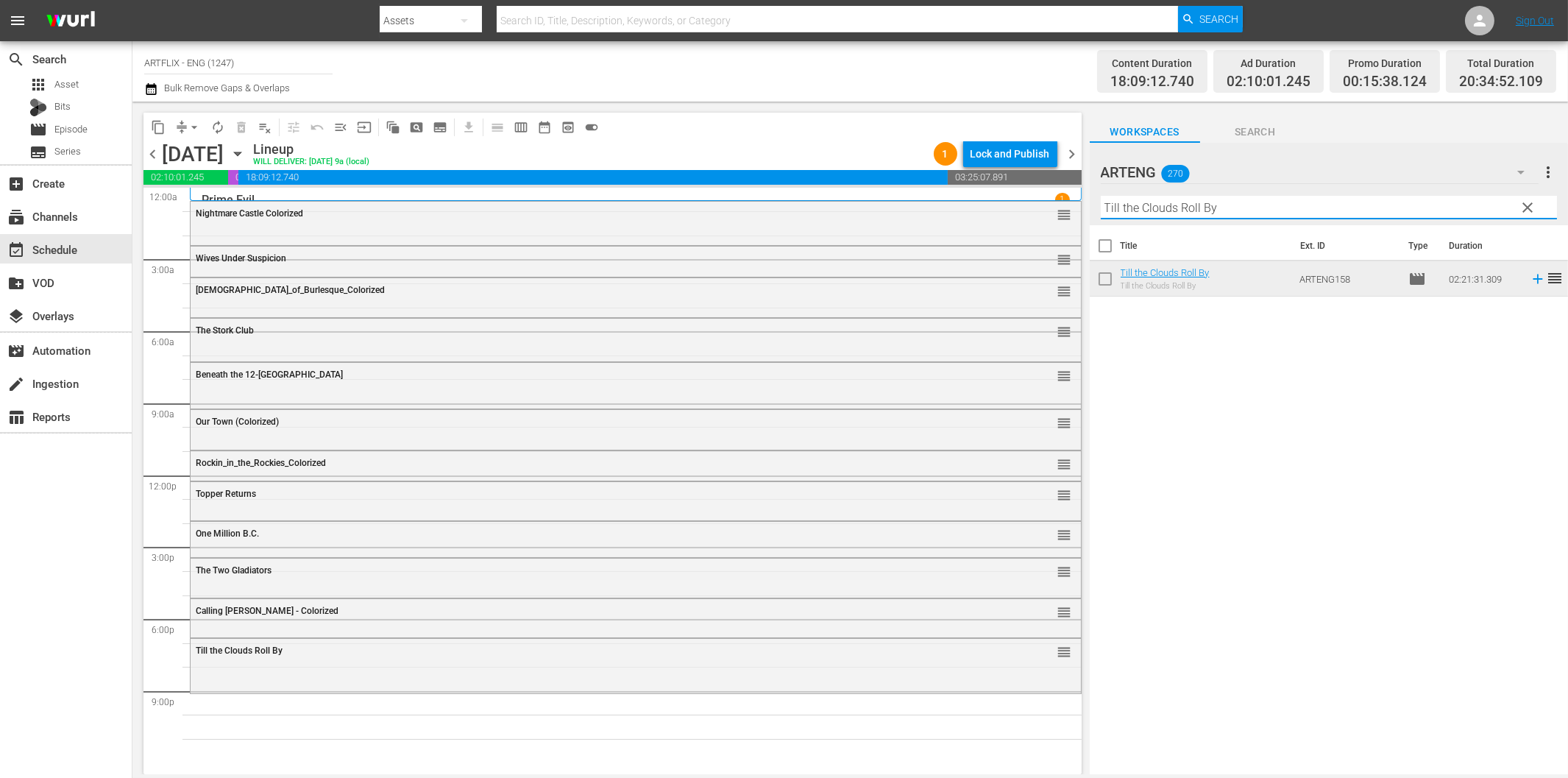
click at [1261, 202] on input "Till the Clouds Roll By" at bounding box center [1328, 208] width 456 height 24
paste input "Second Chorus"
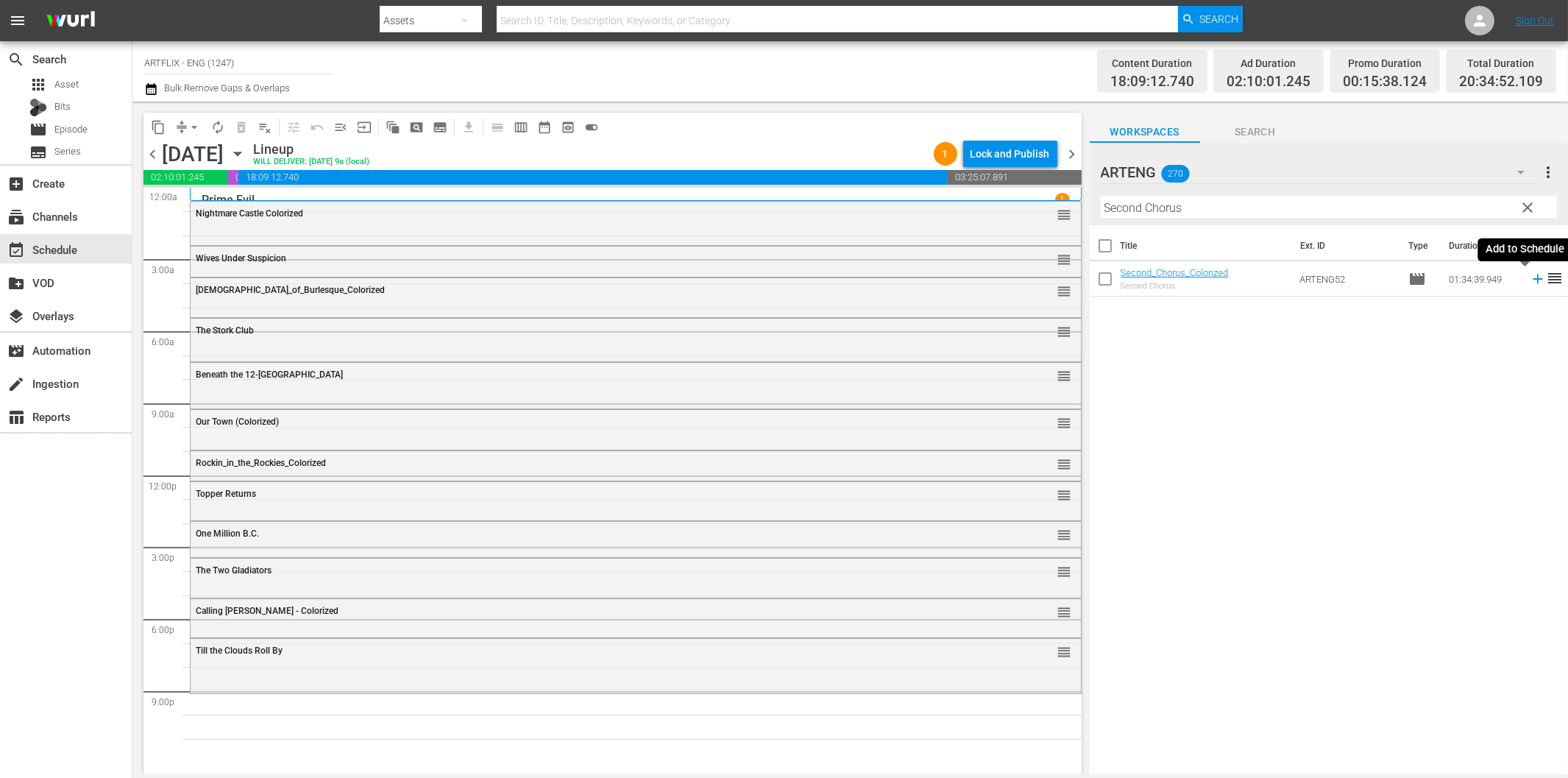
click at [1532, 280] on icon at bounding box center [1537, 279] width 9 height 9
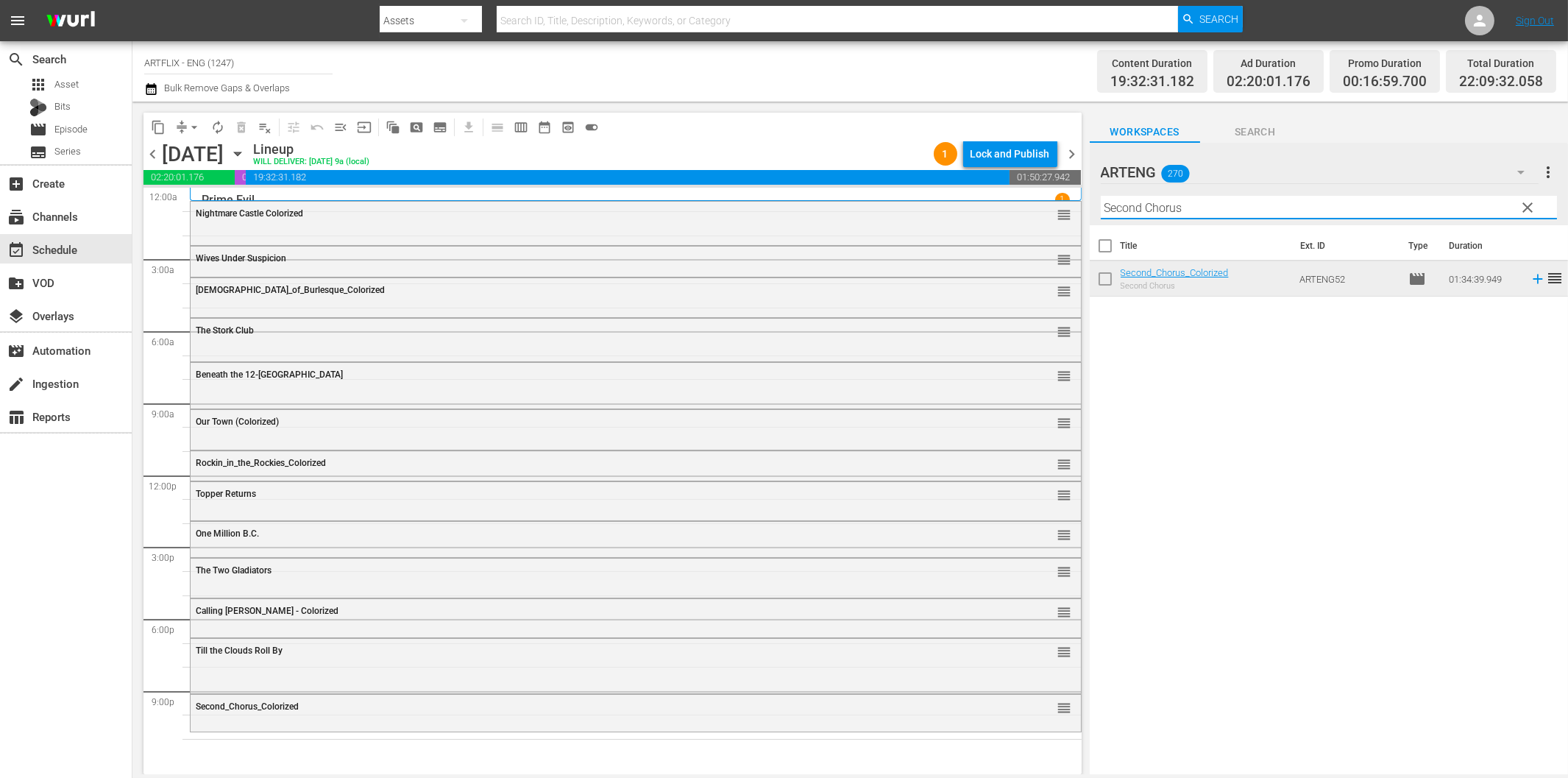
click at [1158, 210] on input "Second Chorus" at bounding box center [1328, 208] width 456 height 24
paste input "My Man [PERSON_NAME]"
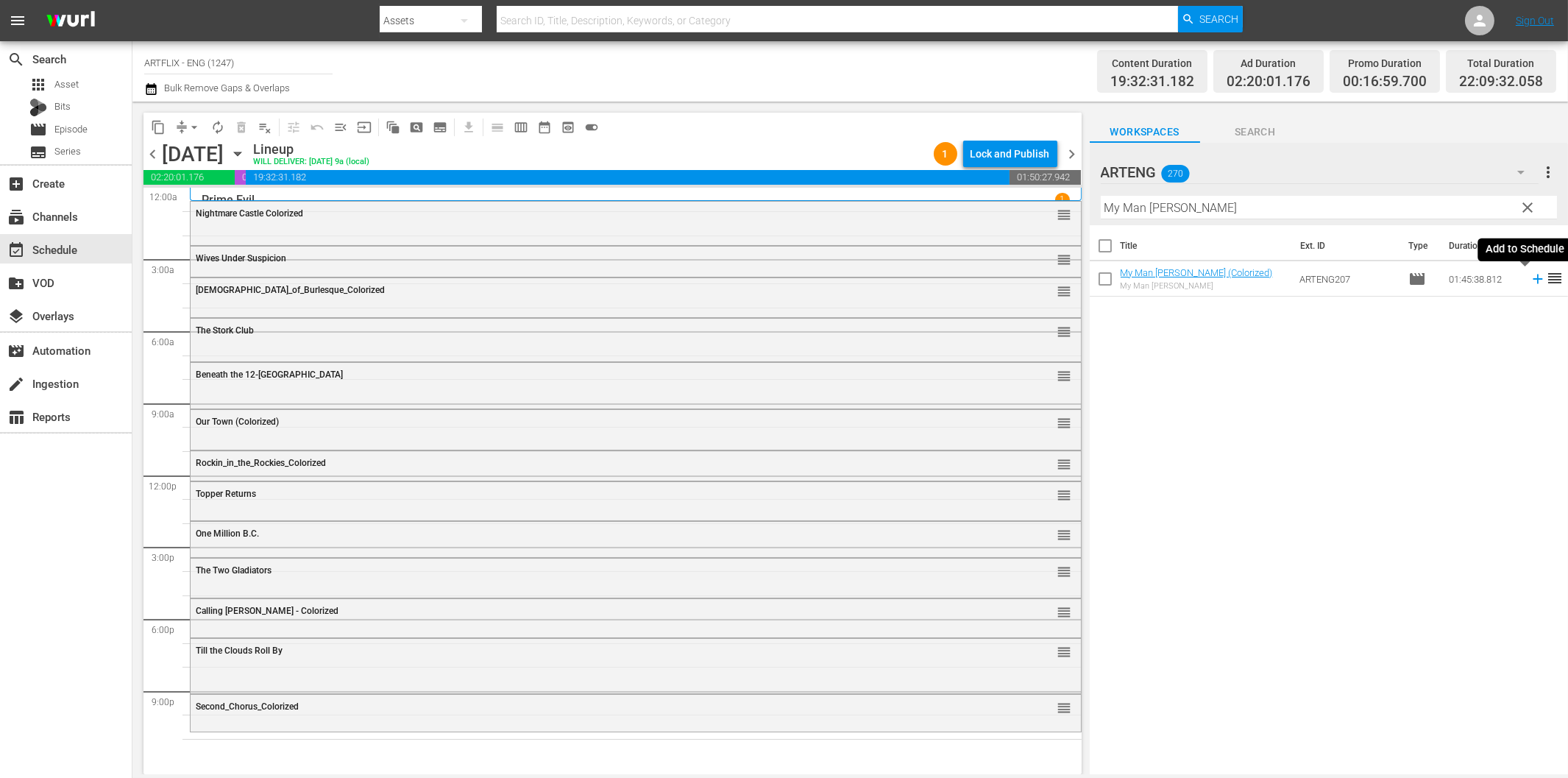
click at [1532, 276] on icon at bounding box center [1537, 279] width 9 height 9
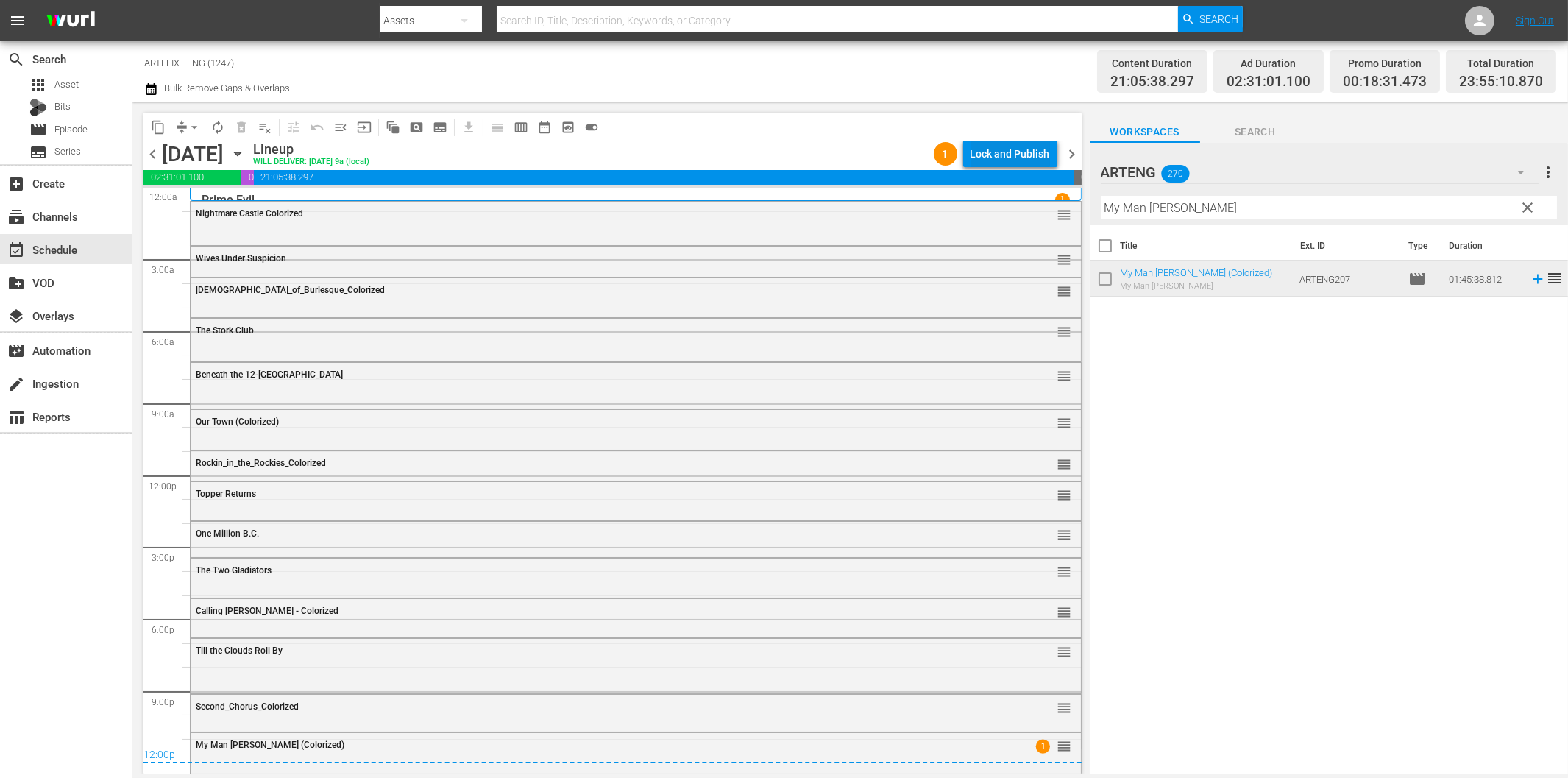
click at [1004, 158] on div "Lock and Publish" at bounding box center [1010, 154] width 80 height 27
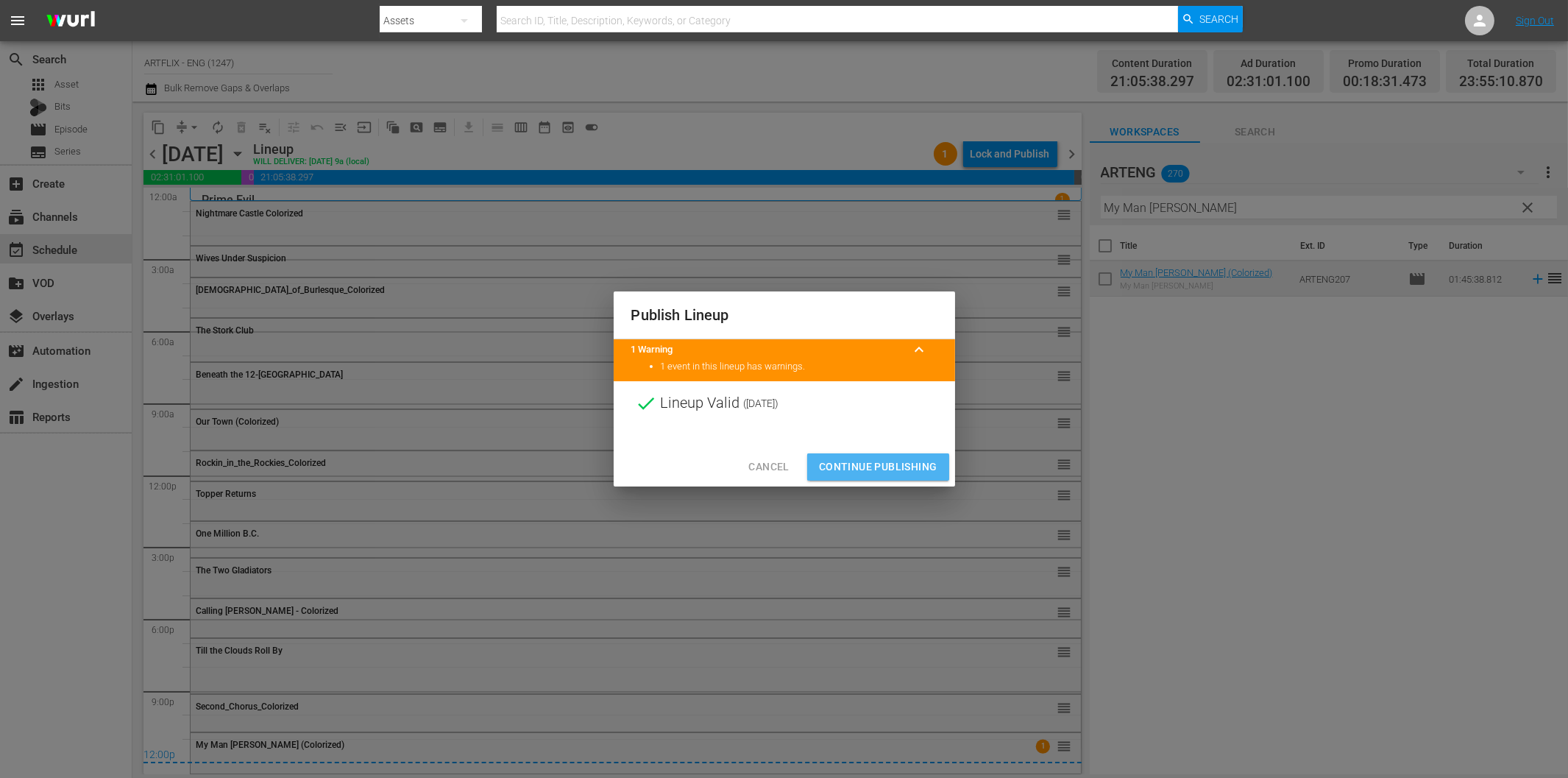
click at [888, 462] on span "Continue Publishing" at bounding box center [877, 467] width 118 height 18
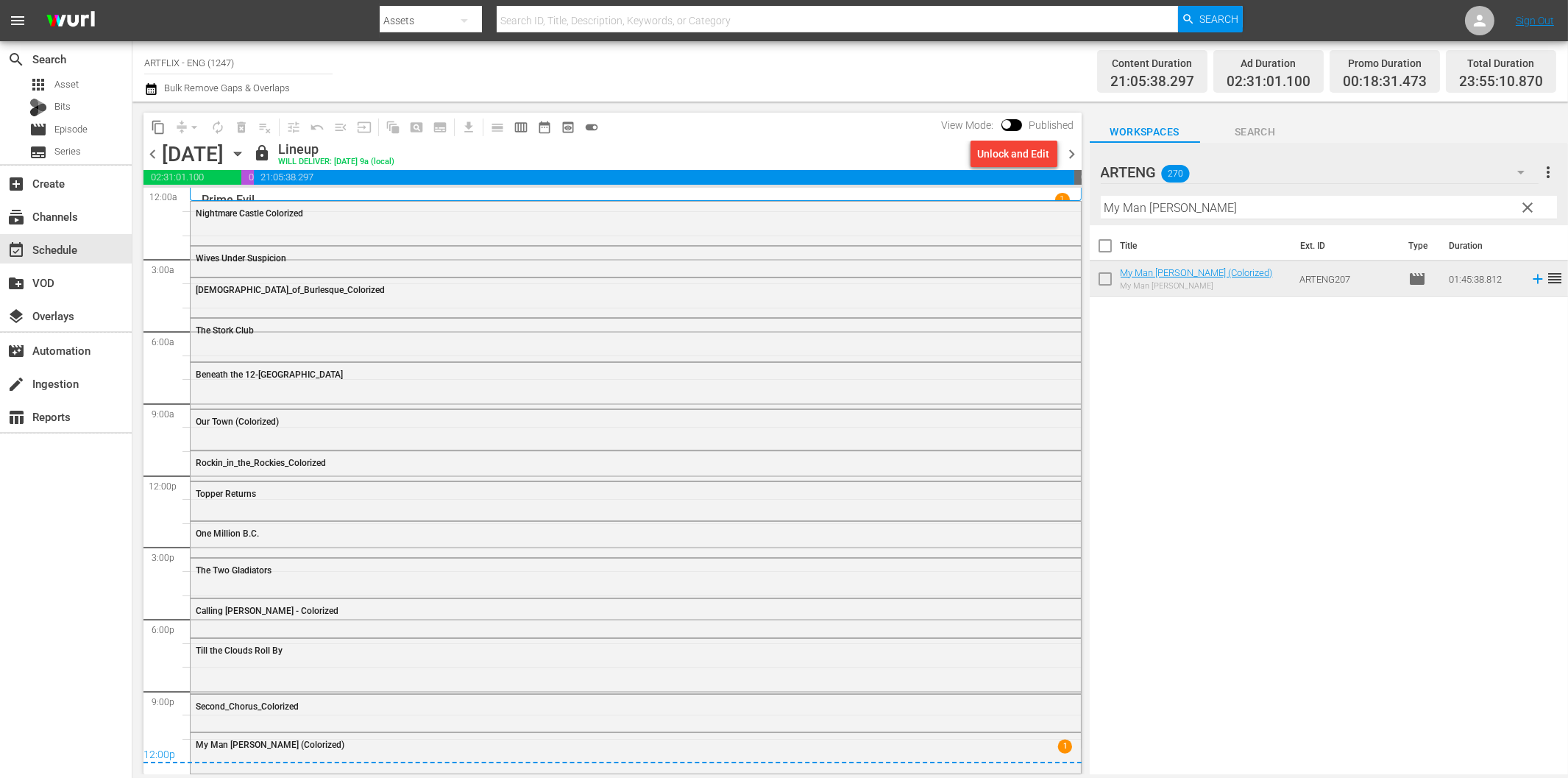
click at [1072, 157] on span "chevron_right" at bounding box center [1072, 154] width 18 height 18
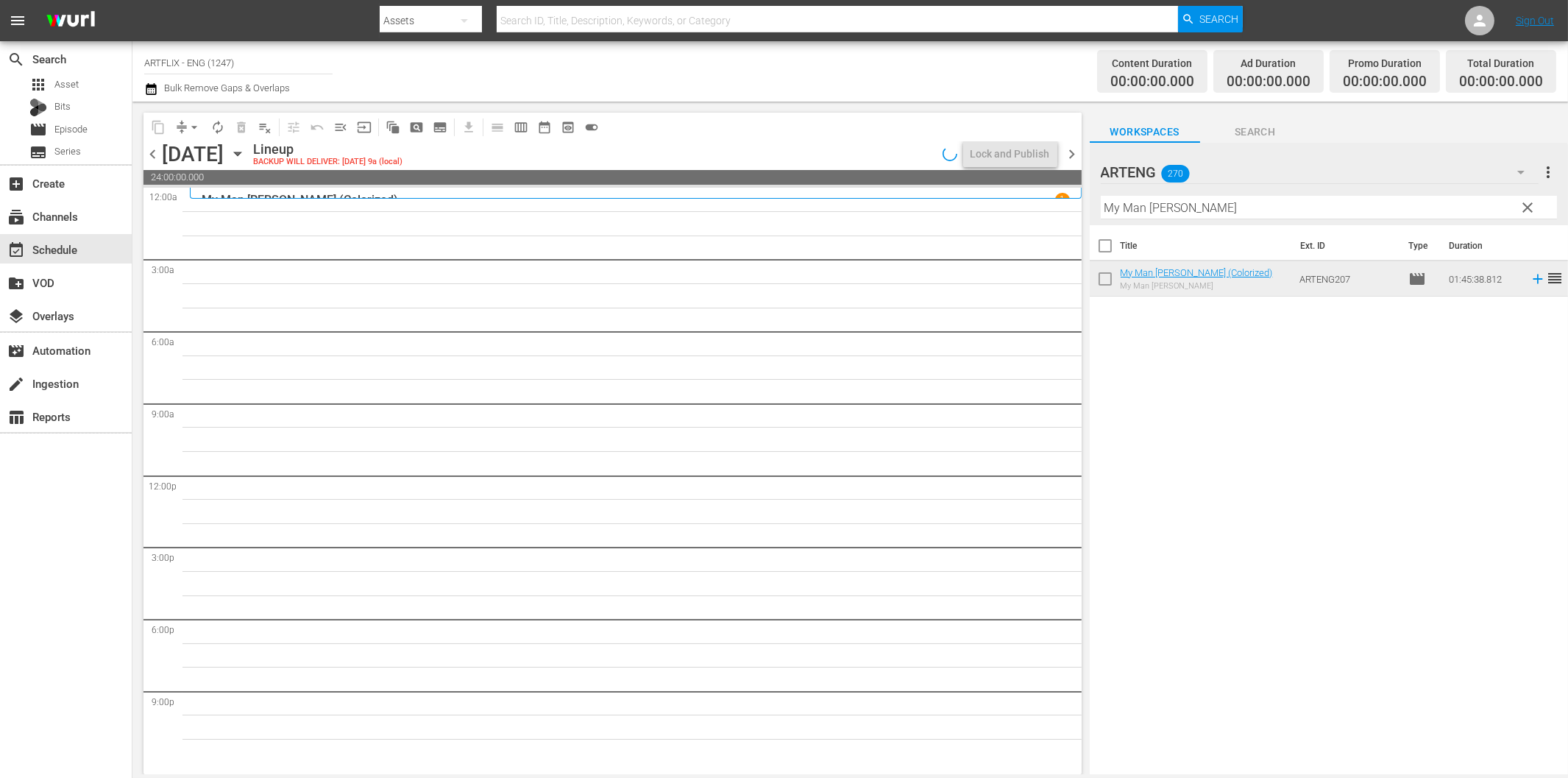
click at [152, 151] on span "chevron_left" at bounding box center [153, 154] width 18 height 18
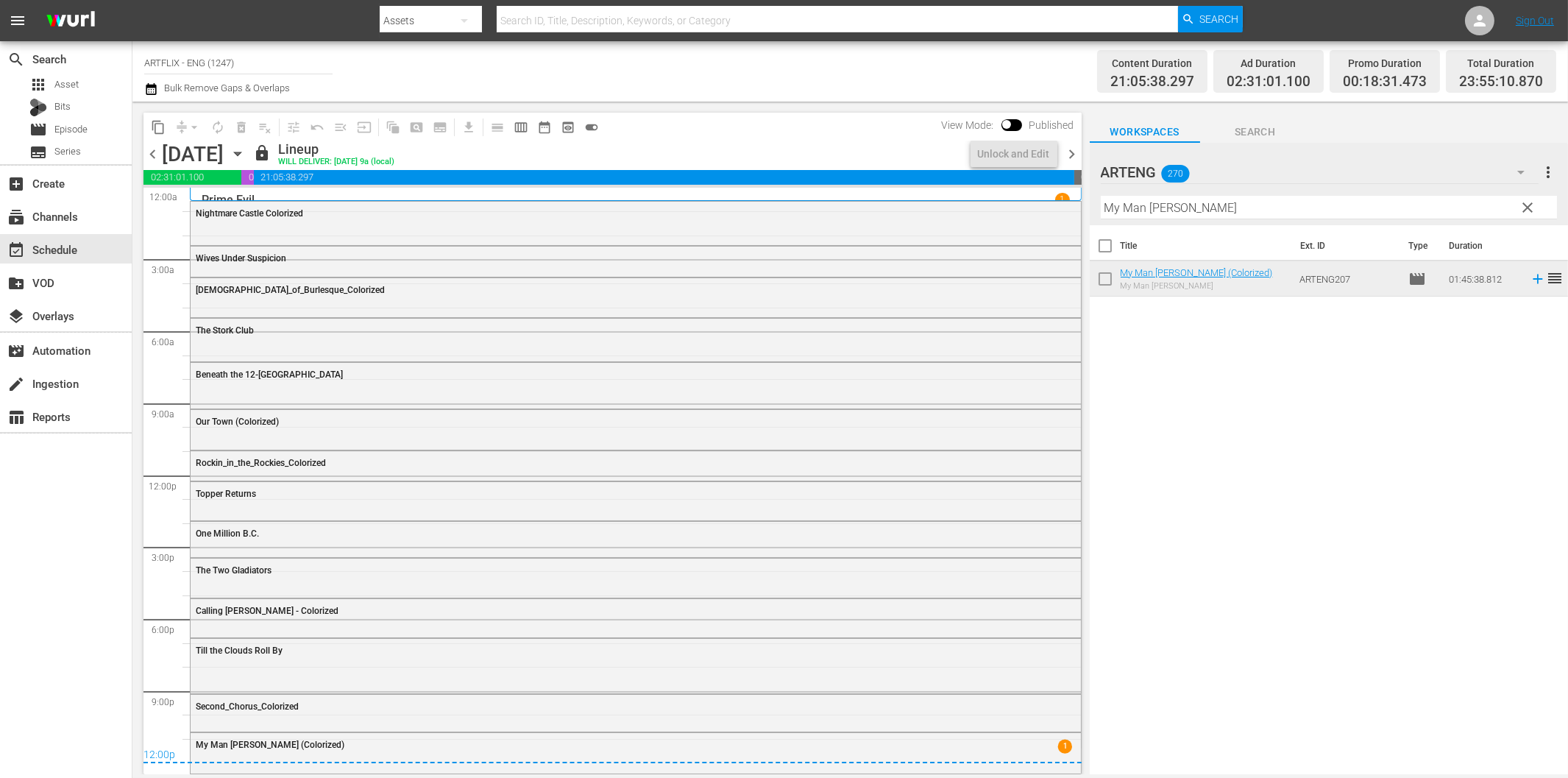
click at [1069, 147] on span "chevron_right" at bounding box center [1072, 154] width 18 height 18
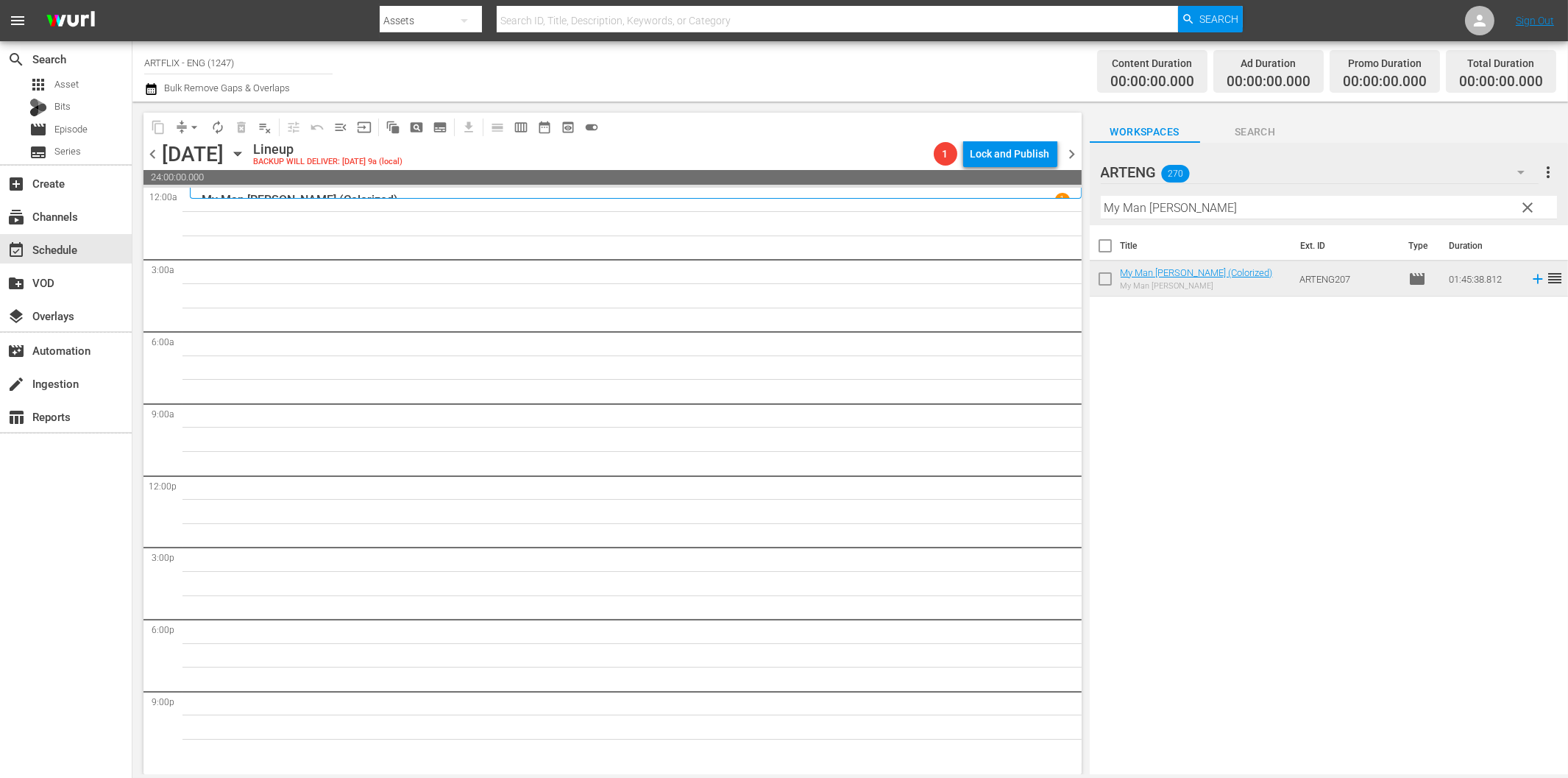
click at [1248, 196] on input "My Man [PERSON_NAME]" at bounding box center [1328, 208] width 456 height 24
paste input "Nightmare Castle Colorized"
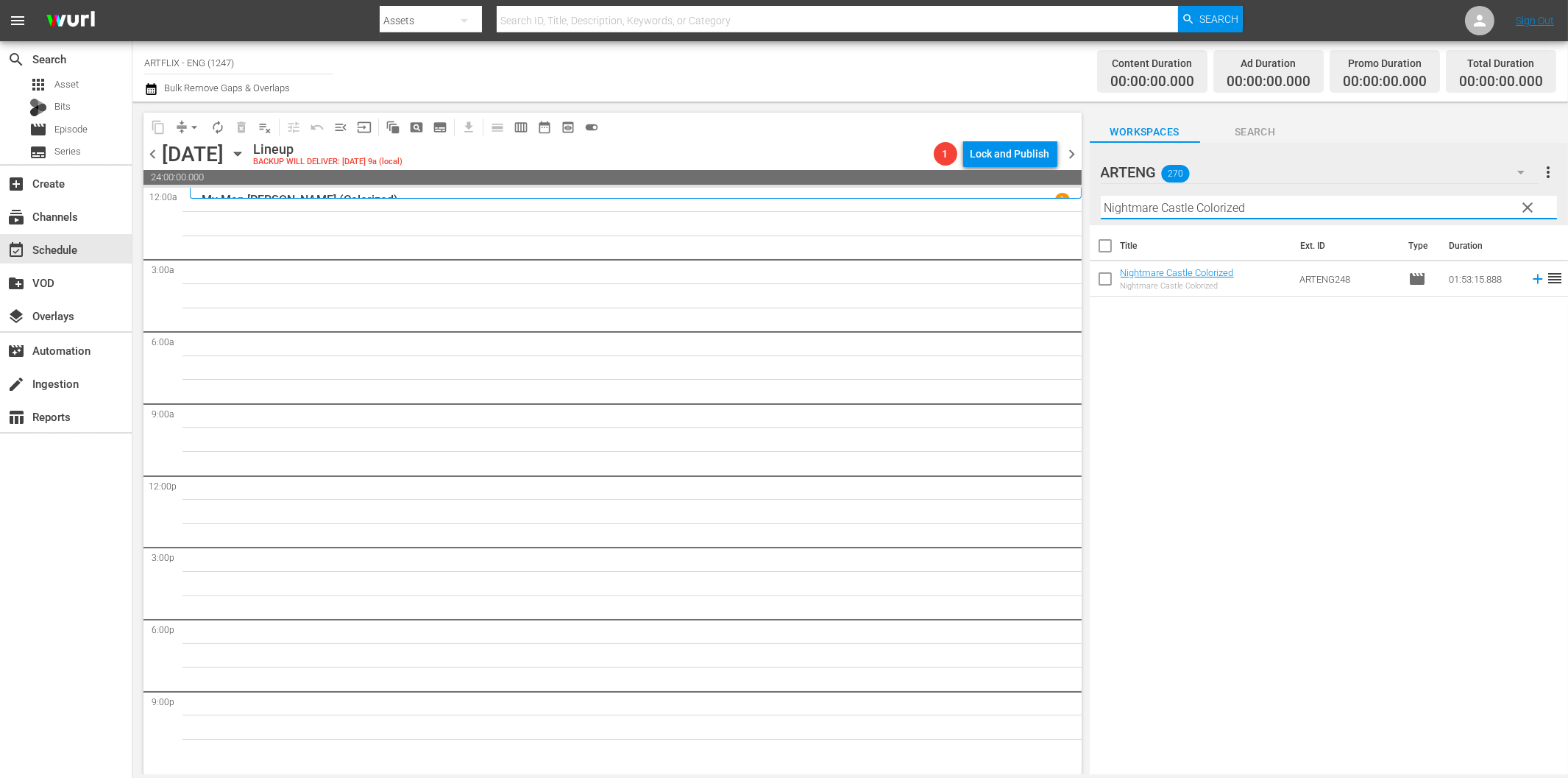
click at [1532, 281] on icon at bounding box center [1537, 279] width 9 height 9
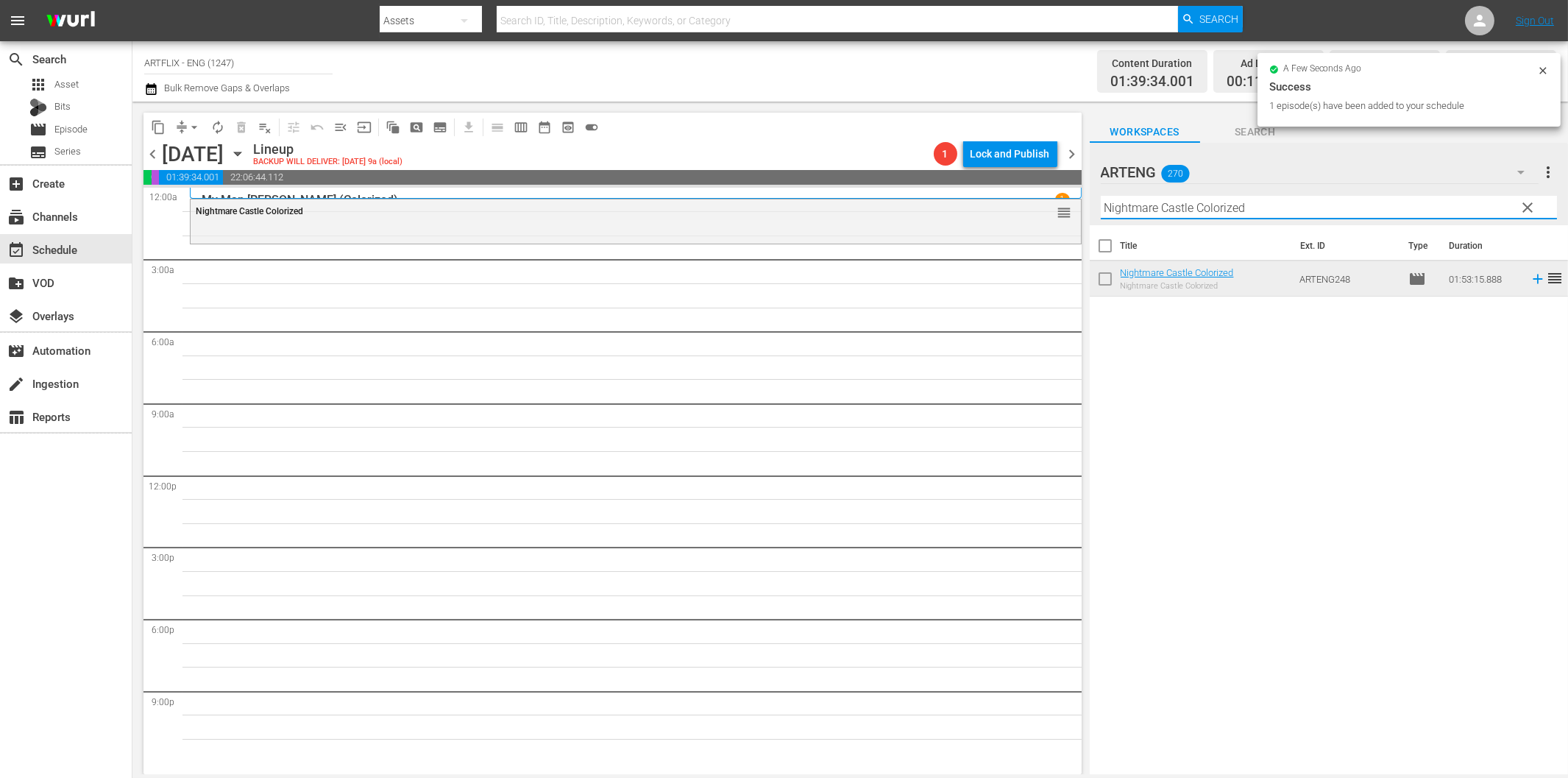
click at [1113, 216] on input "Nightmare Castle Colorized" at bounding box center [1328, 208] width 456 height 24
paste input "The Black Book"
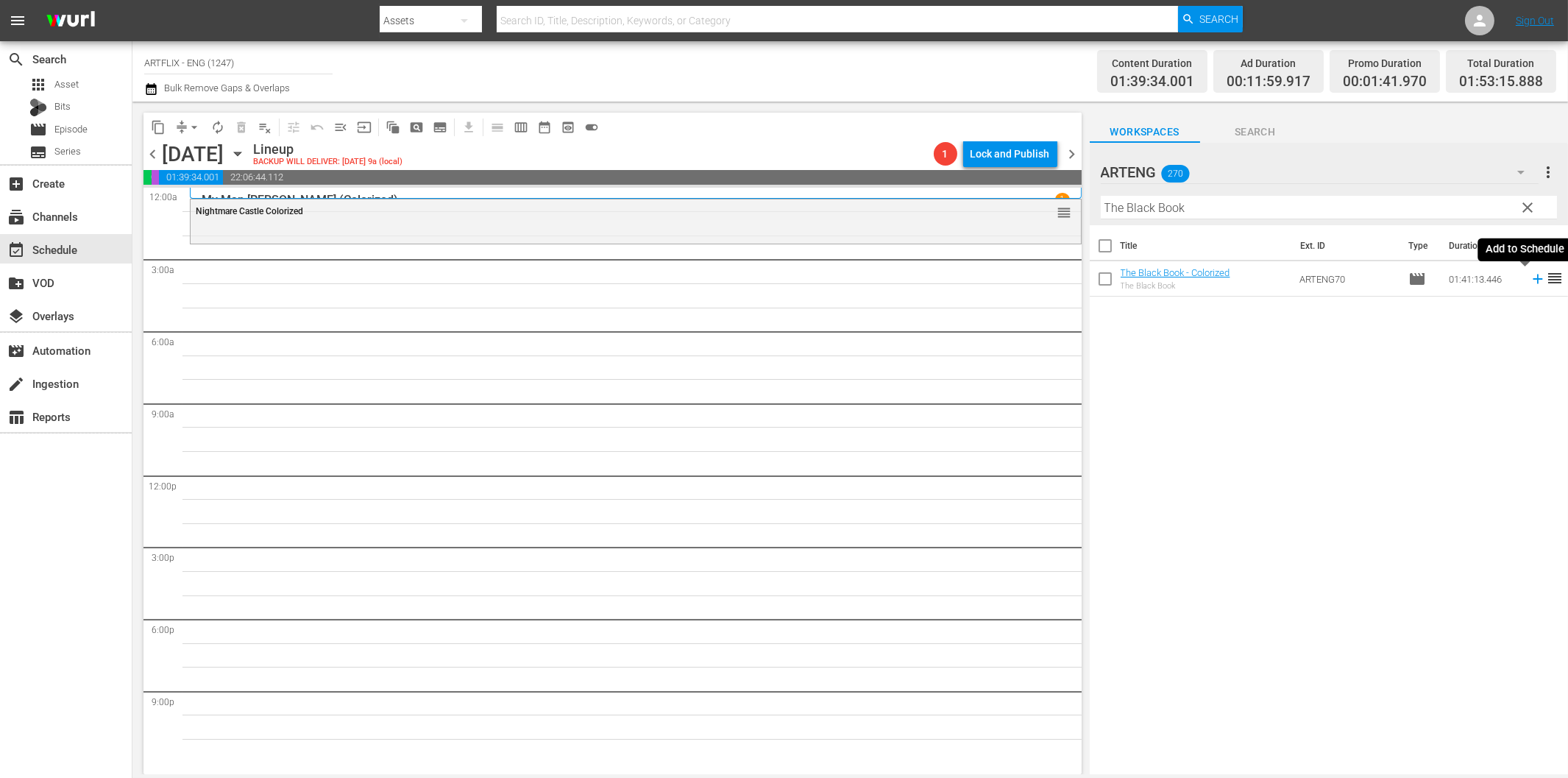
click at [1530, 284] on icon at bounding box center [1538, 279] width 16 height 16
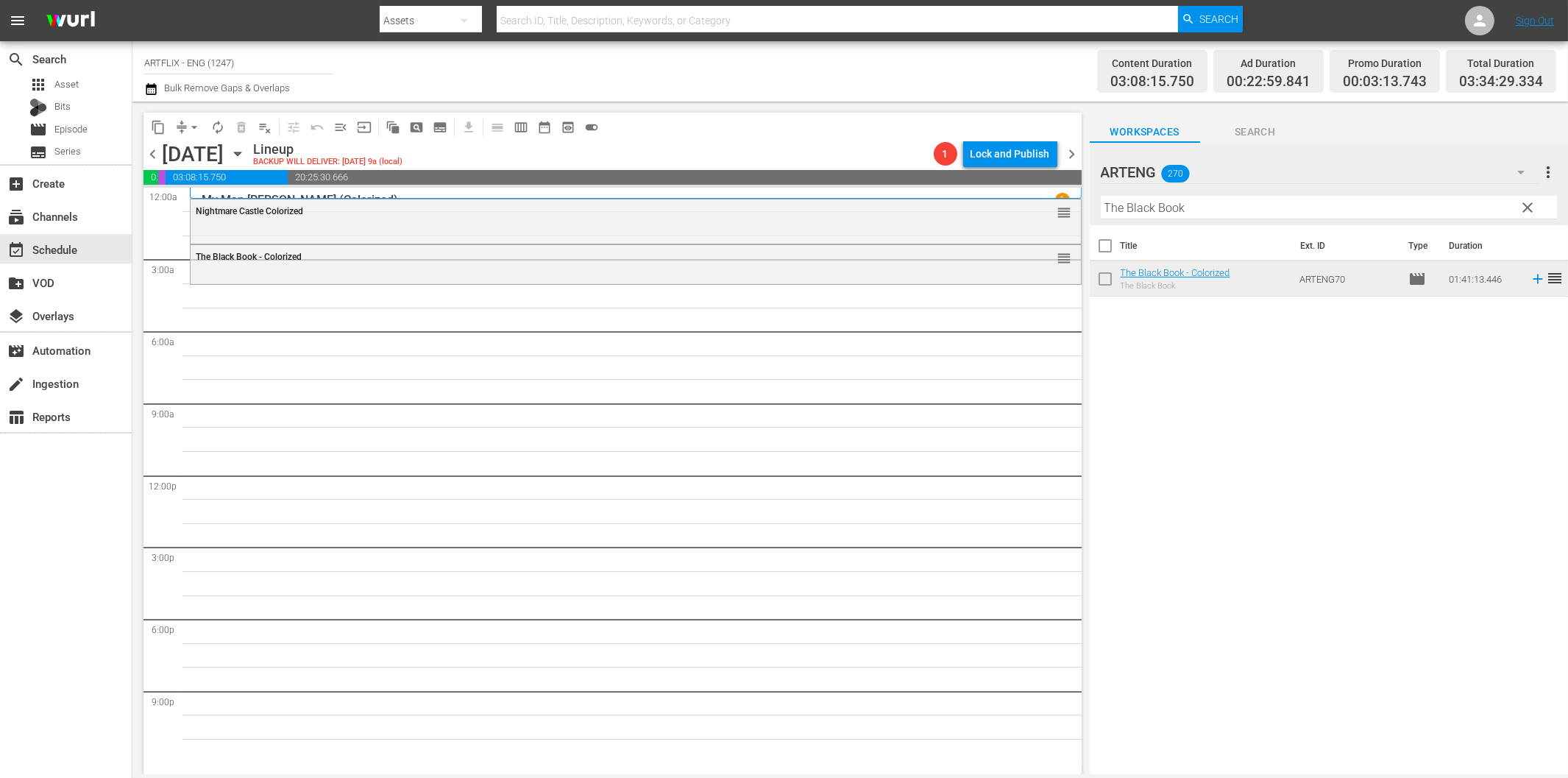
click at [1153, 215] on input "The Black Book" at bounding box center [1328, 208] width 456 height 24
paste input "Detour"
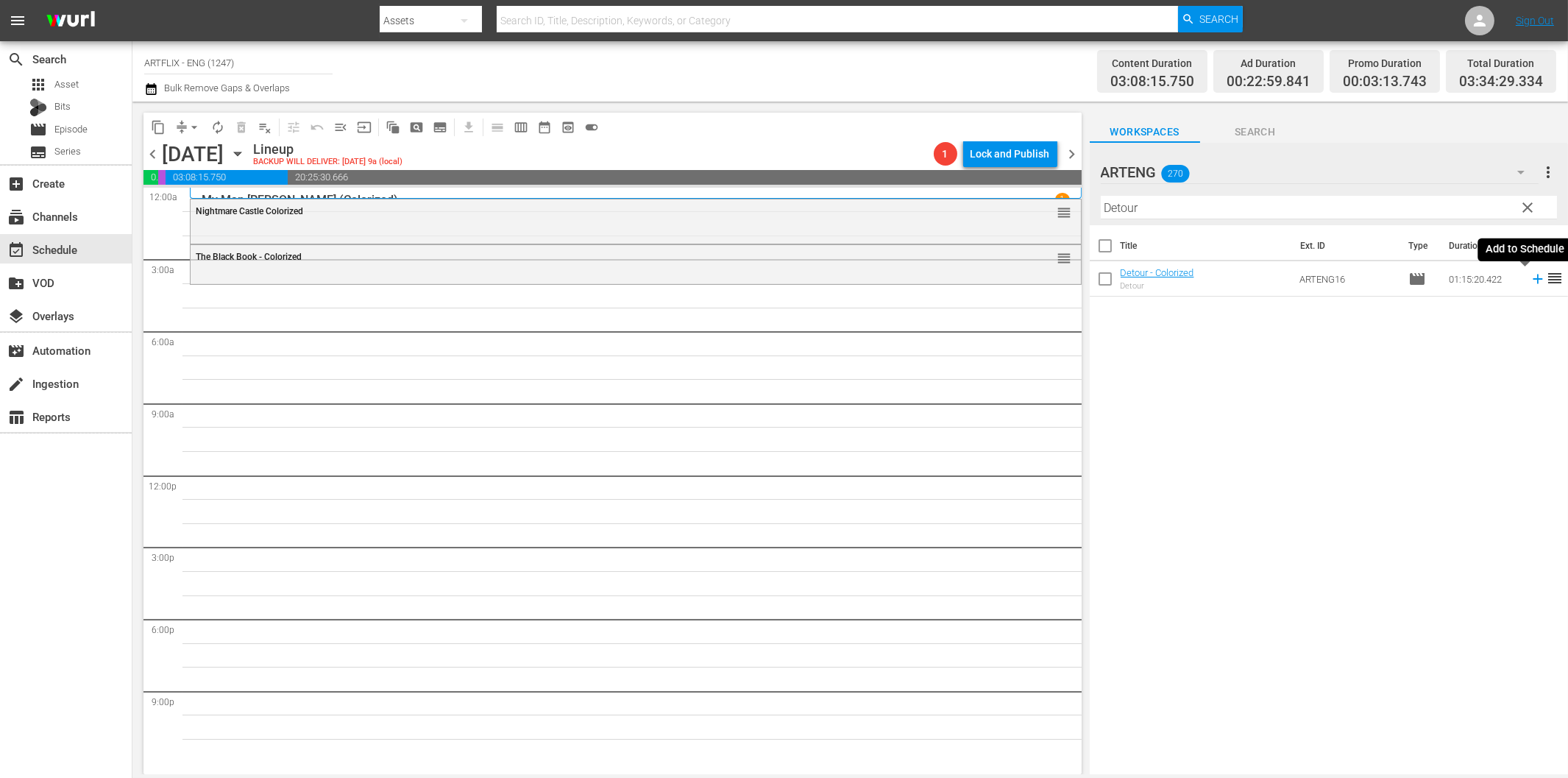
click at [1530, 276] on icon at bounding box center [1538, 279] width 16 height 16
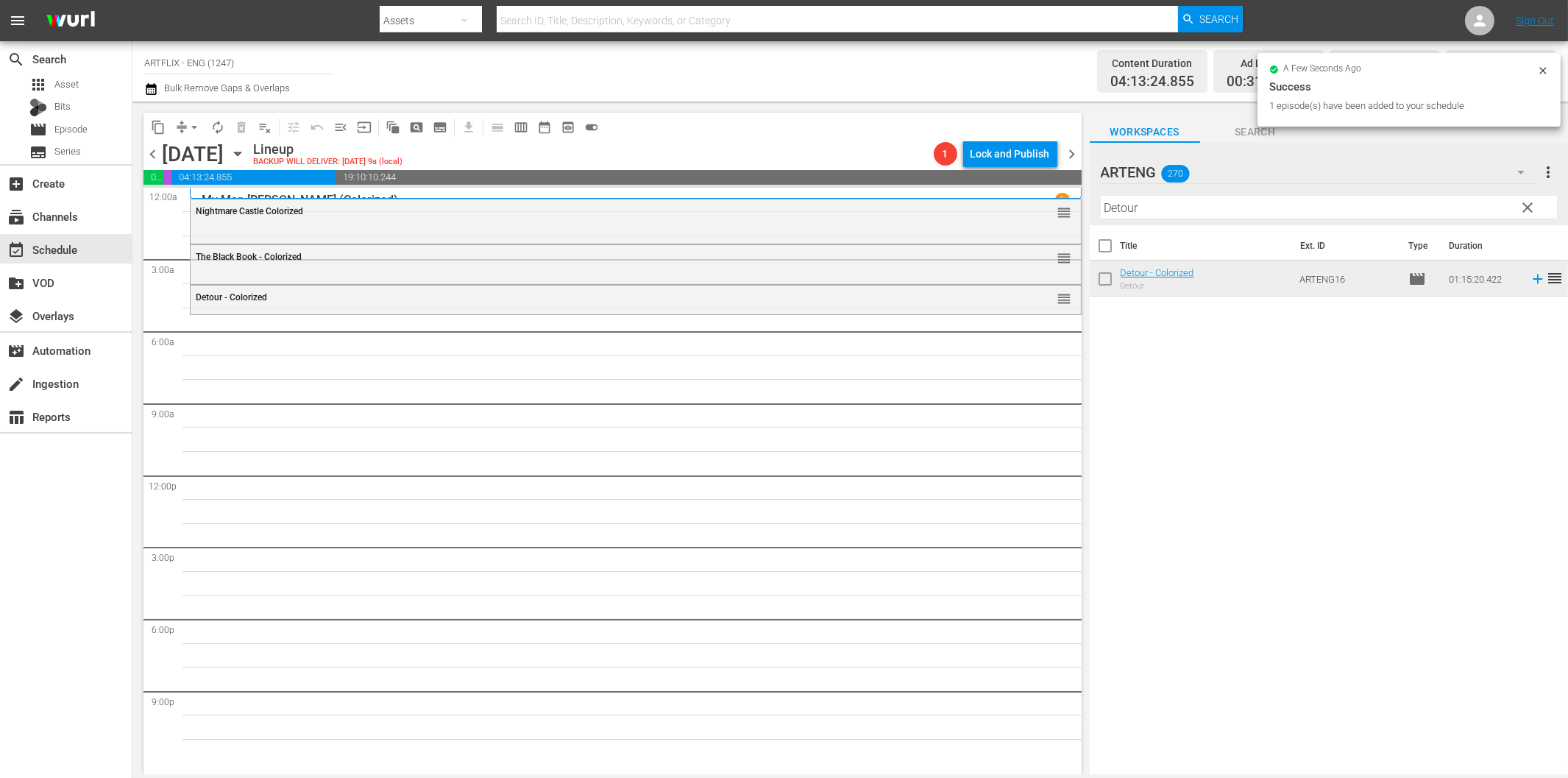
click at [1226, 207] on input "Detour" at bounding box center [1328, 208] width 456 height 24
paste input "[PERSON_NAME]"
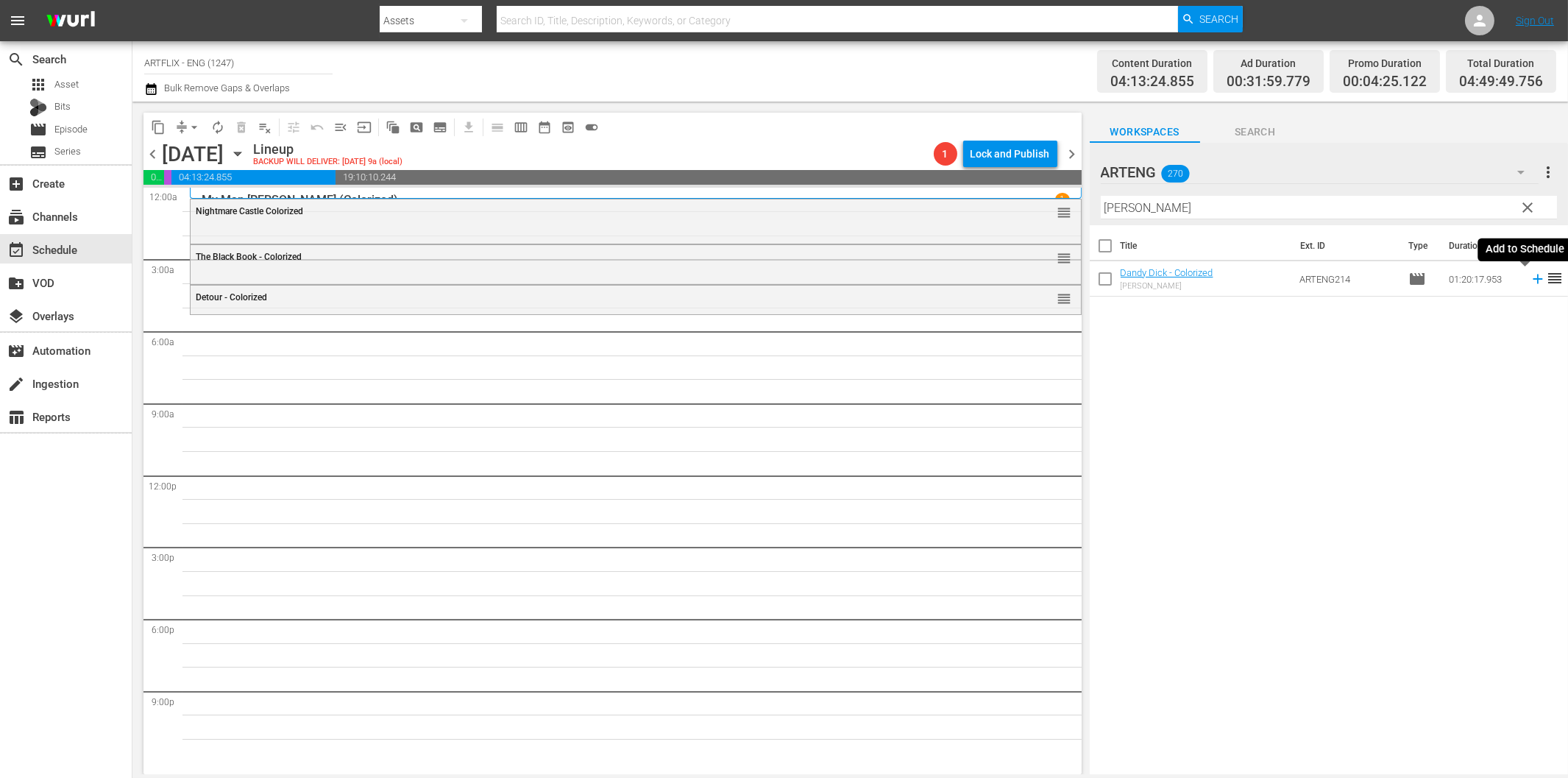
click at [1532, 276] on icon at bounding box center [1537, 279] width 9 height 9
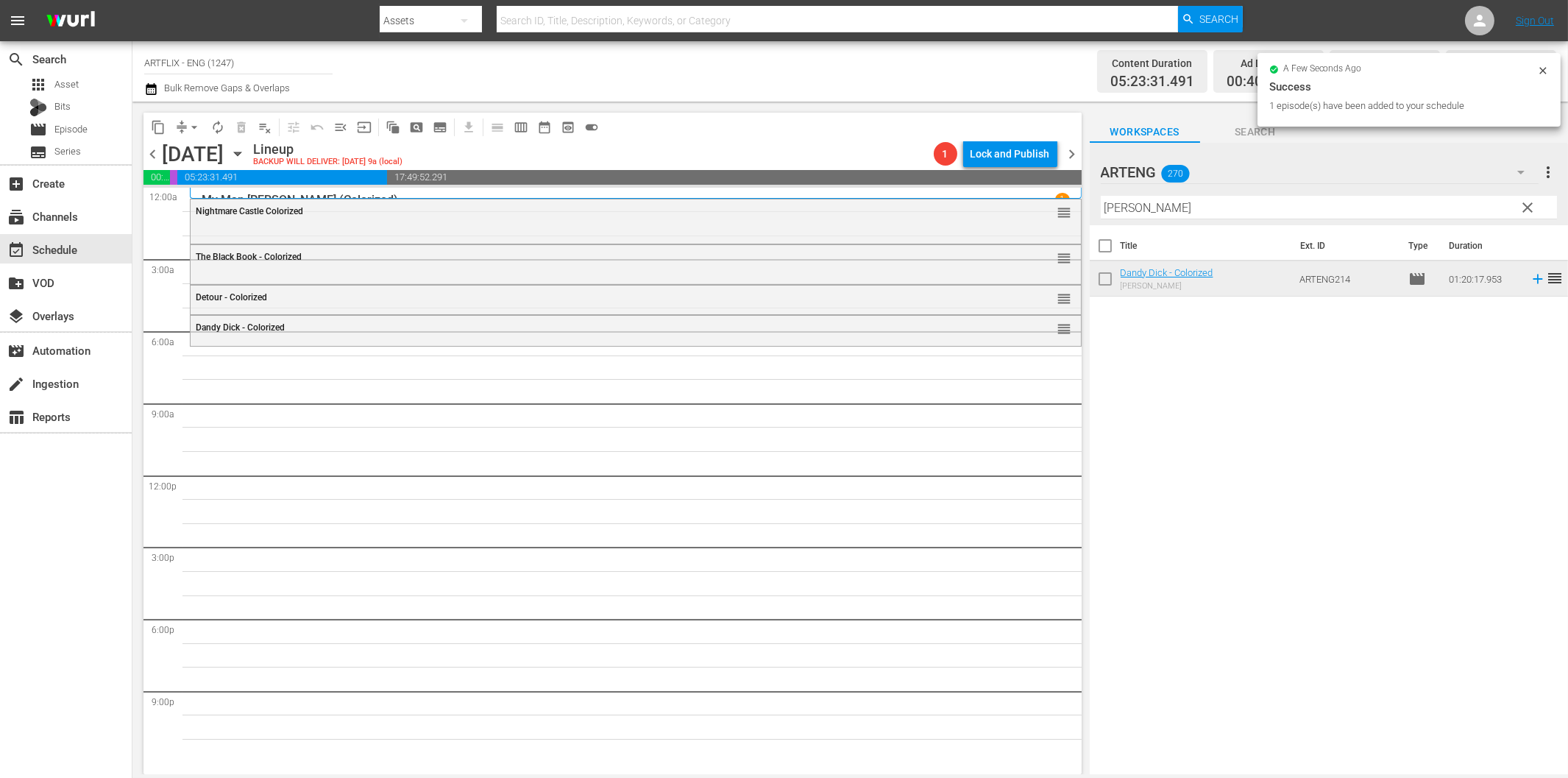
click at [1138, 206] on input "[PERSON_NAME]" at bounding box center [1328, 208] width 456 height 24
paste input "te Bait"
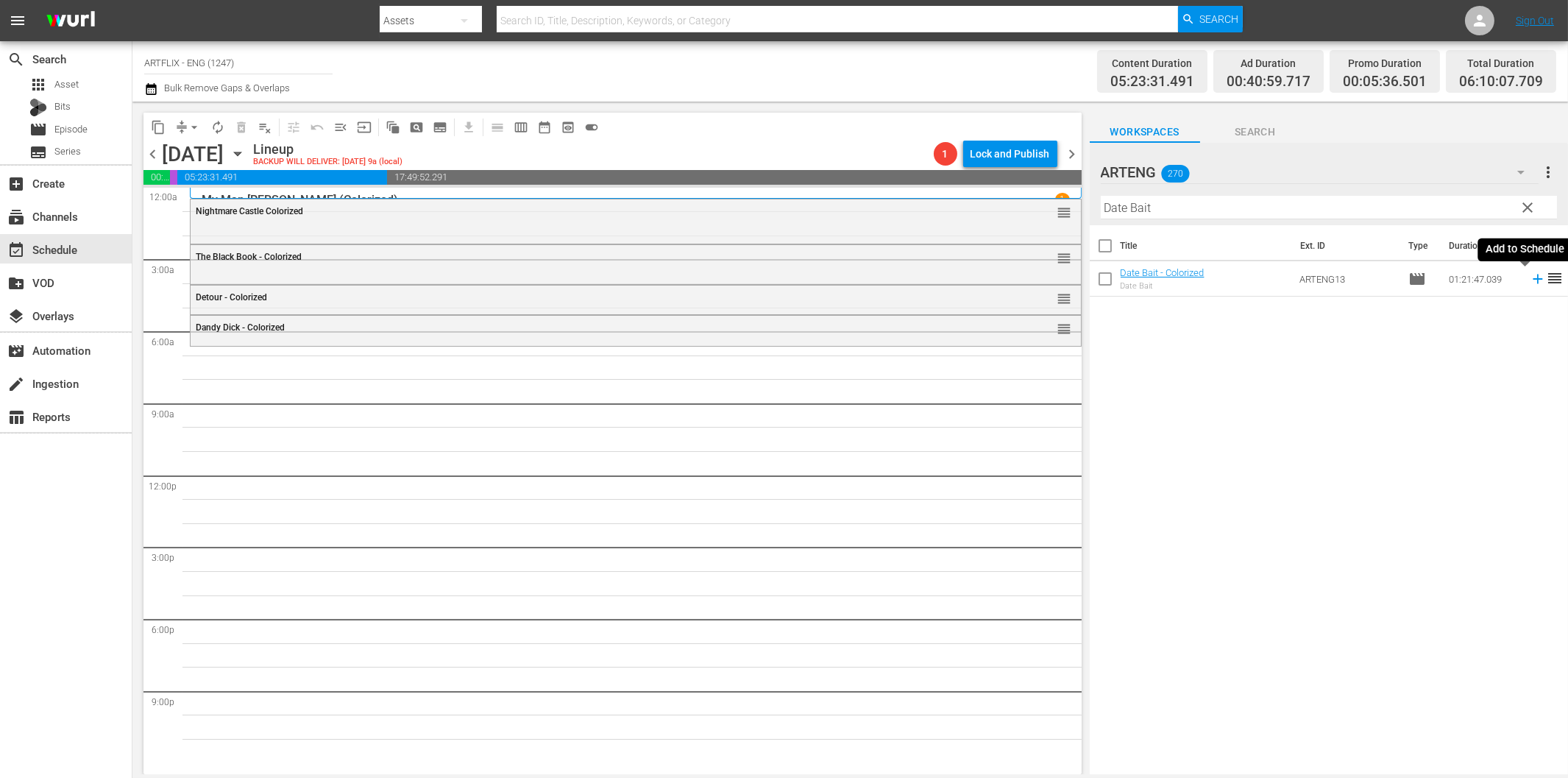
click at [1530, 275] on icon at bounding box center [1538, 279] width 16 height 16
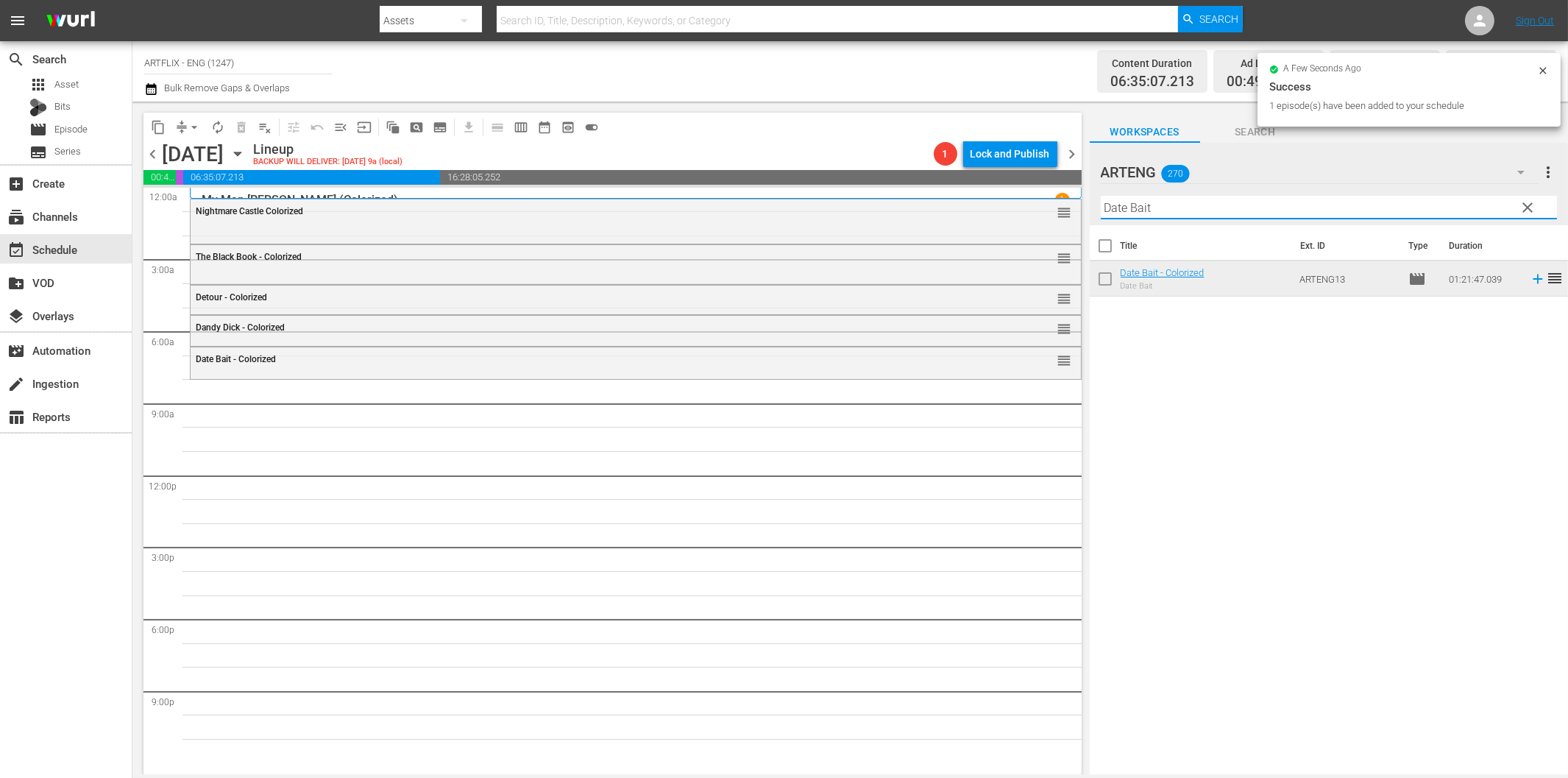
click at [1163, 216] on input "Date Bait" at bounding box center [1328, 208] width 456 height 24
paste input "Babes in [GEOGRAPHIC_DATA]"
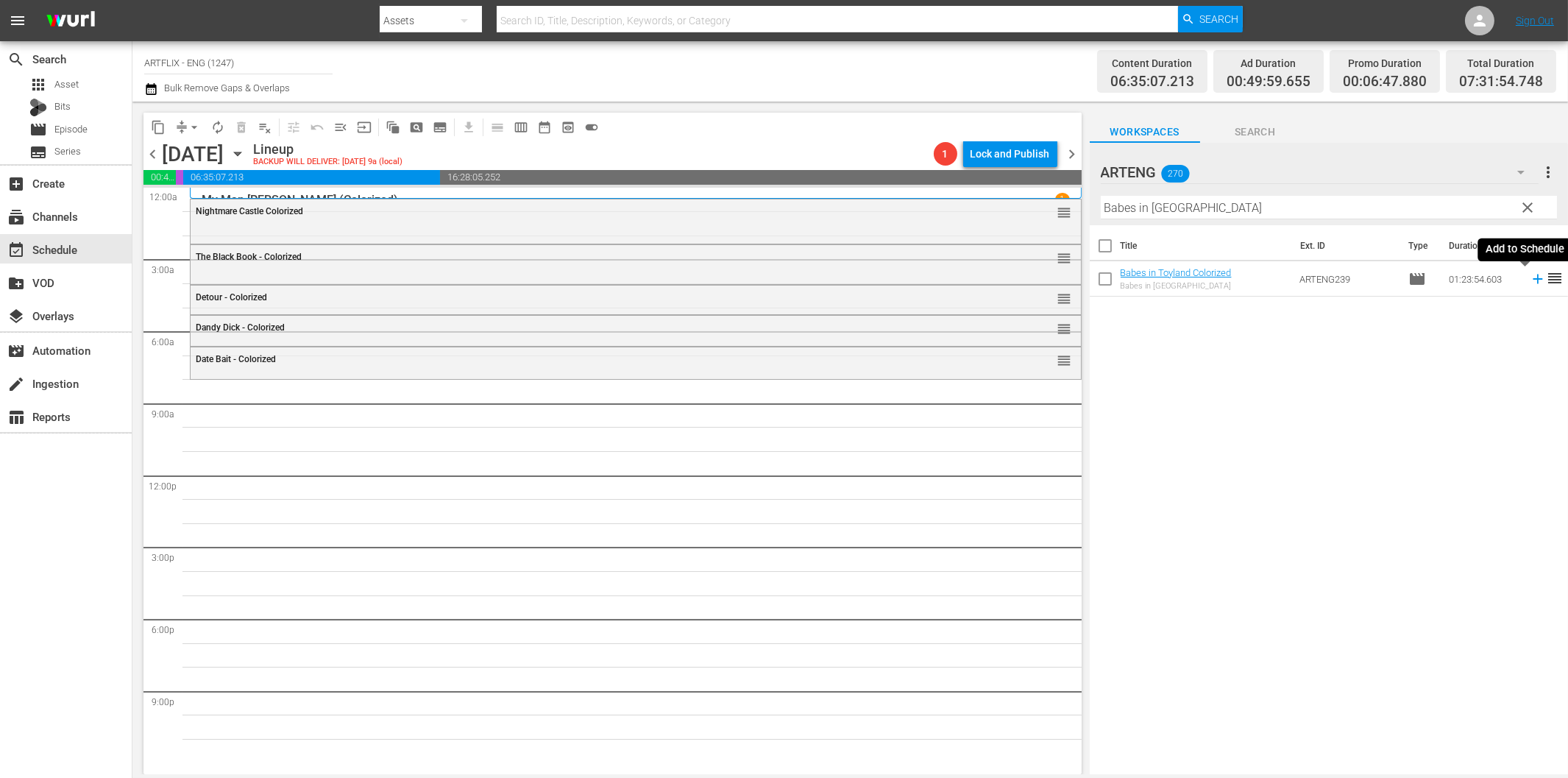
click at [1530, 276] on icon at bounding box center [1538, 279] width 16 height 16
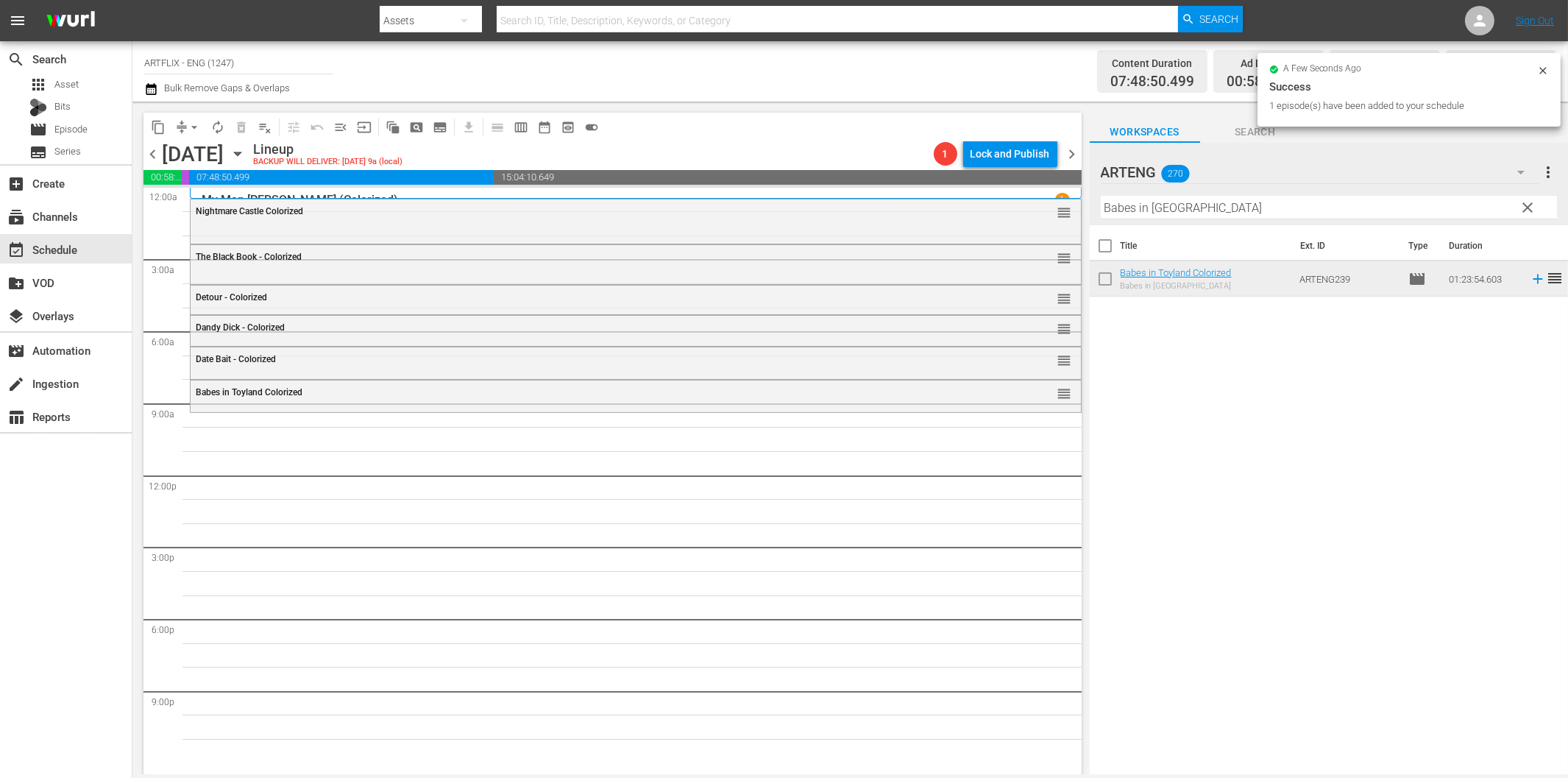
click at [1144, 214] on input "Babes in [GEOGRAPHIC_DATA]" at bounding box center [1328, 208] width 456 height 24
paste input "[PERSON_NAME] and the Trappers"
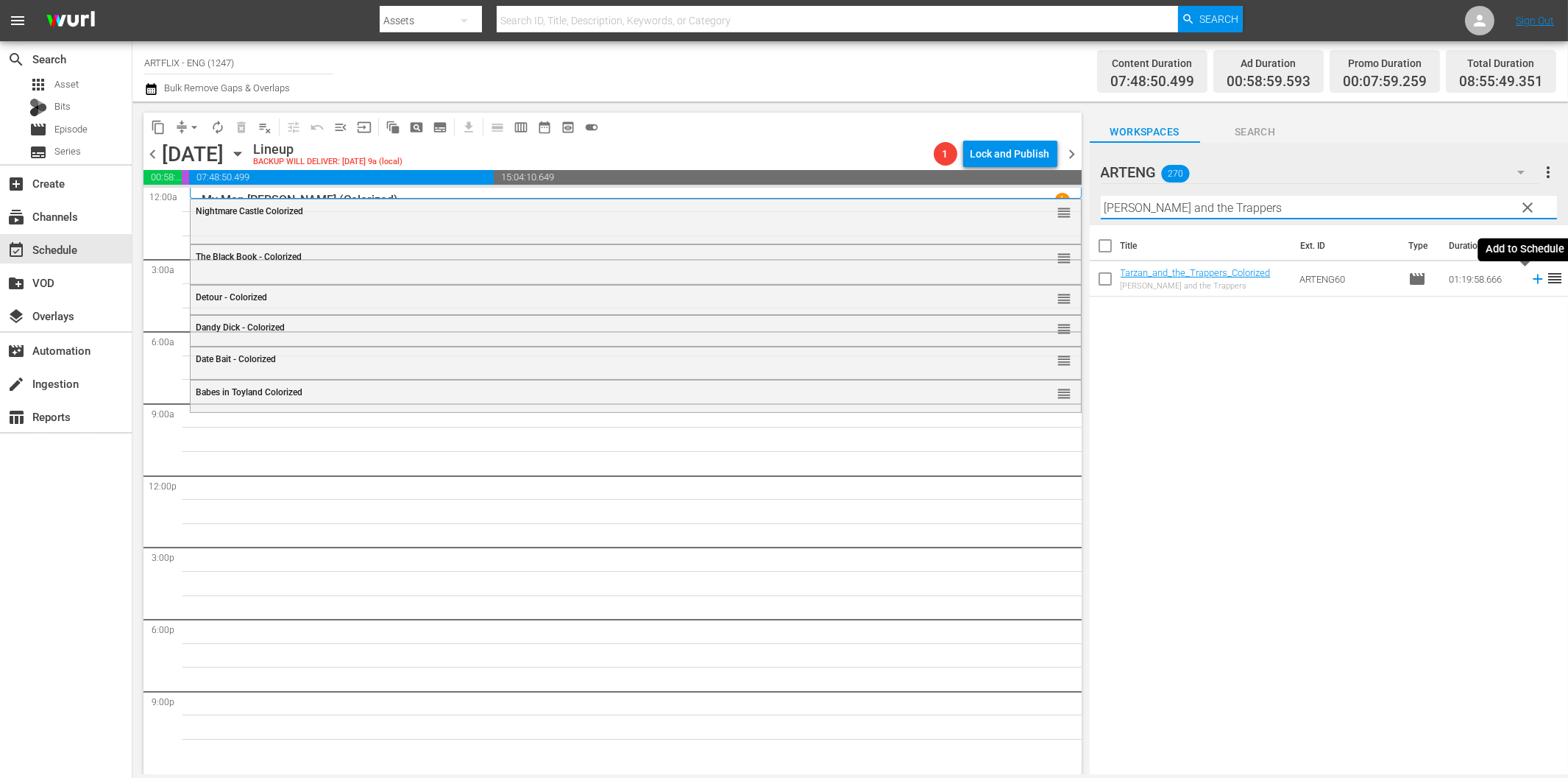
click at [1532, 278] on icon at bounding box center [1537, 279] width 9 height 9
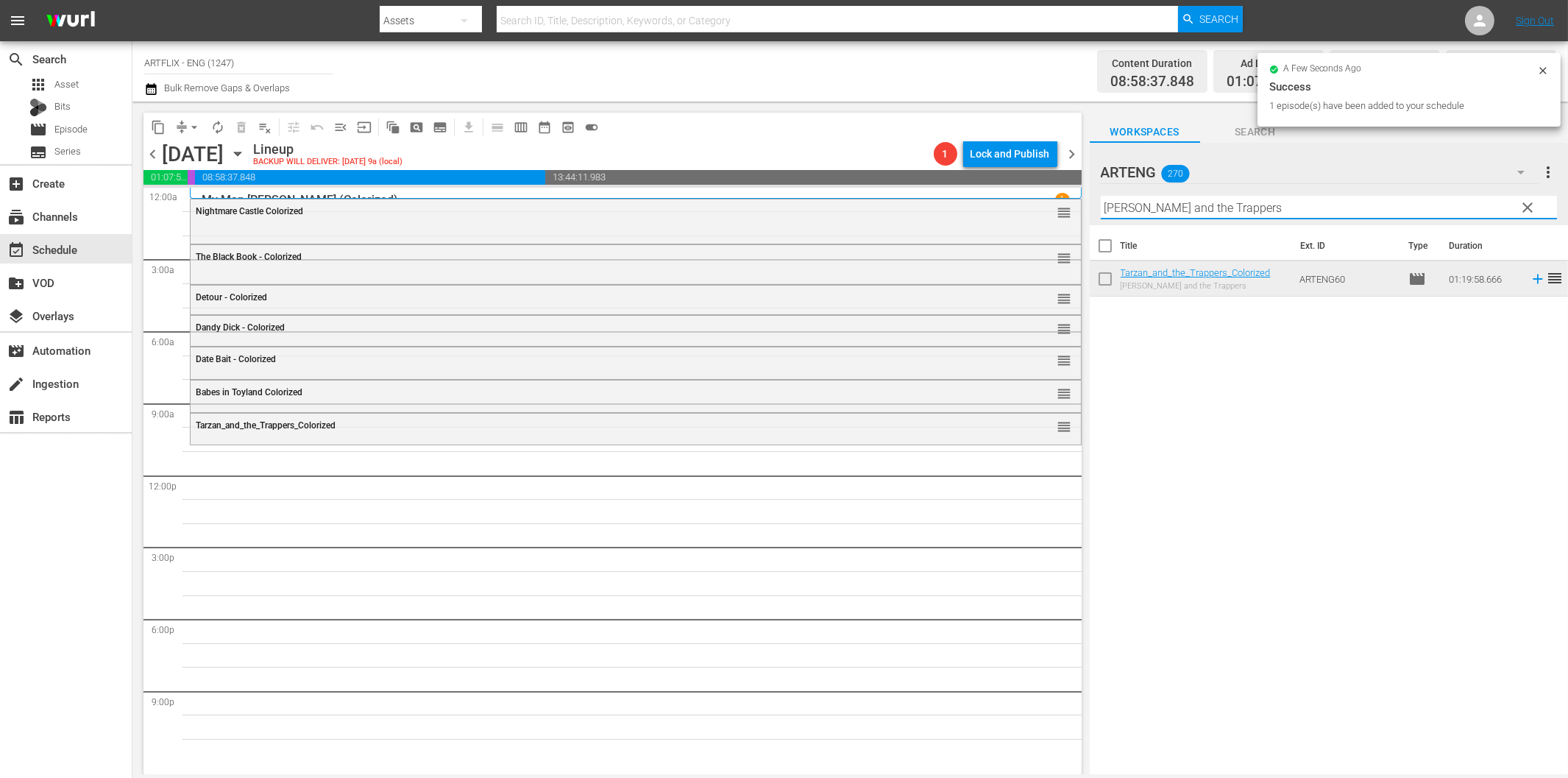
click at [1265, 216] on input "[PERSON_NAME] and the Trappers" at bounding box center [1328, 208] width 456 height 24
paste input "[GEOGRAPHIC_DATA]"
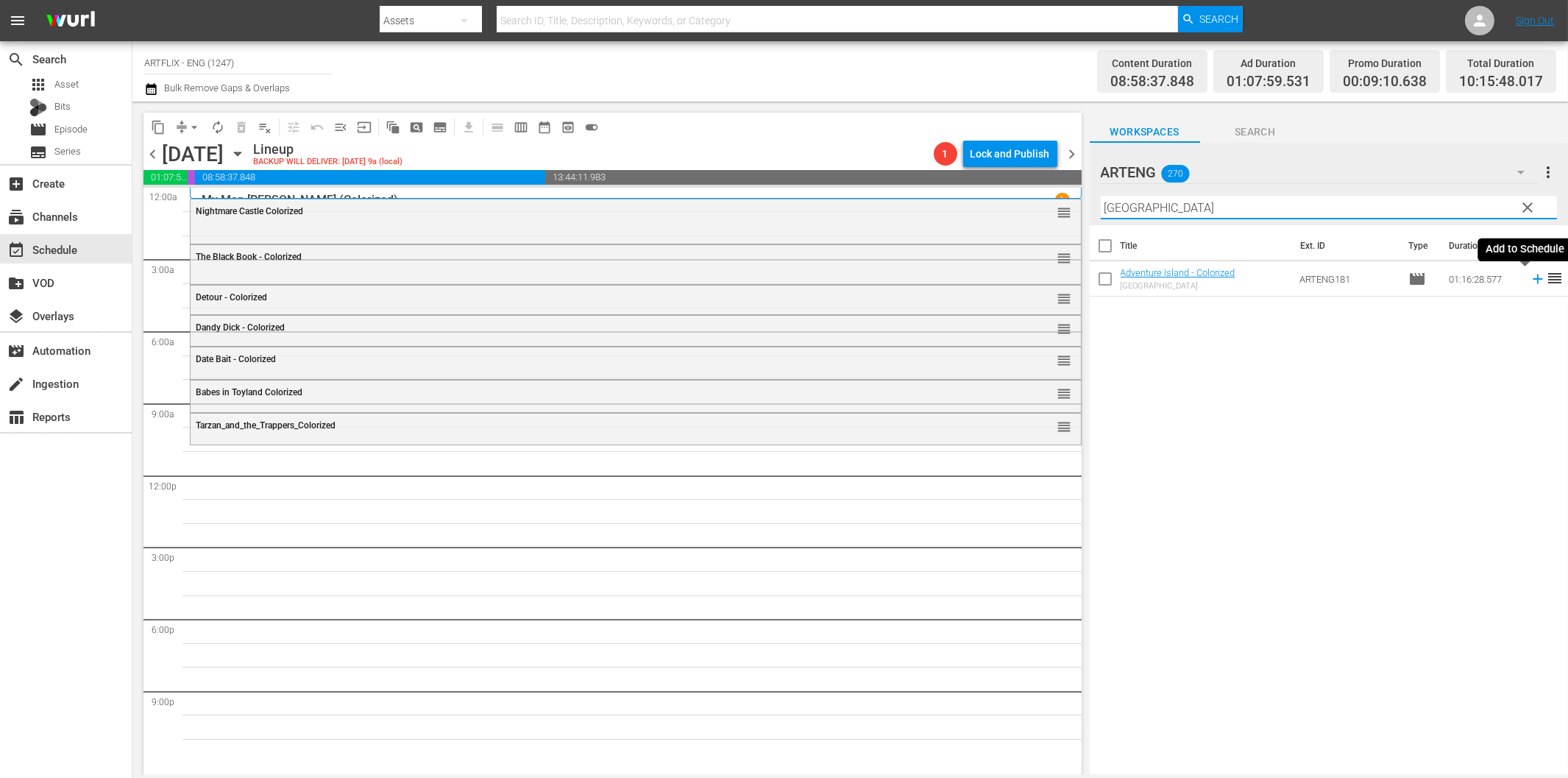
click at [1532, 276] on icon at bounding box center [1537, 279] width 9 height 9
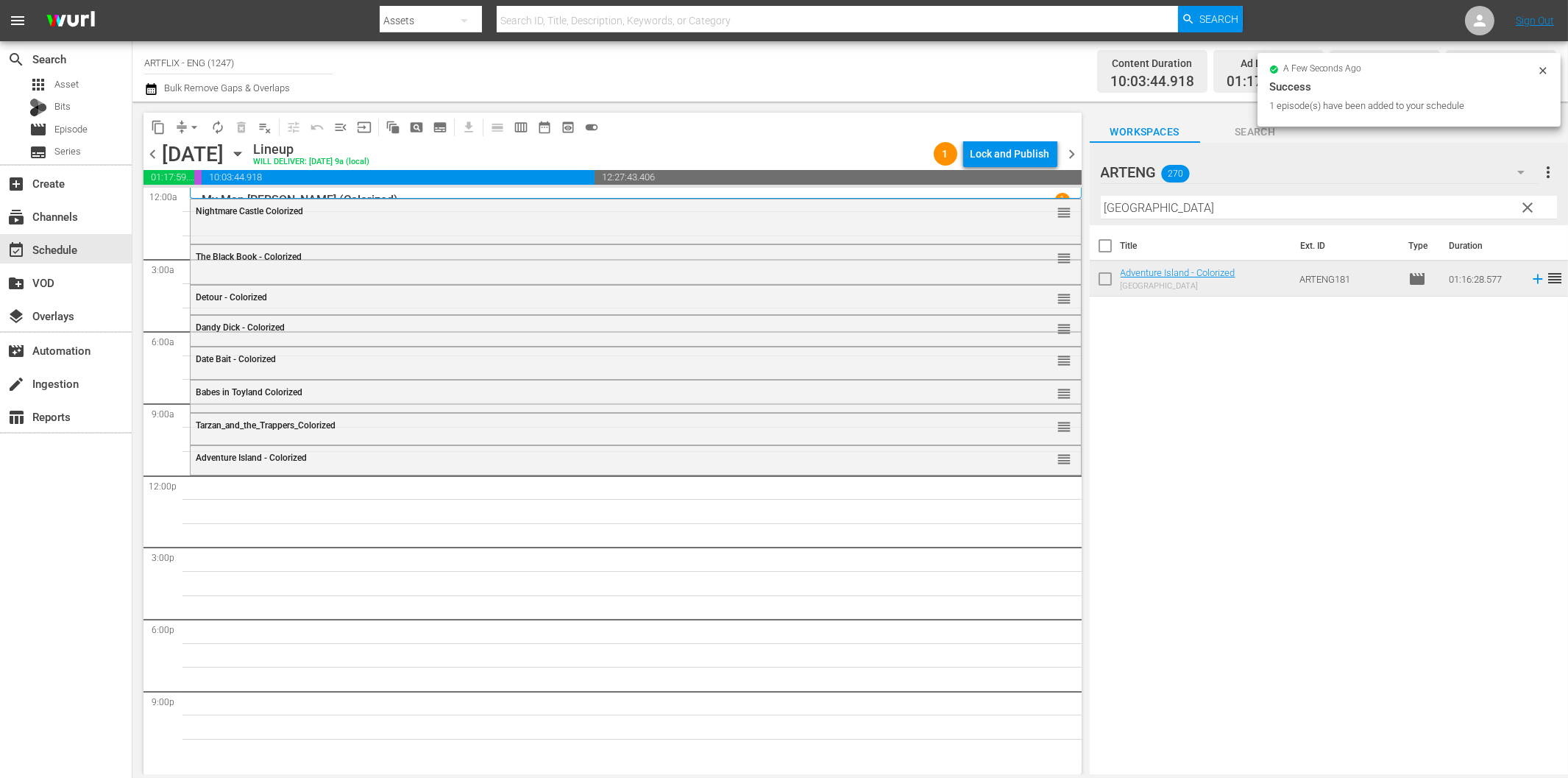
click at [1160, 203] on input "[GEOGRAPHIC_DATA]" at bounding box center [1328, 208] width 456 height 24
paste input "Jitterbugs"
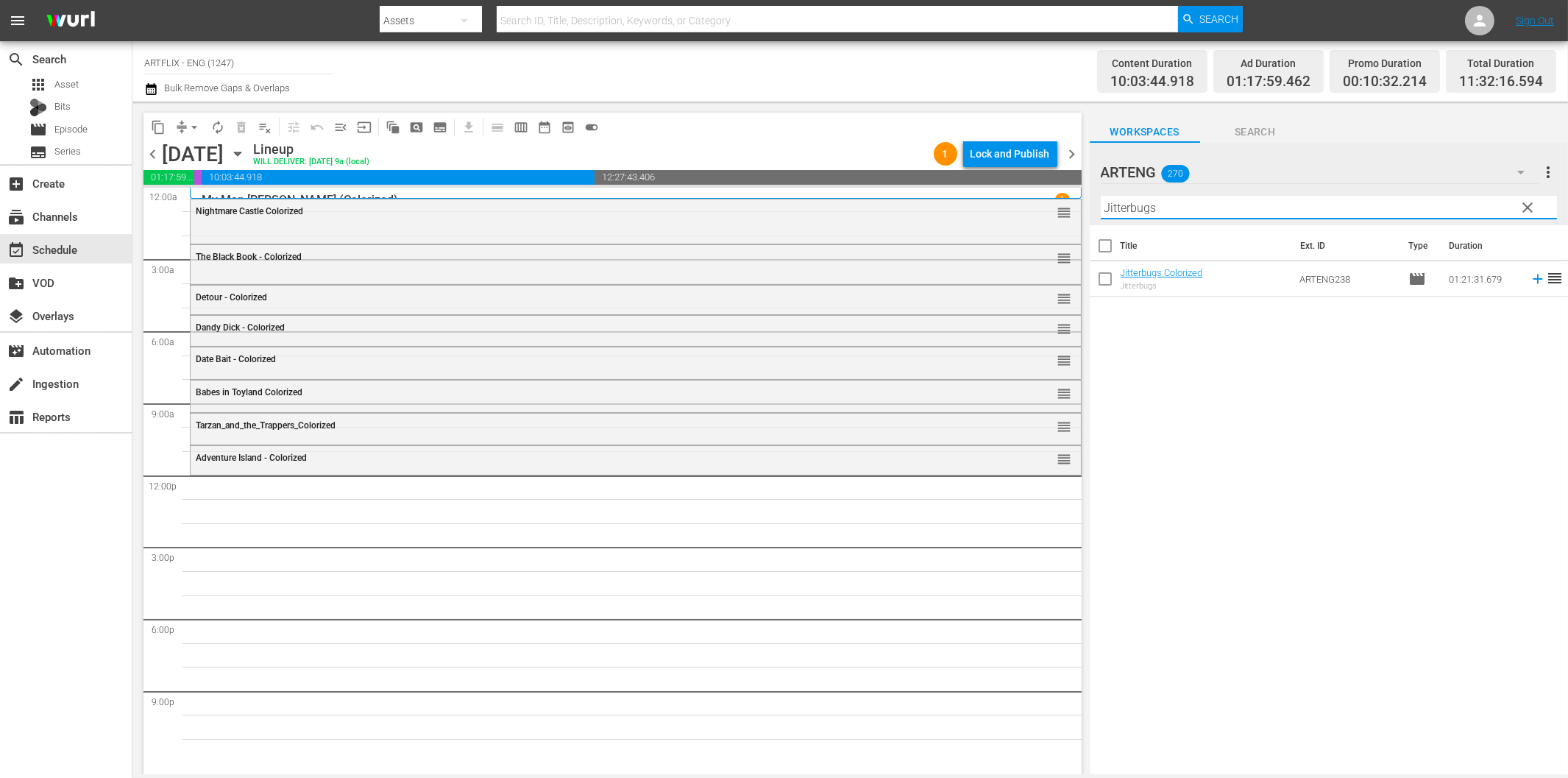
click at [1530, 276] on icon at bounding box center [1538, 279] width 16 height 16
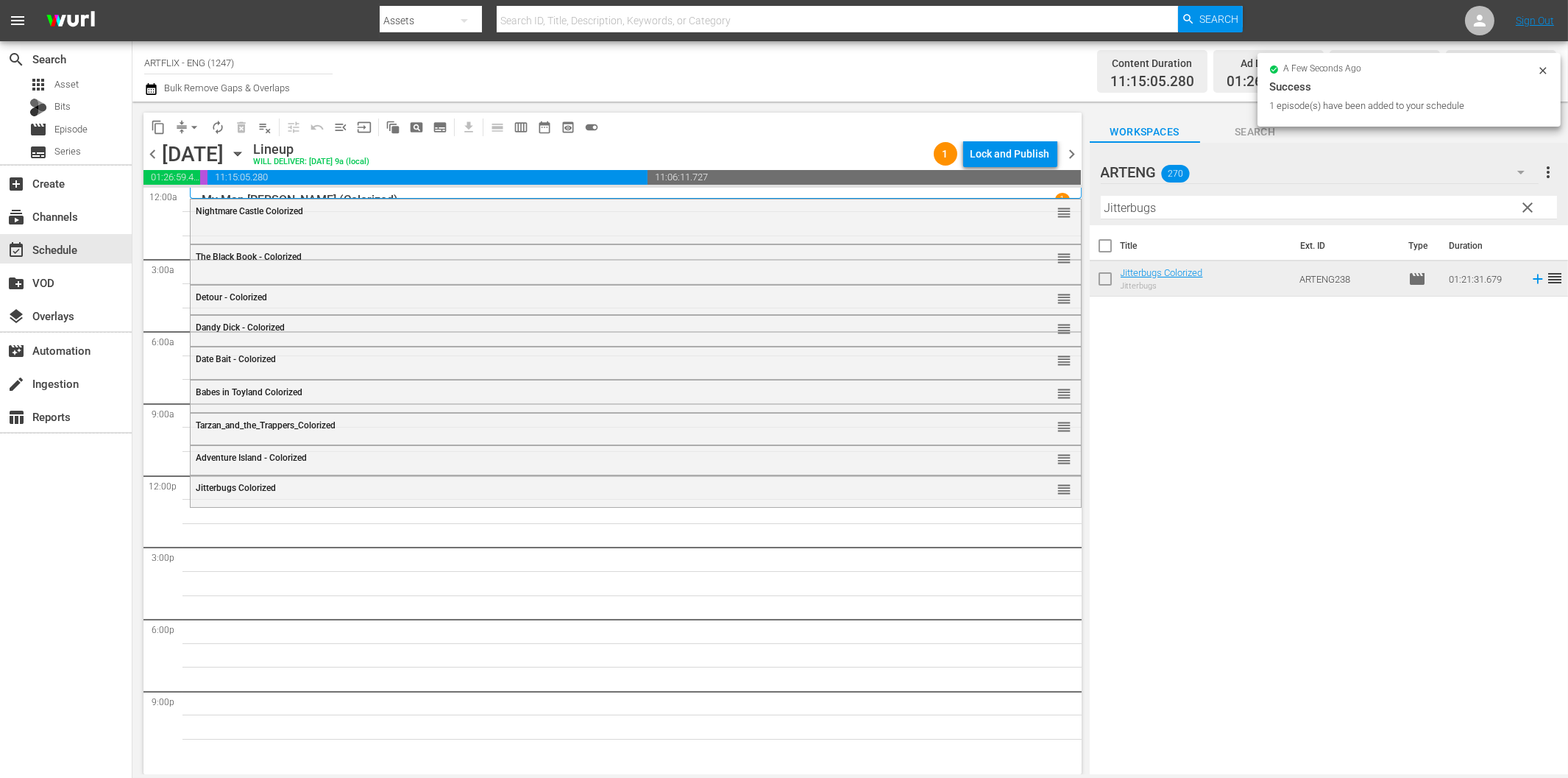
click at [1196, 211] on input "Jitterbugs" at bounding box center [1328, 208] width 456 height 24
paste input "The Front Page"
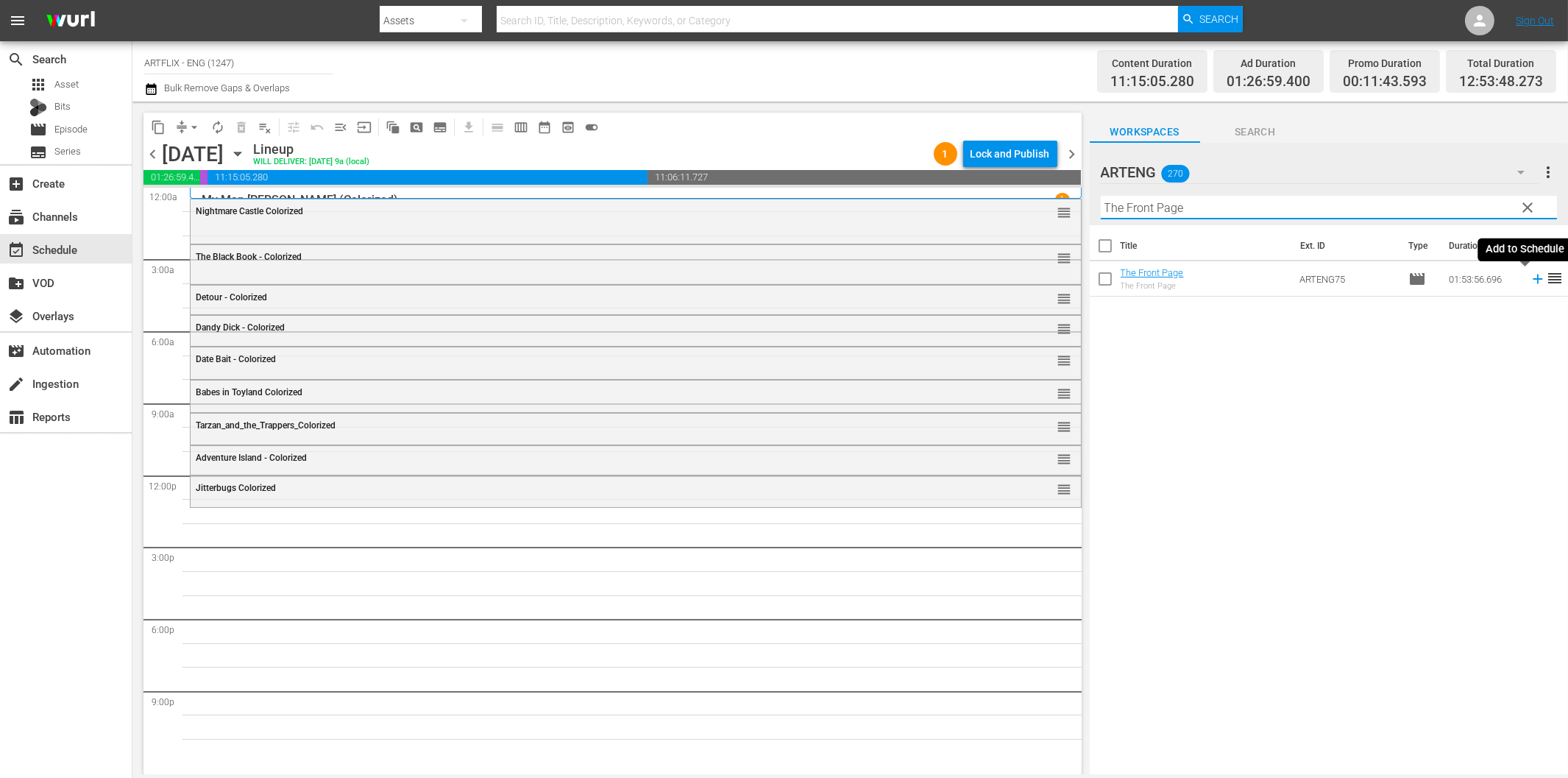
click at [1530, 276] on icon at bounding box center [1538, 279] width 16 height 16
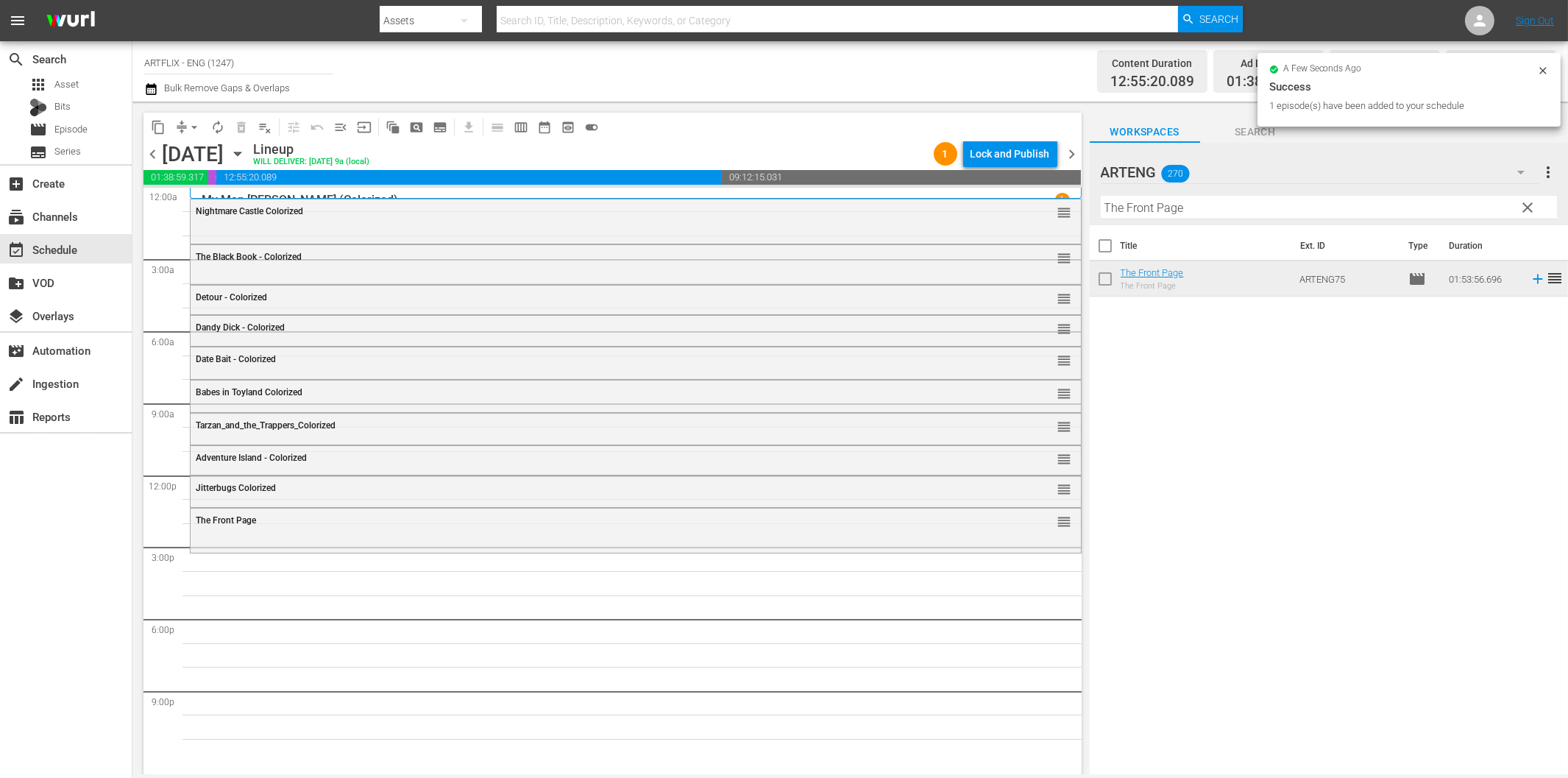
click at [1163, 207] on input "The Front Page" at bounding box center [1328, 208] width 456 height 24
paste input "Contraband"
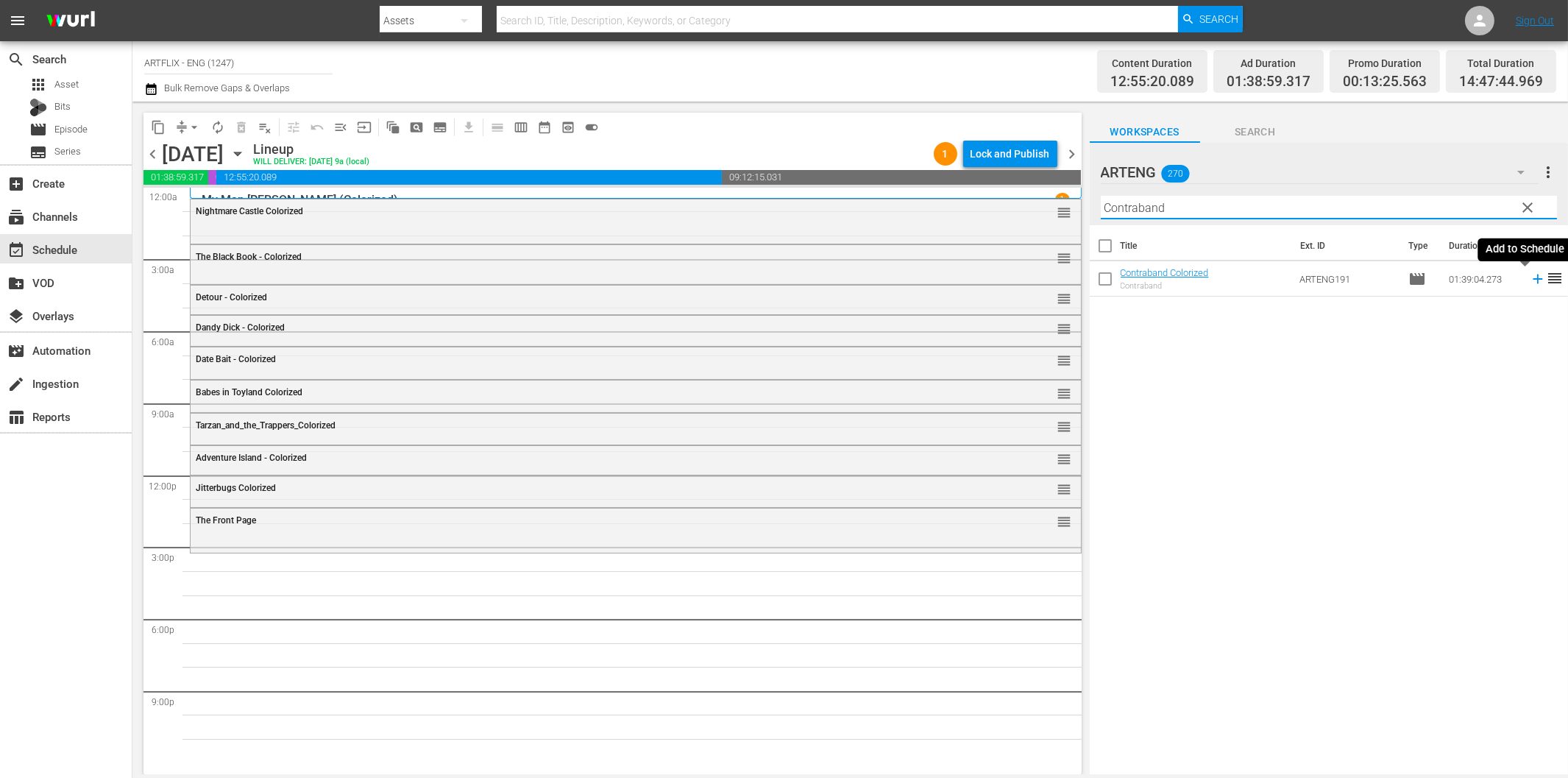
click at [1532, 276] on icon at bounding box center [1537, 279] width 9 height 9
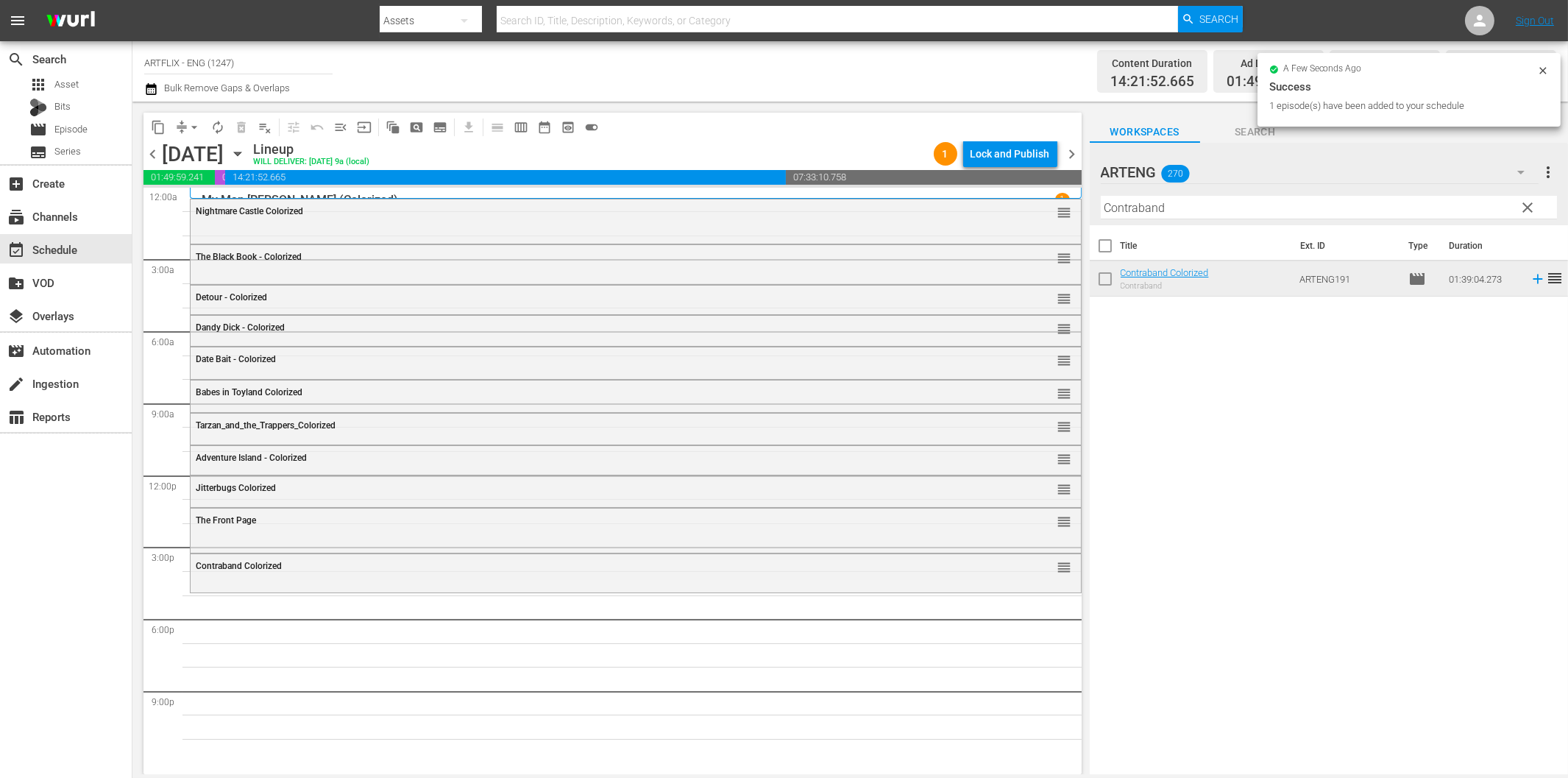
click at [1172, 209] on input "Contraband" at bounding box center [1328, 208] width 456 height 24
paste input "Outpost in [GEOGRAPHIC_DATA]"
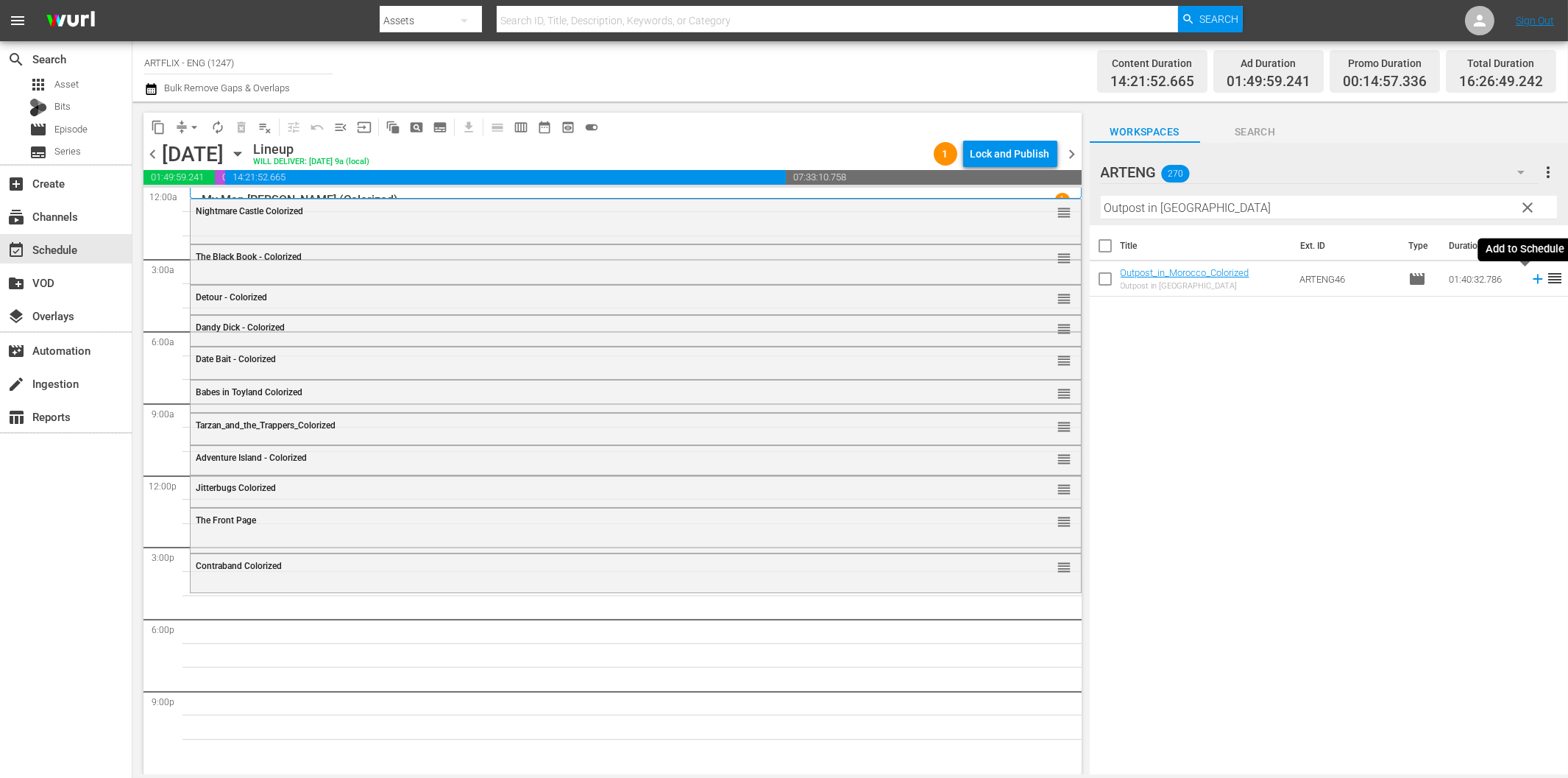
click at [1532, 278] on icon at bounding box center [1537, 279] width 9 height 9
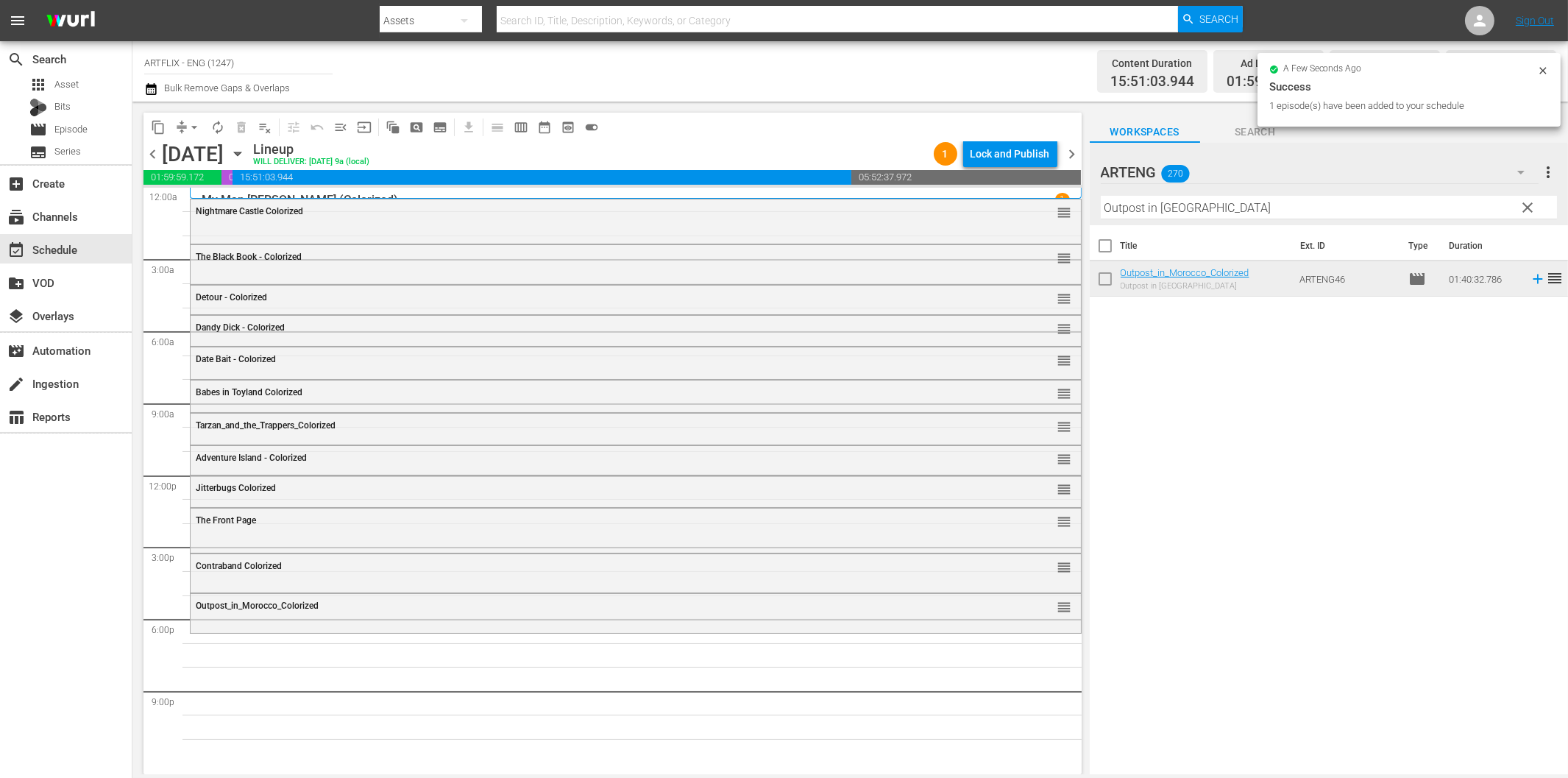
click at [1166, 211] on input "Outpost in [GEOGRAPHIC_DATA]" at bounding box center [1328, 208] width 456 height 24
paste input "The Red Sheik"
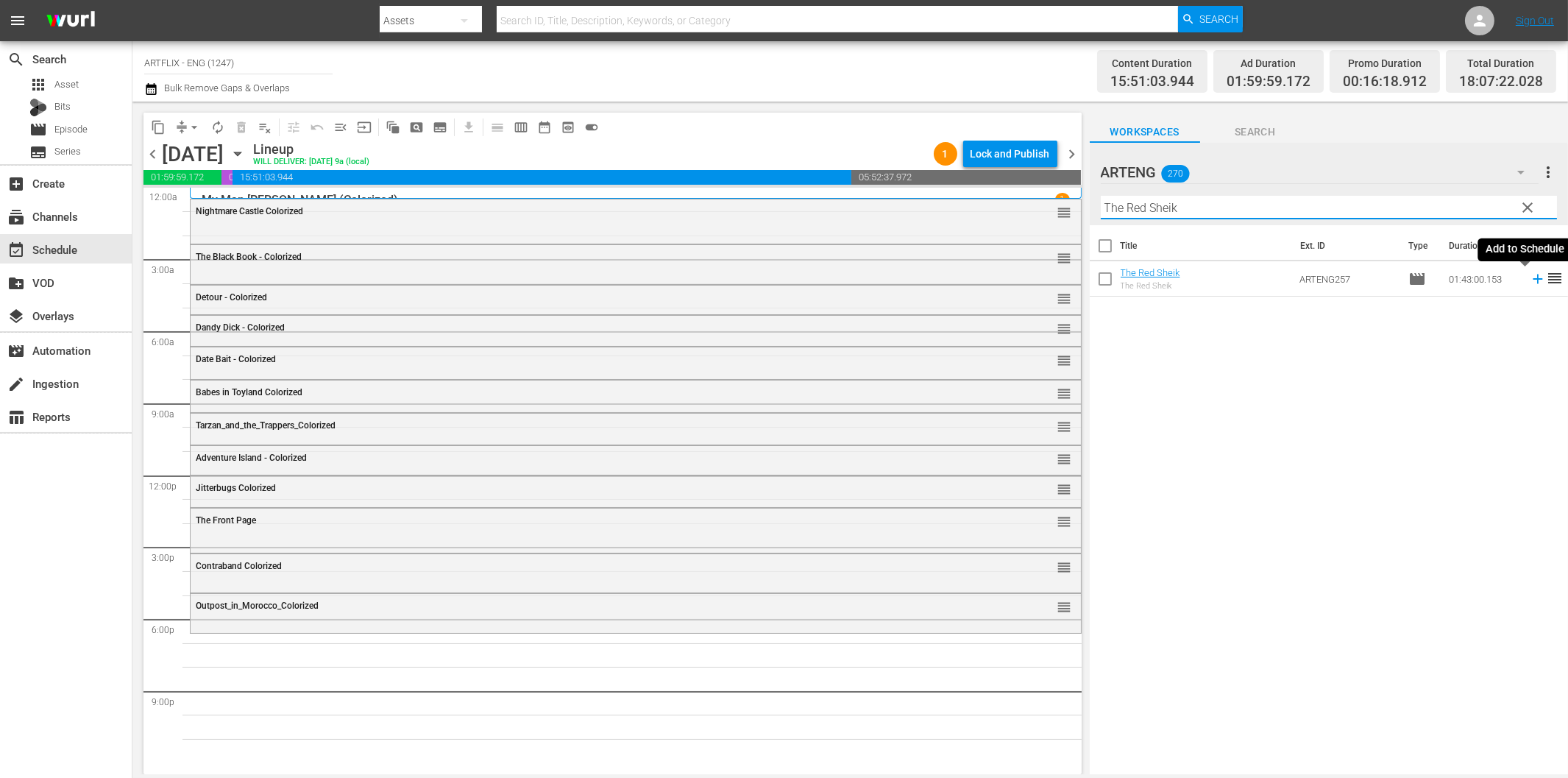
click at [1530, 275] on icon at bounding box center [1538, 279] width 16 height 16
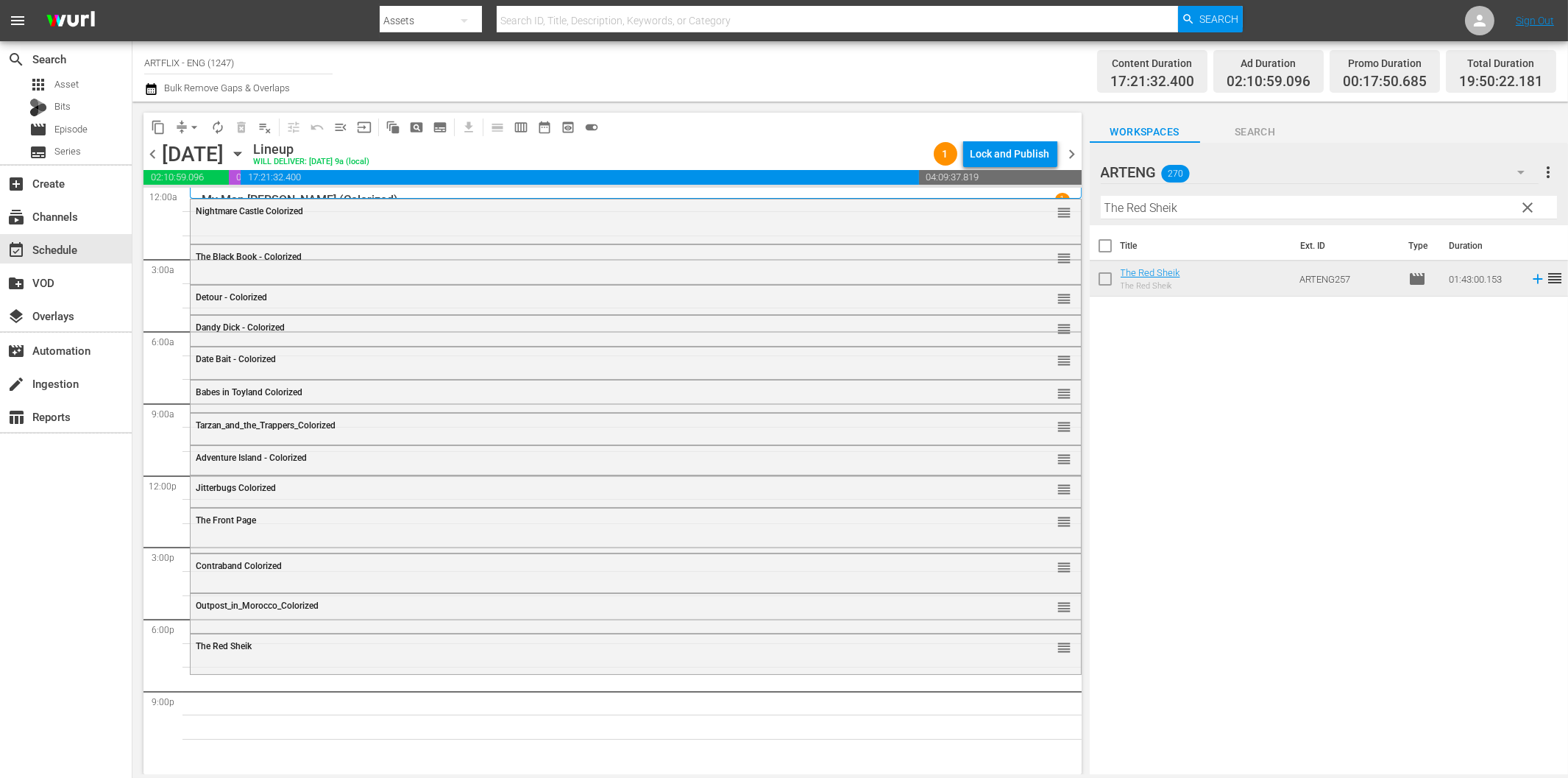
click at [1290, 205] on input "The Red Sheik" at bounding box center [1328, 208] width 456 height 24
paste input "Ghost Galleon"
click at [1530, 281] on icon at bounding box center [1538, 279] width 16 height 16
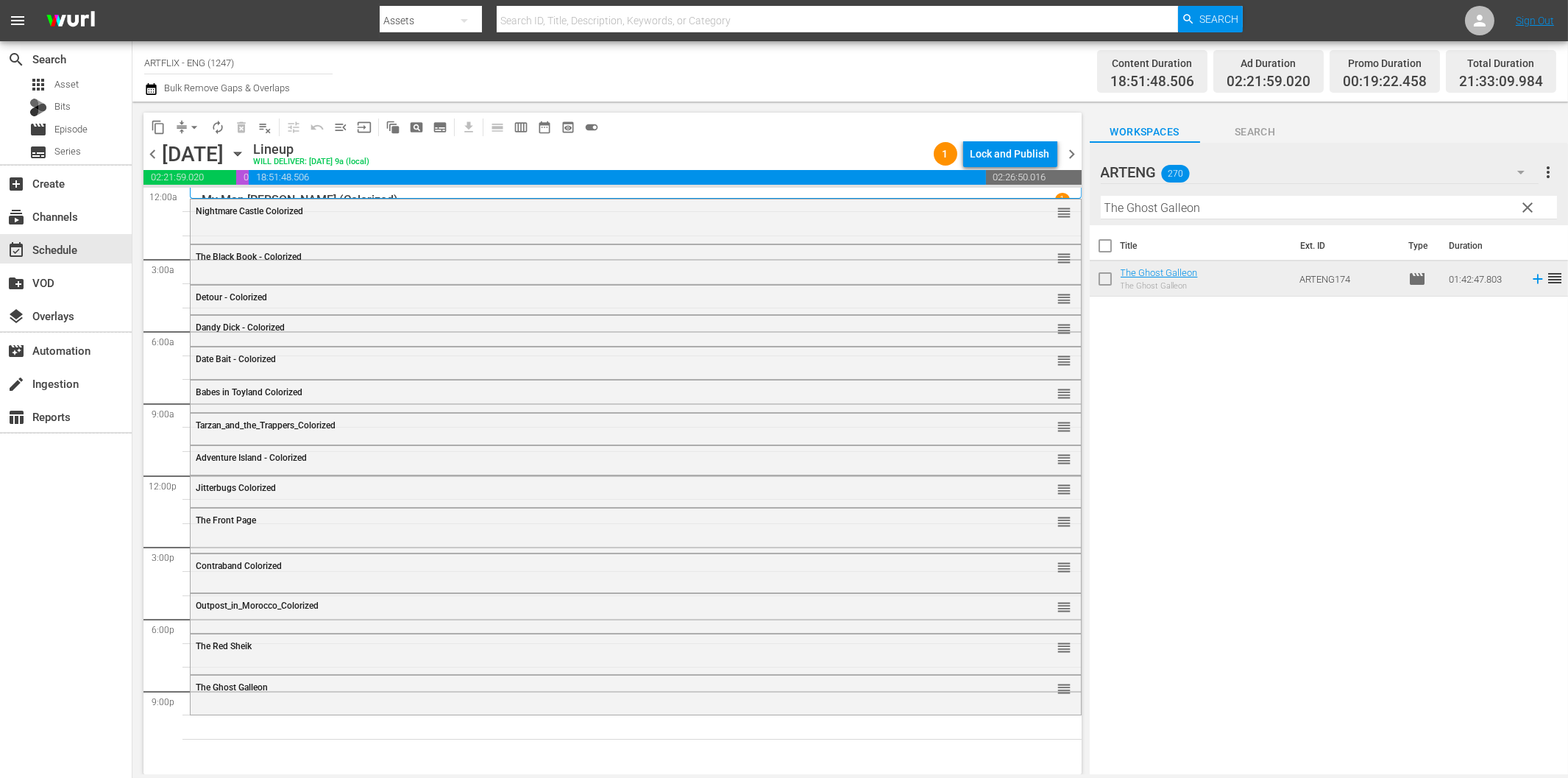
click at [1240, 204] on input "The Ghost Galleon" at bounding box center [1328, 208] width 456 height 24
paste input "He Walked by Night"
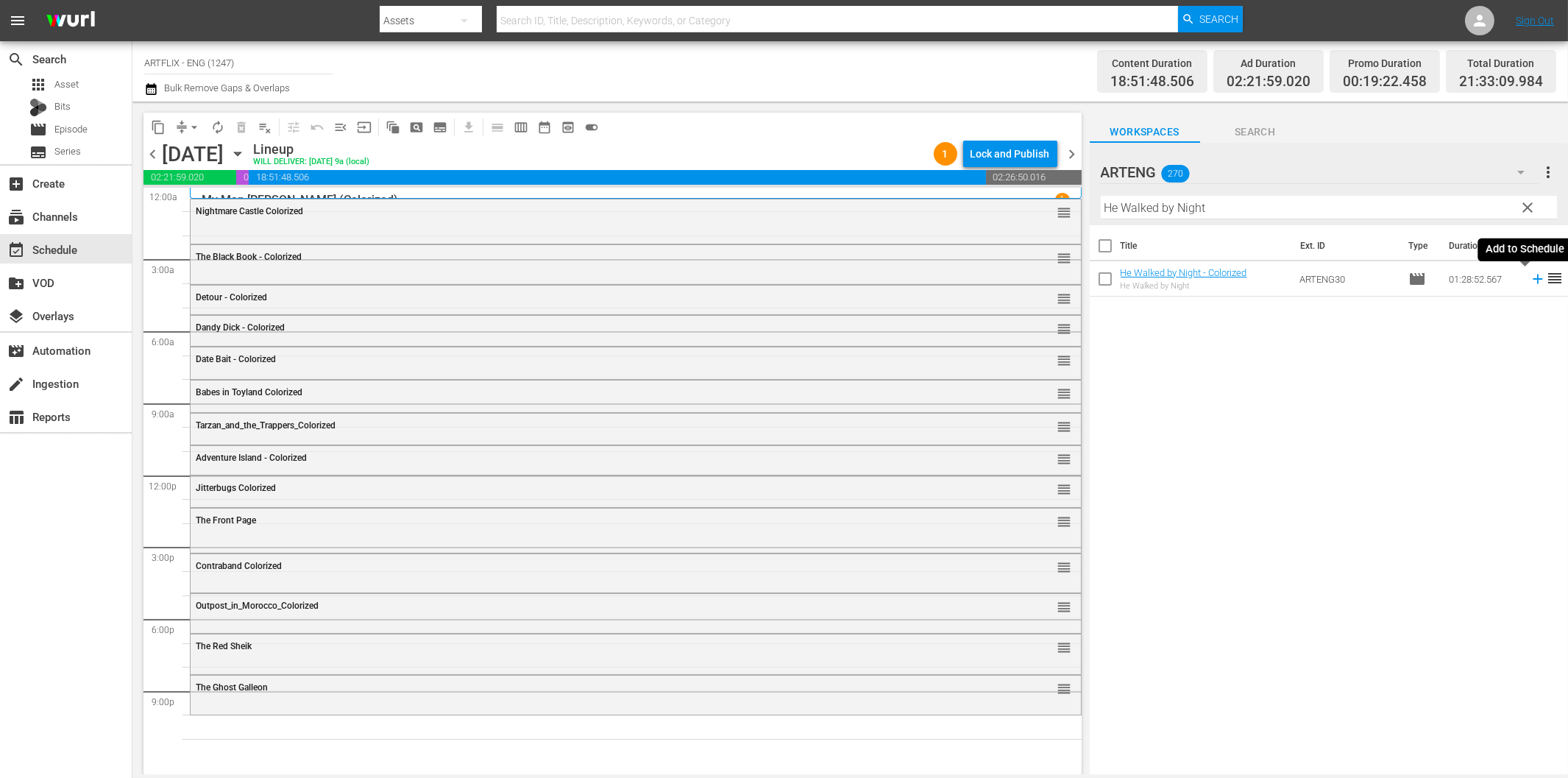
click at [1530, 283] on icon at bounding box center [1538, 279] width 16 height 16
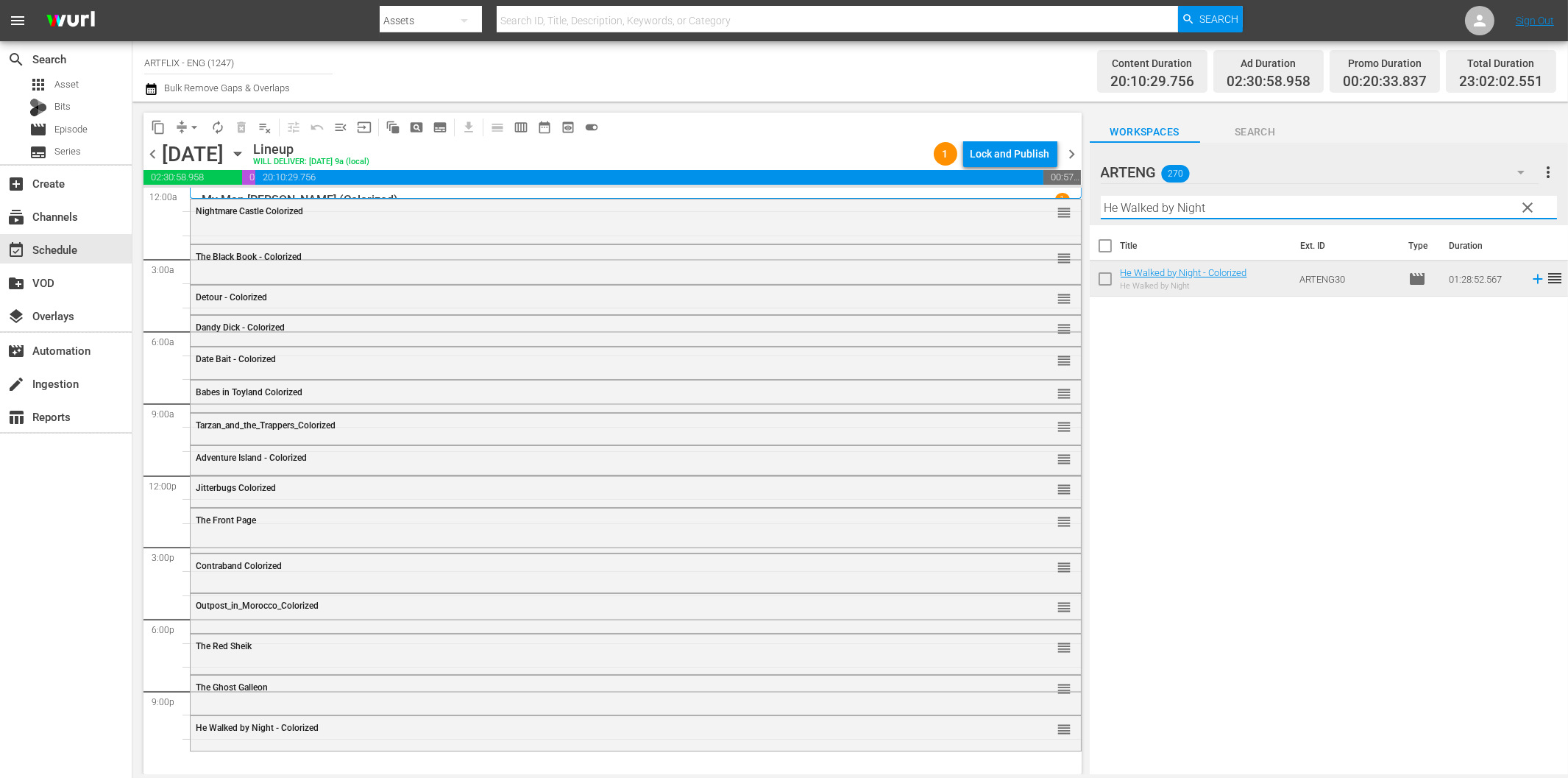
click at [1246, 205] on input "He Walked by Night" at bounding box center [1328, 208] width 456 height 24
paste input "The Bulldog Breed"
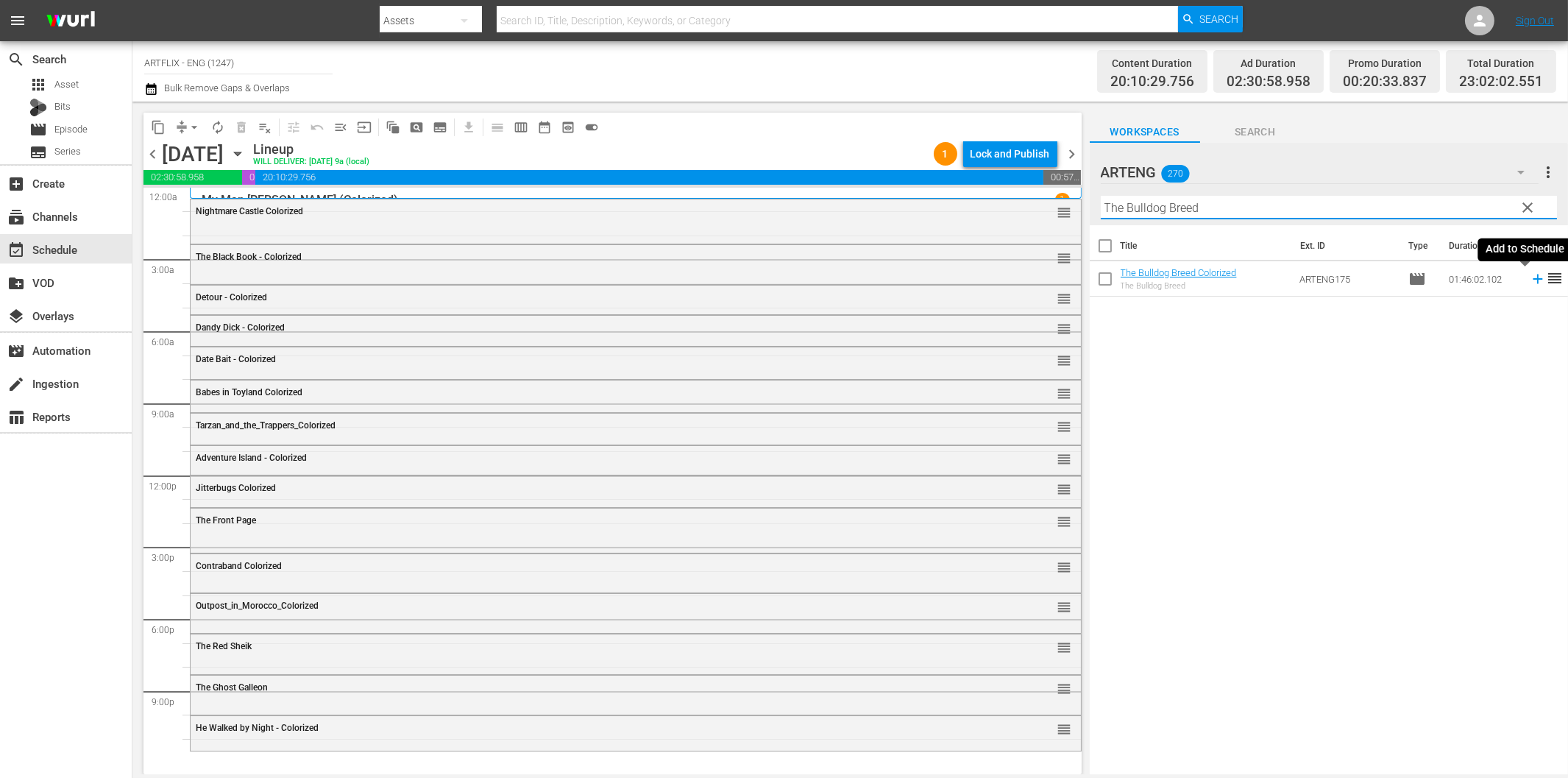
type input "The Bulldog Breed"
click at [1530, 280] on icon at bounding box center [1538, 279] width 16 height 16
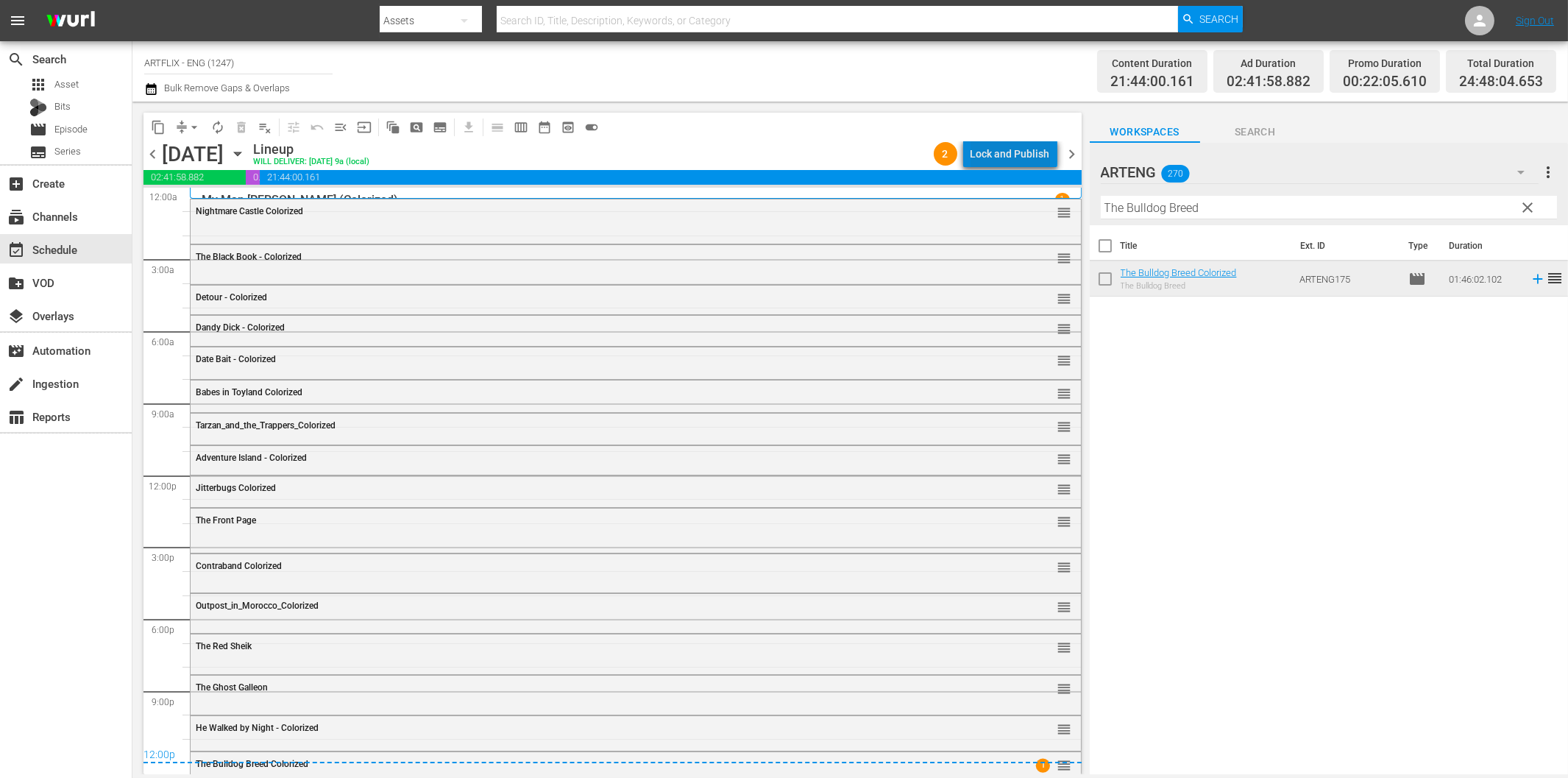
click at [1017, 153] on div "Lock and Publish" at bounding box center [1010, 154] width 80 height 27
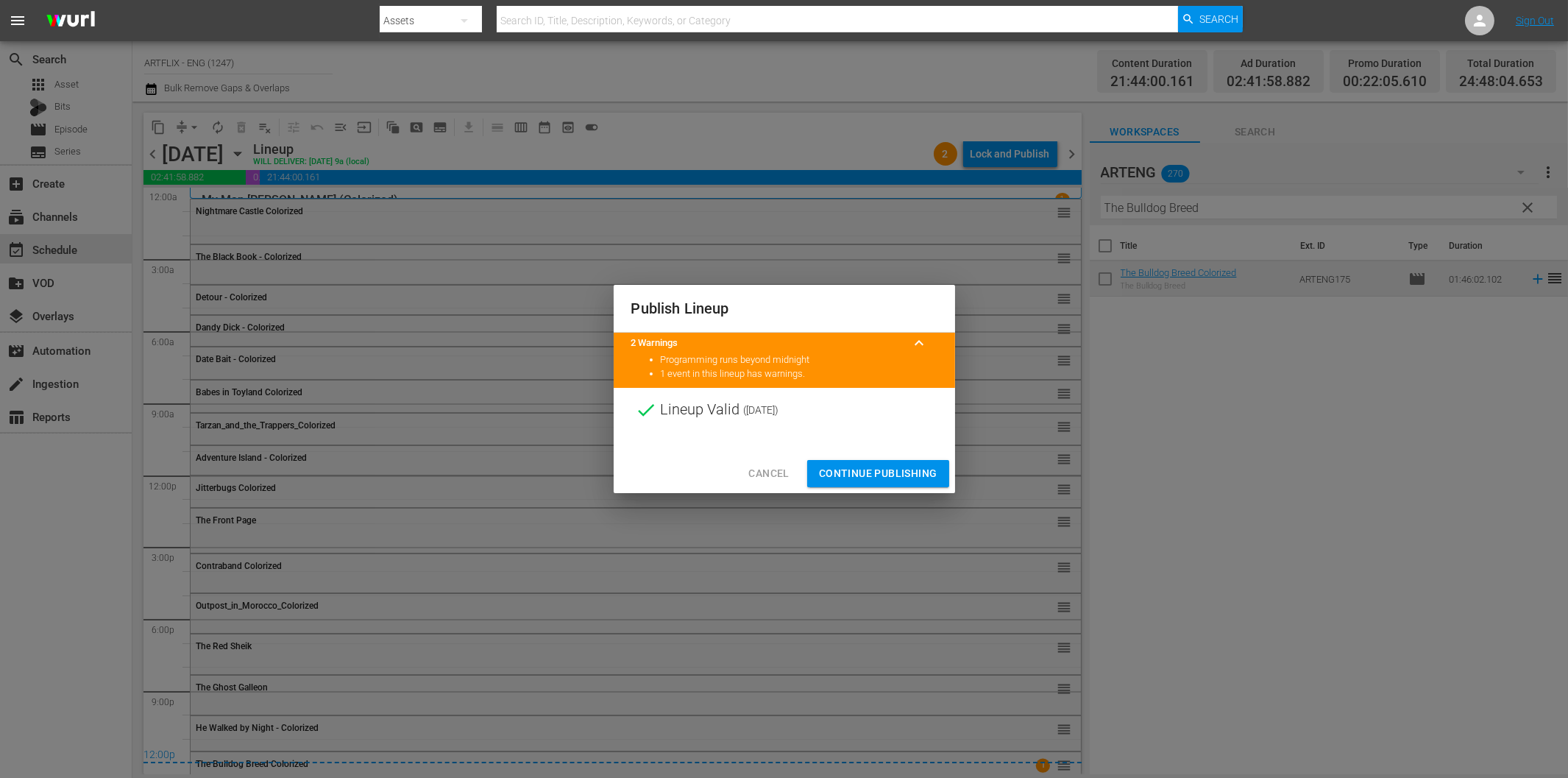
click at [875, 471] on span "Continue Publishing" at bounding box center [877, 473] width 118 height 18
